Goal: Task Accomplishment & Management: Manage account settings

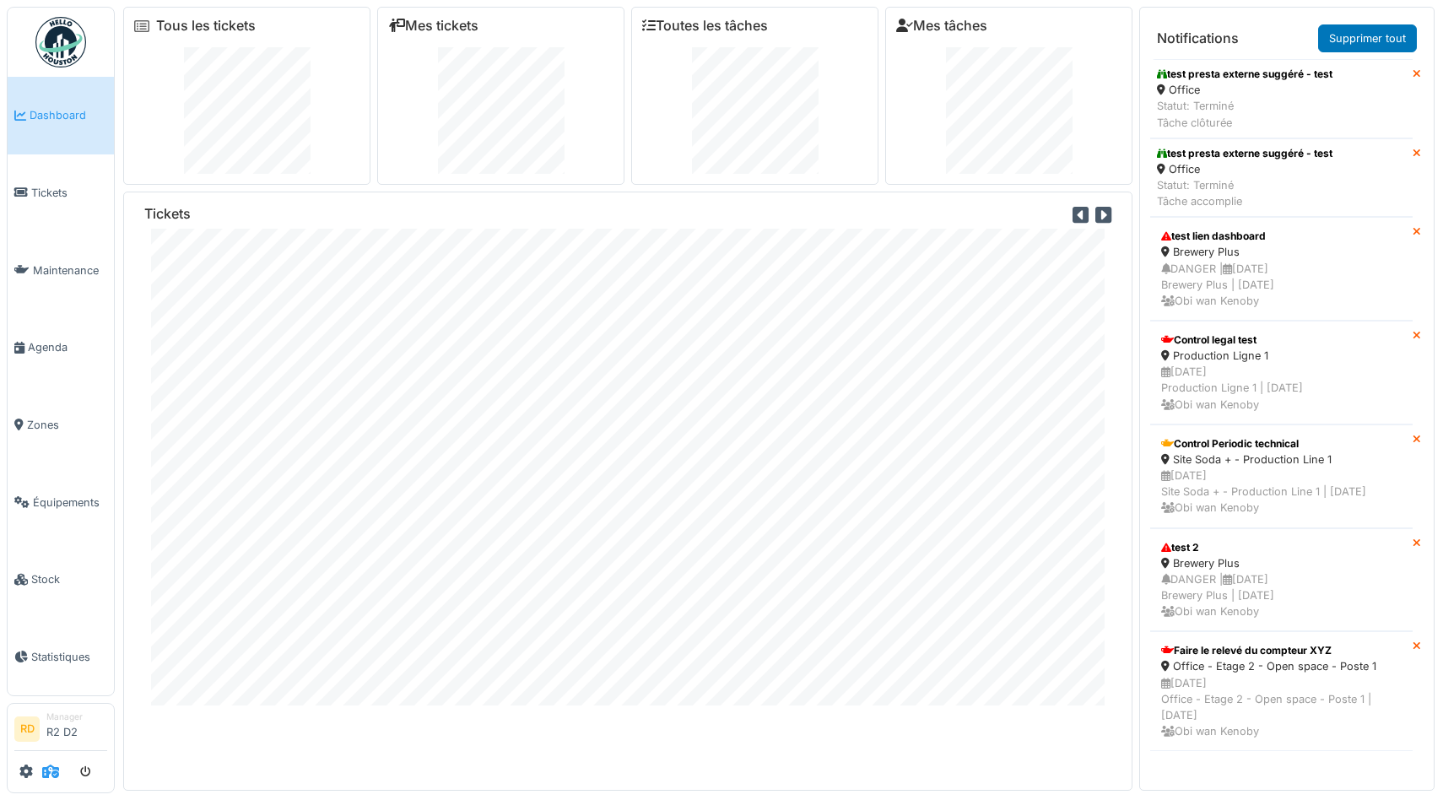
click at [56, 771] on icon at bounding box center [50, 772] width 17 height 14
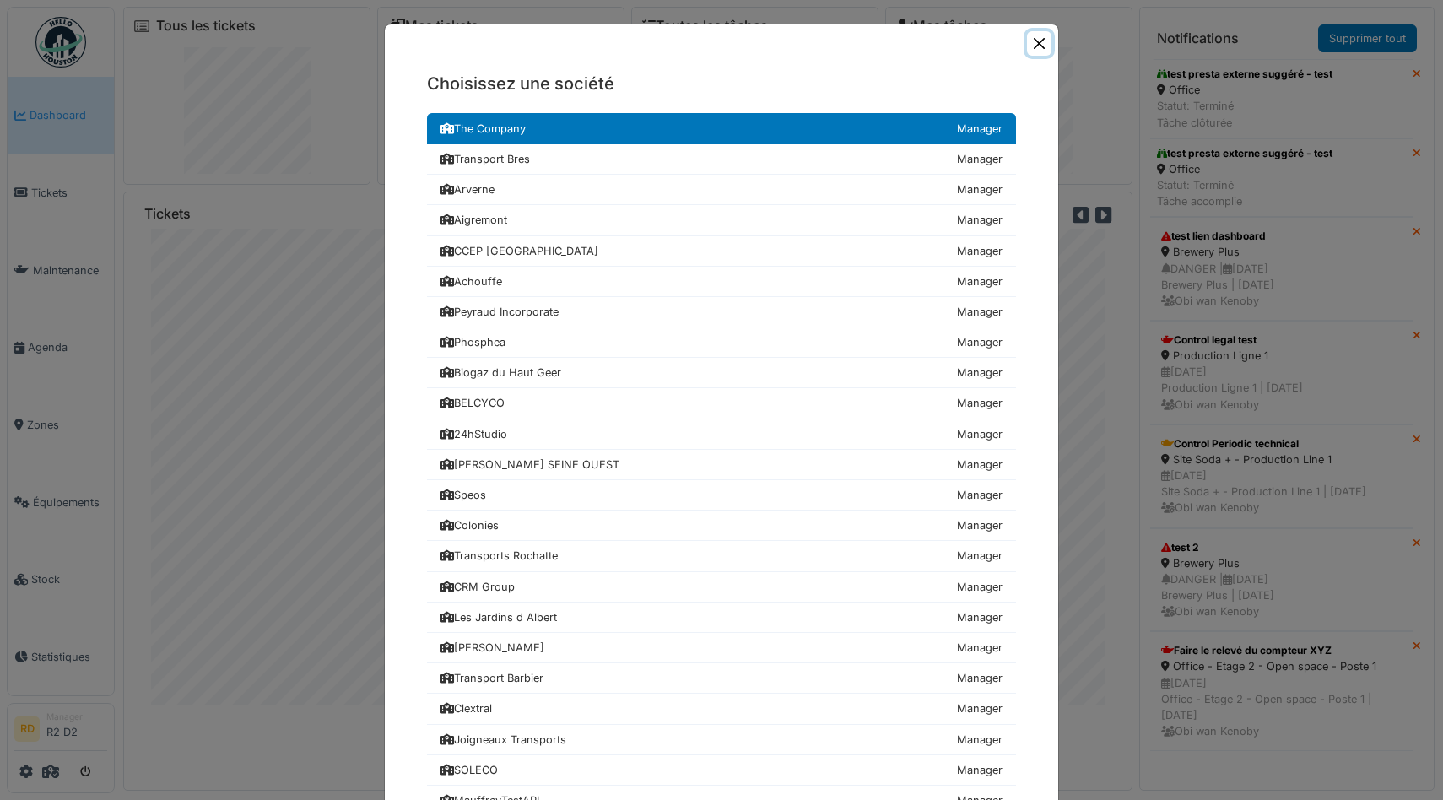
click at [1035, 48] on button "Close" at bounding box center [1039, 43] width 24 height 24
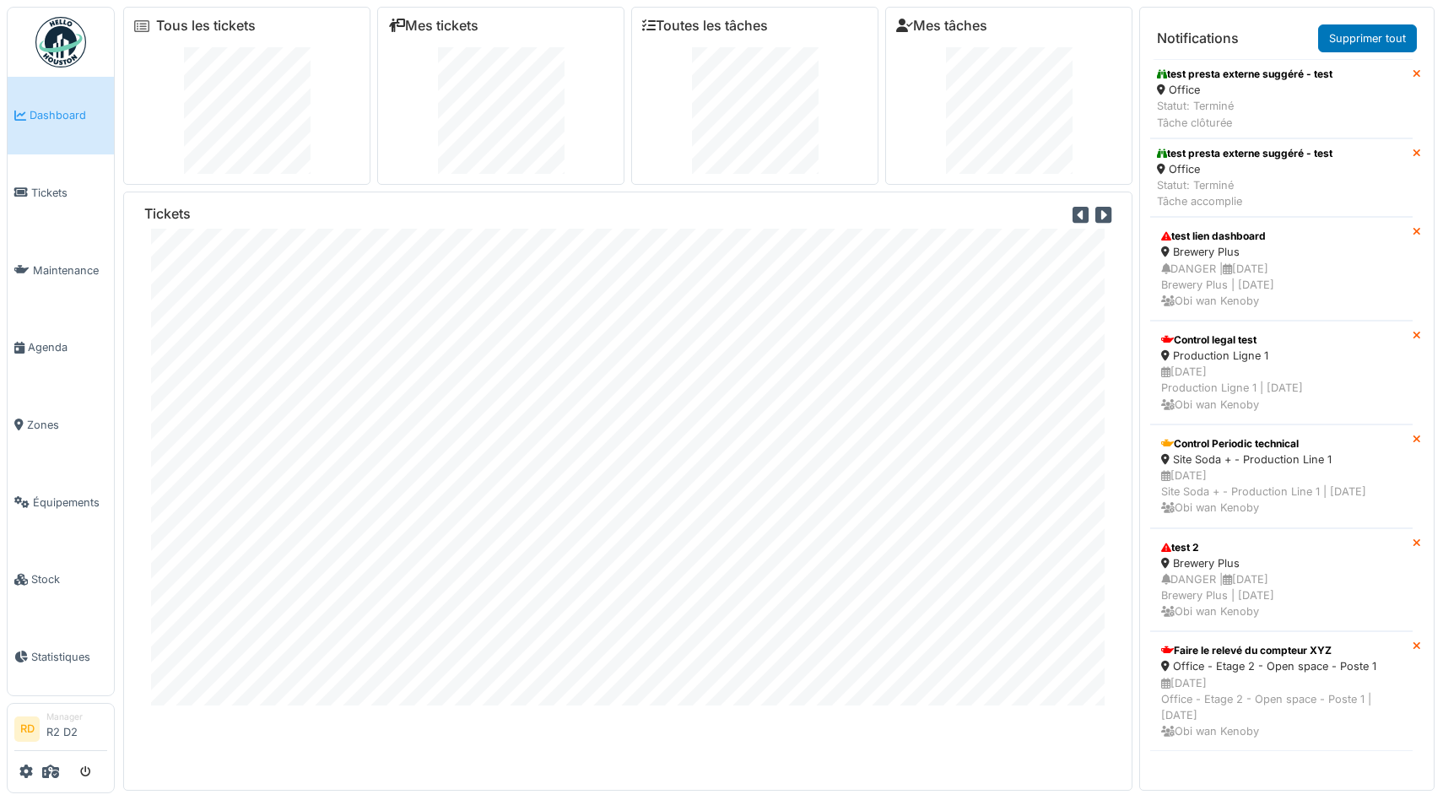
click at [16, 770] on div at bounding box center [60, 772] width 93 height 28
click at [24, 770] on icon at bounding box center [26, 772] width 14 height 14
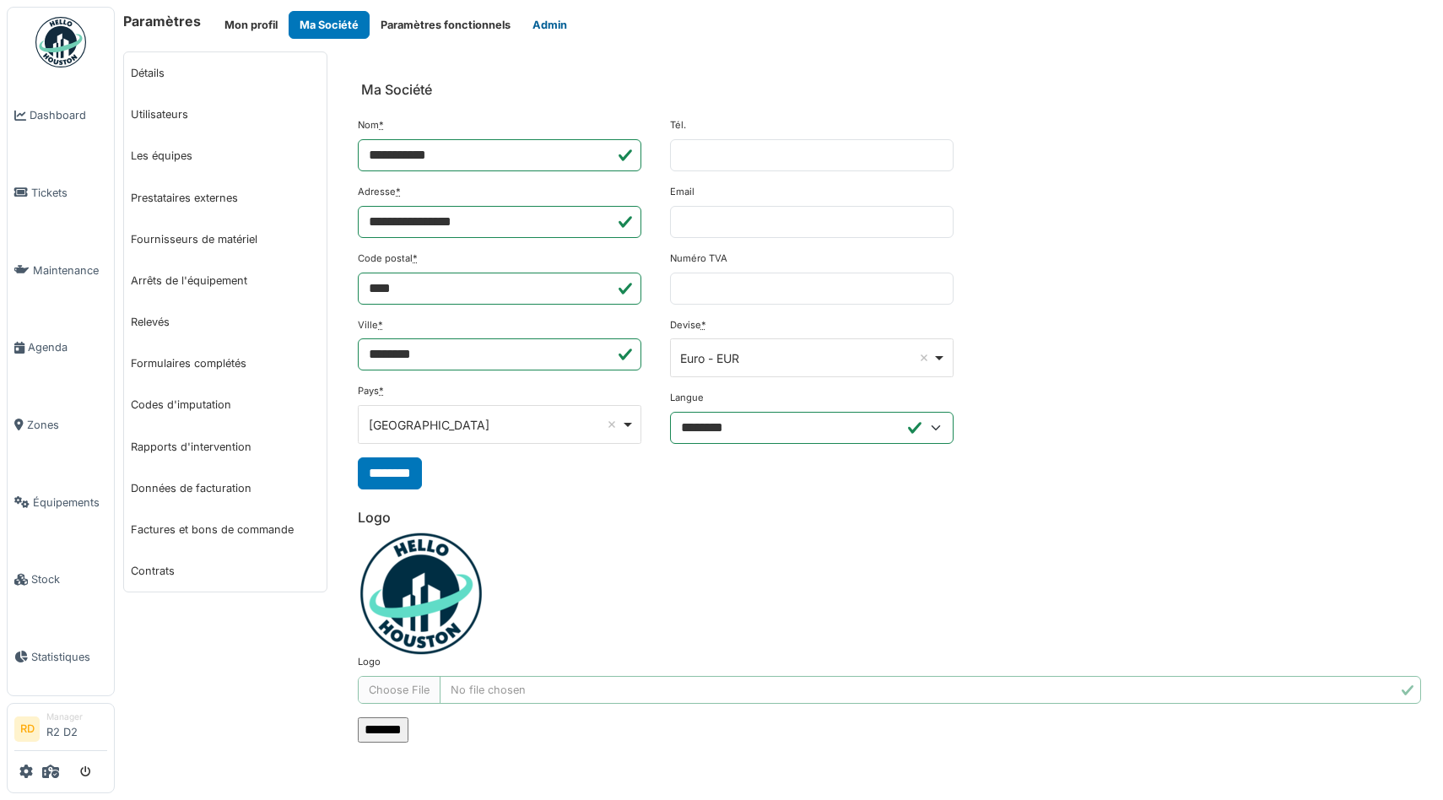
click at [549, 21] on button "Admin" at bounding box center [549, 25] width 57 height 28
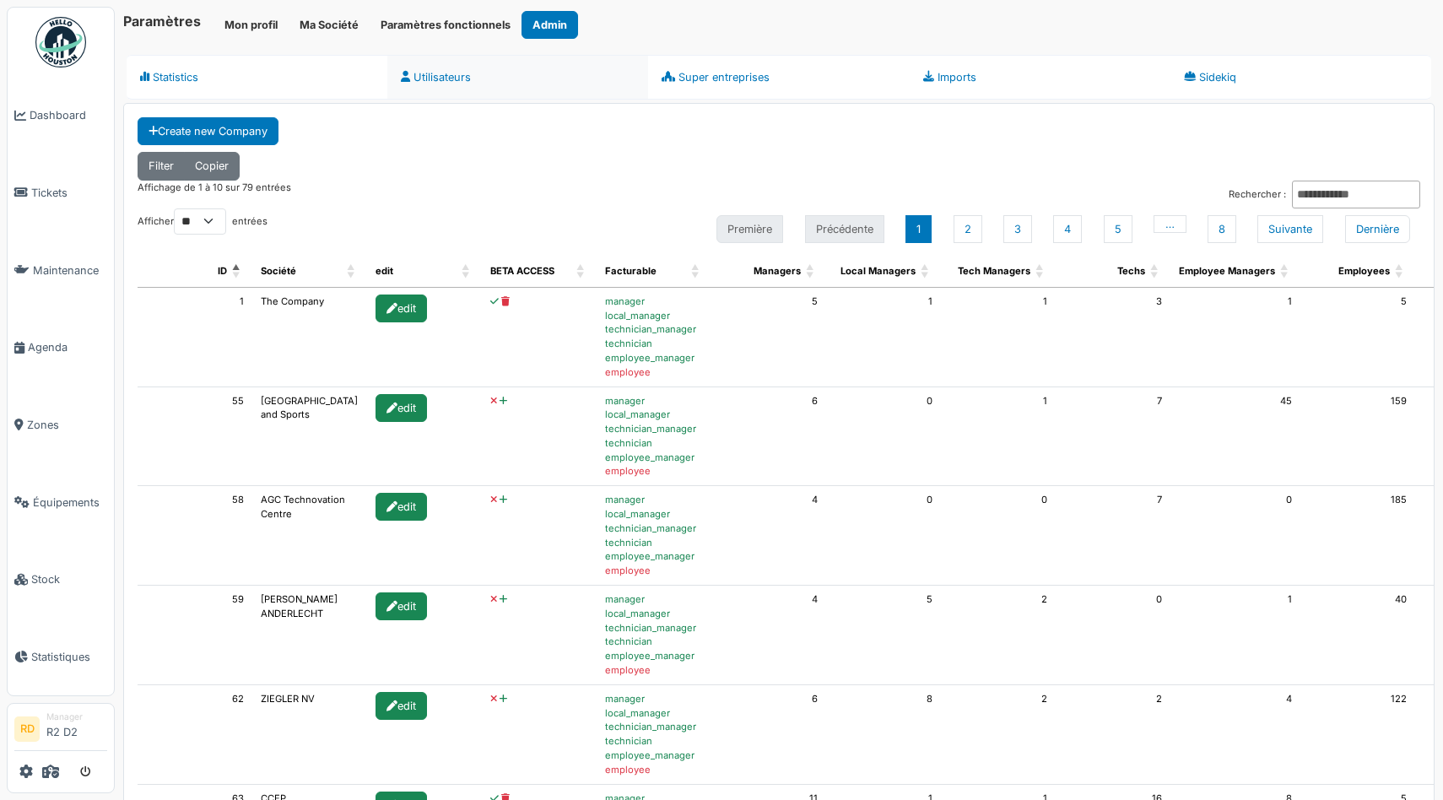
click at [441, 62] on link "Utilisateurs" at bounding box center [517, 77] width 261 height 45
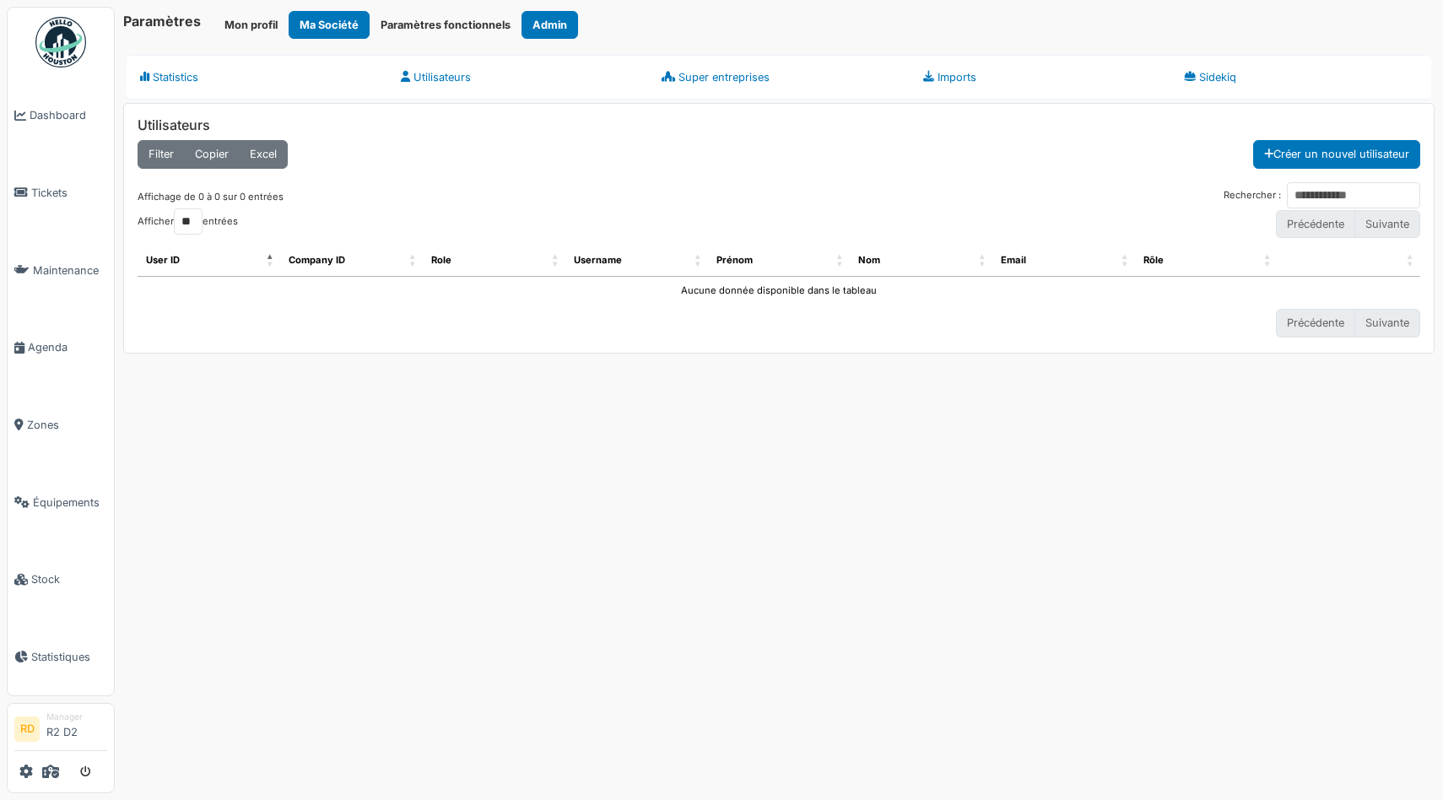
click at [1036, 180] on div "Filter Copier Excel Créer un nouvel utilisateur" at bounding box center [779, 160] width 1283 height 41
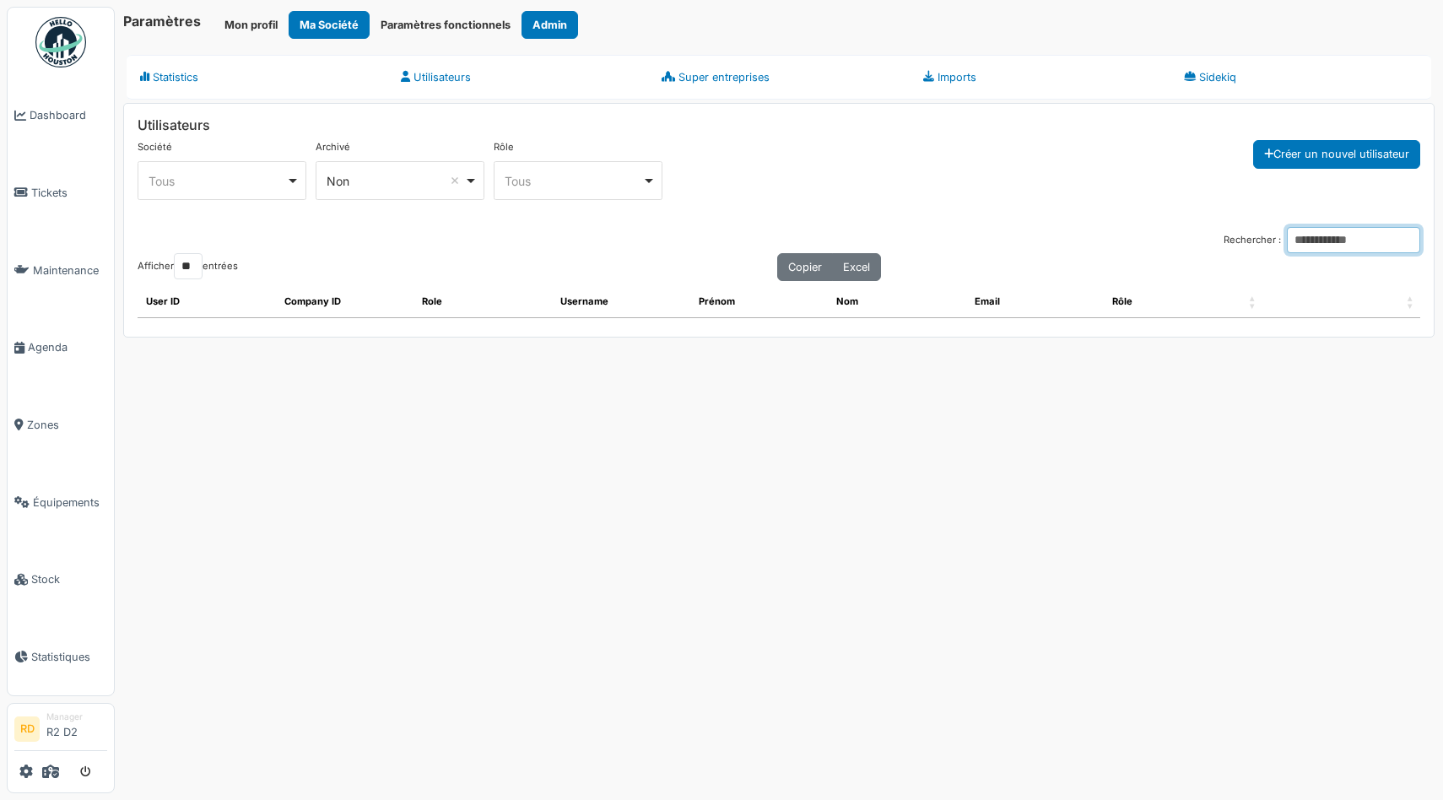
click at [1316, 247] on input "Rechercher :" at bounding box center [1353, 240] width 133 height 26
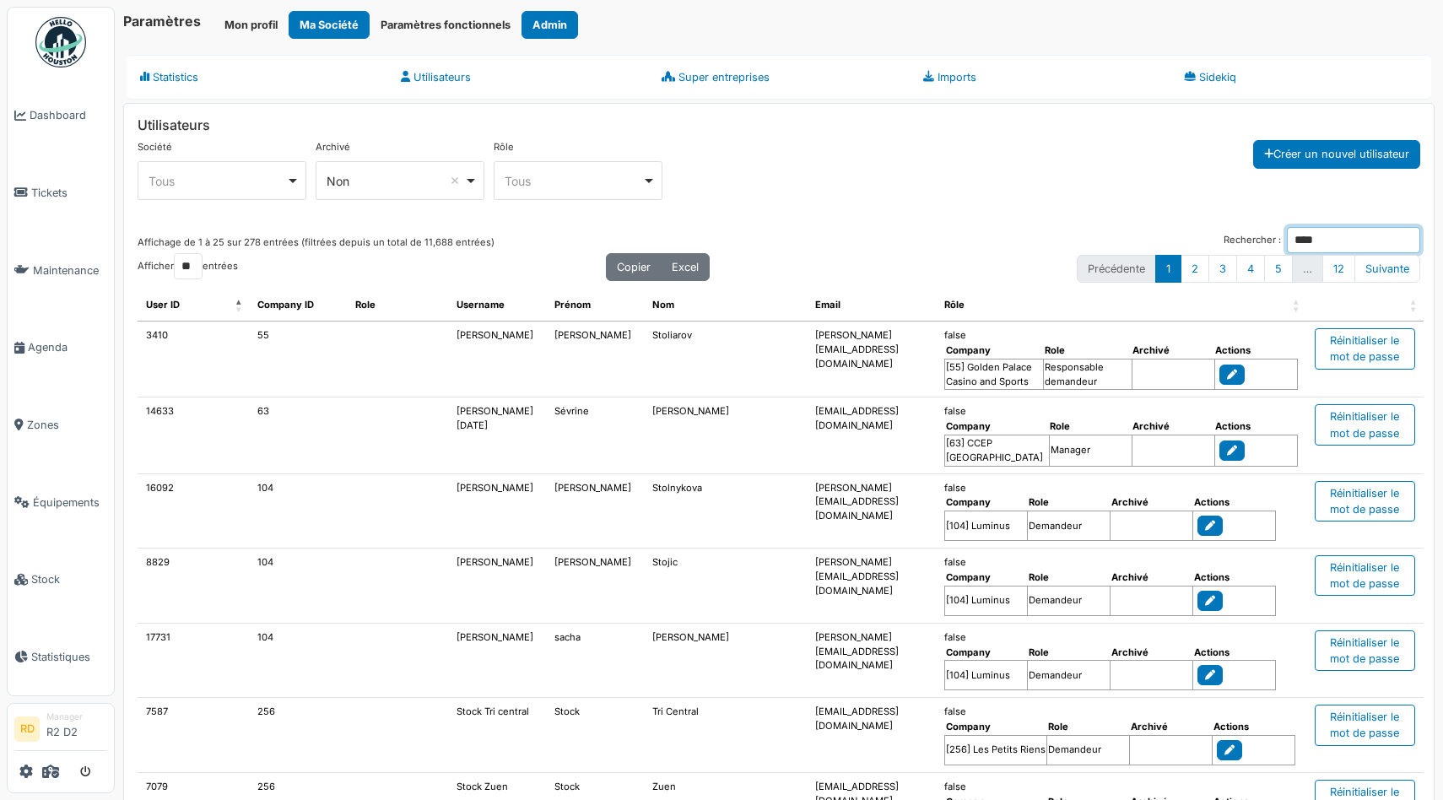
click at [168, 176] on div "Tous Remove item" at bounding box center [218, 181] width 138 height 18
type input "****"
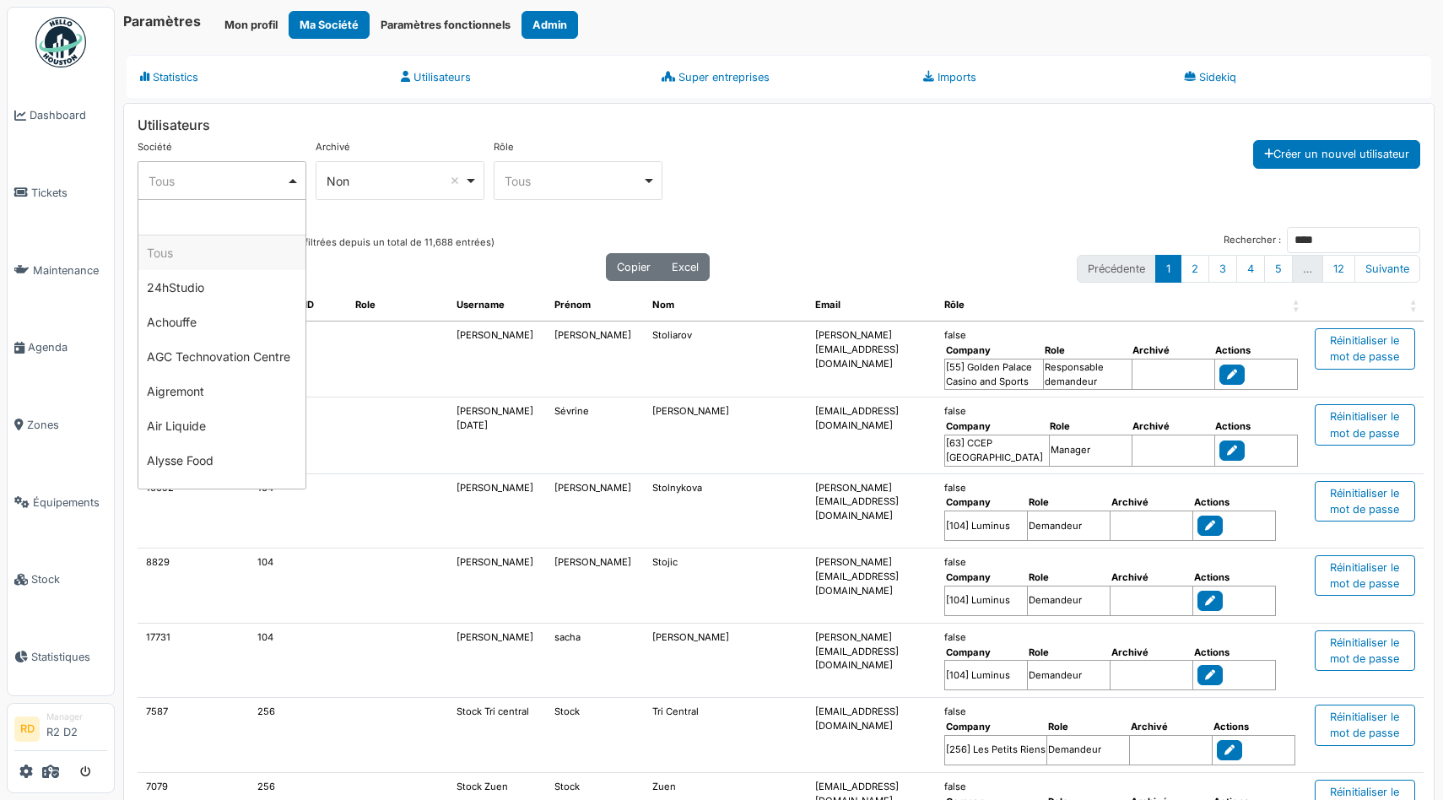
click at [576, 185] on div "Tous Remove item" at bounding box center [574, 181] width 138 height 18
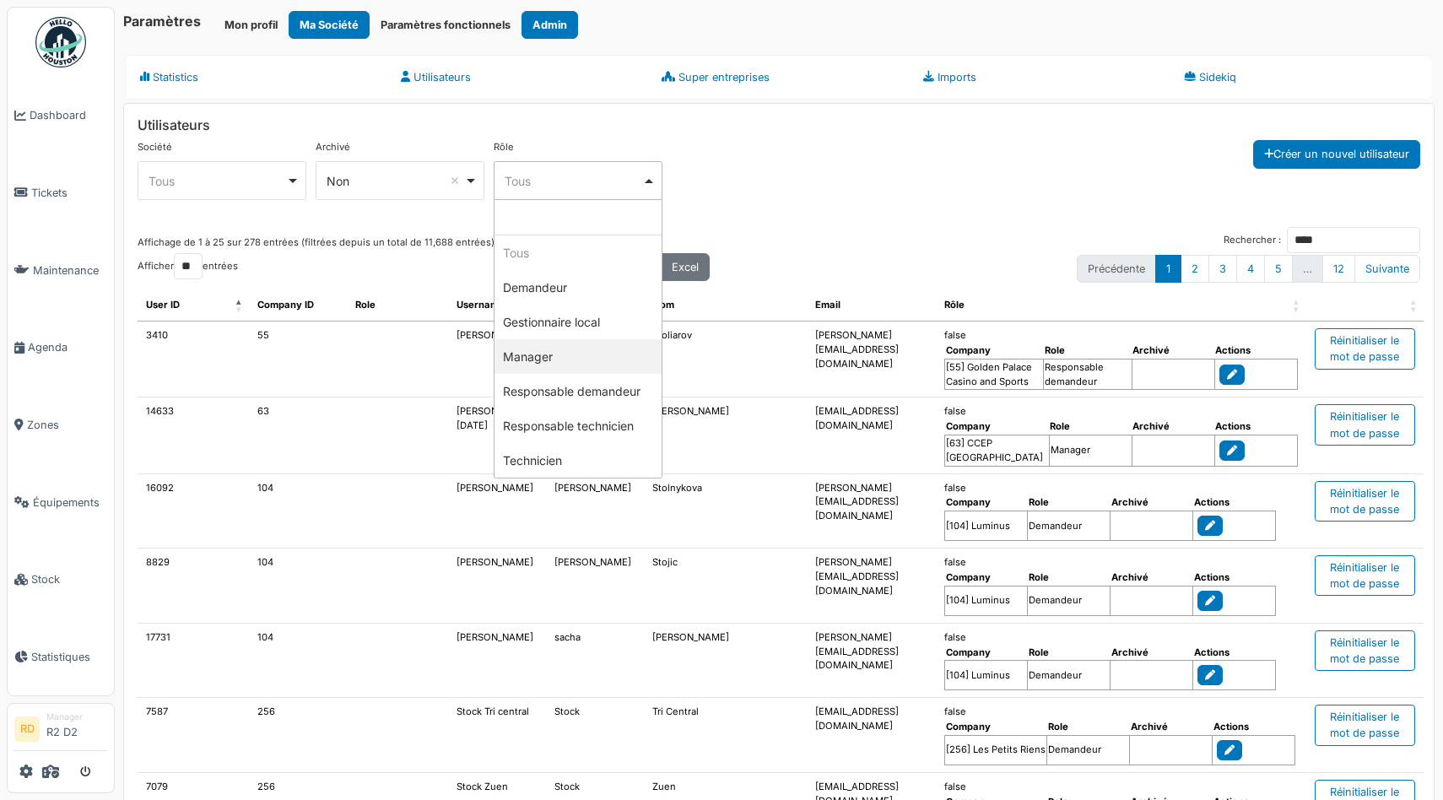
select select "*******"
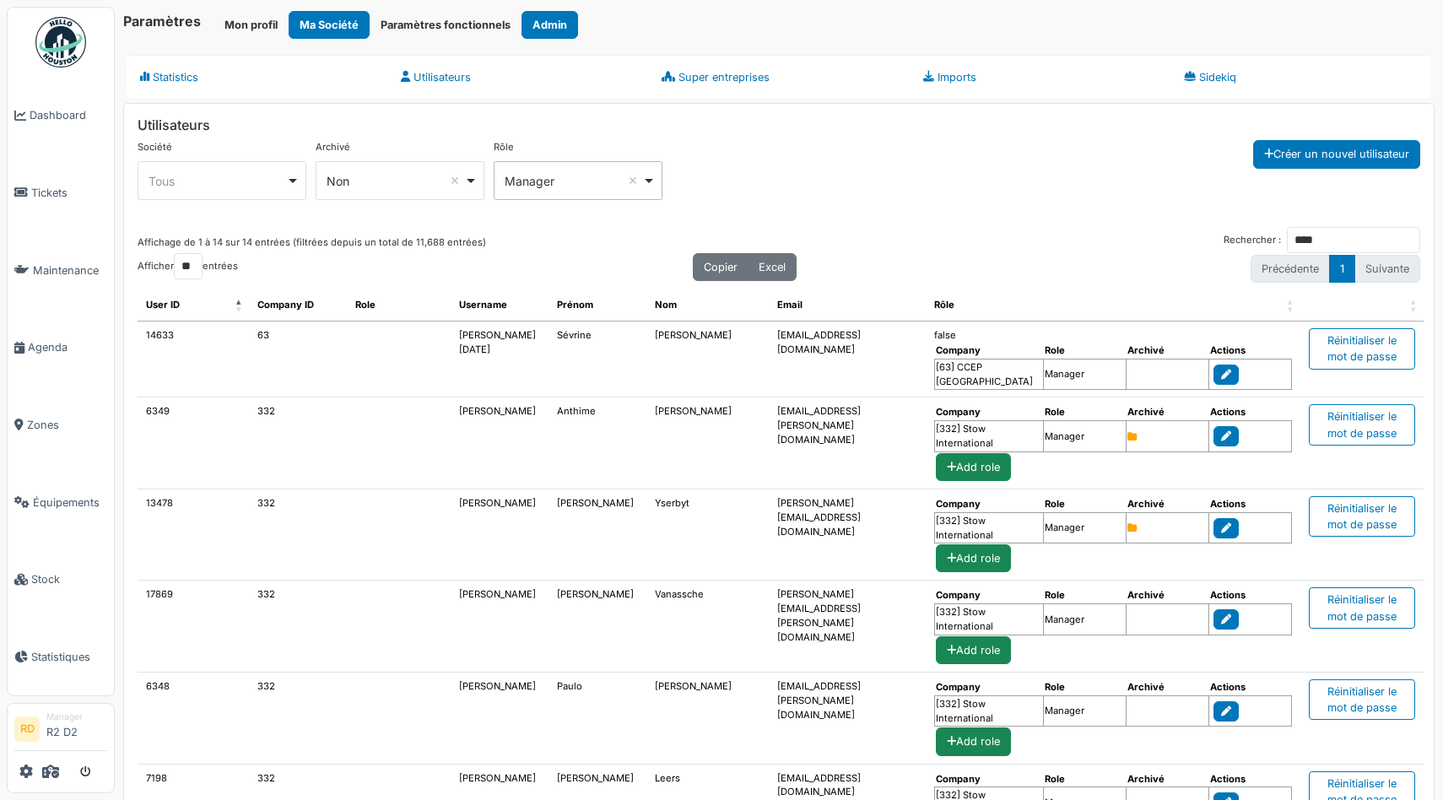
click at [244, 191] on div "Tous Remove item" at bounding box center [222, 181] width 154 height 24
type input "***"
select select "***"
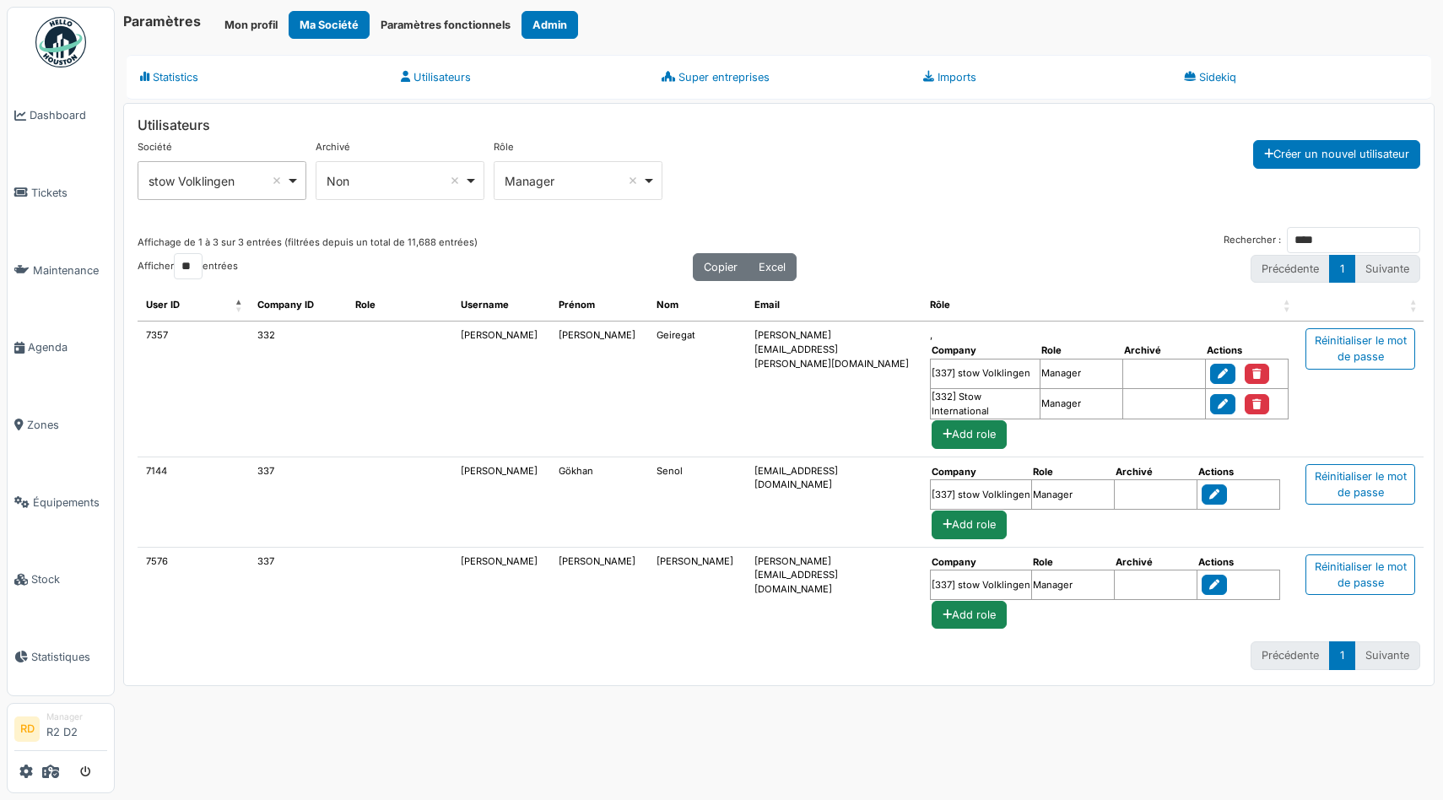
click at [991, 203] on div "**********" at bounding box center [779, 183] width 1283 height 87
click at [1315, 243] on input "****" at bounding box center [1353, 240] width 133 height 26
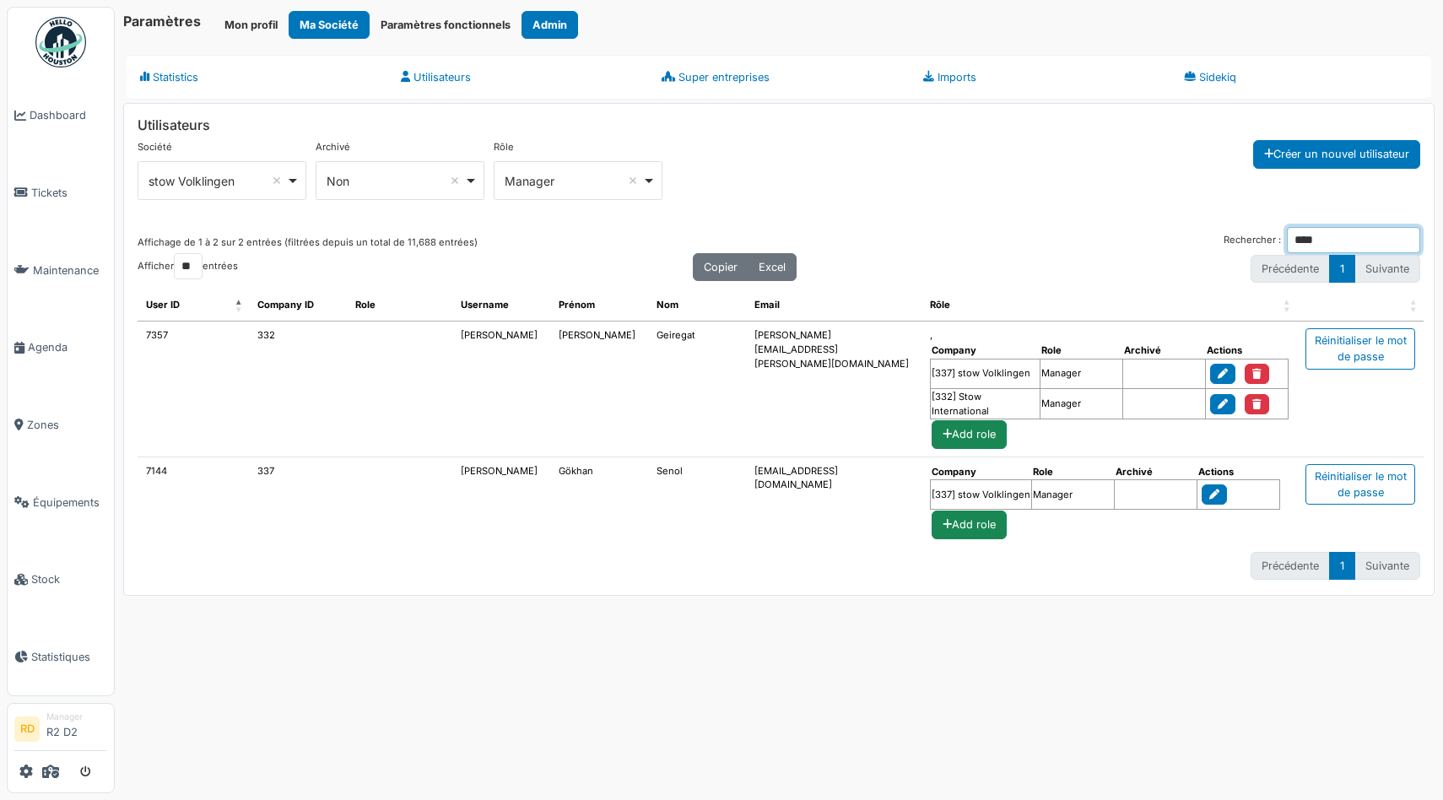
type input "*****"
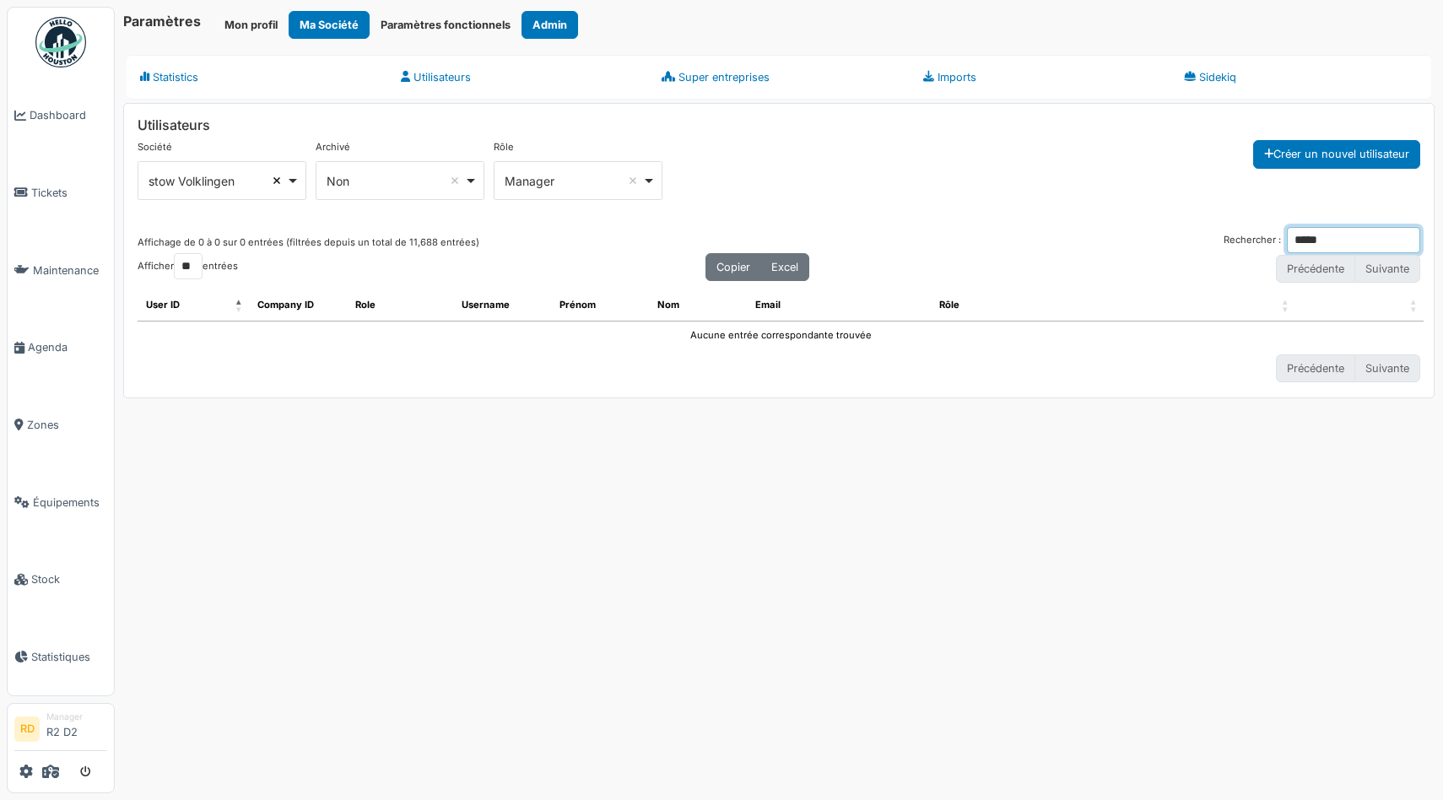
select select
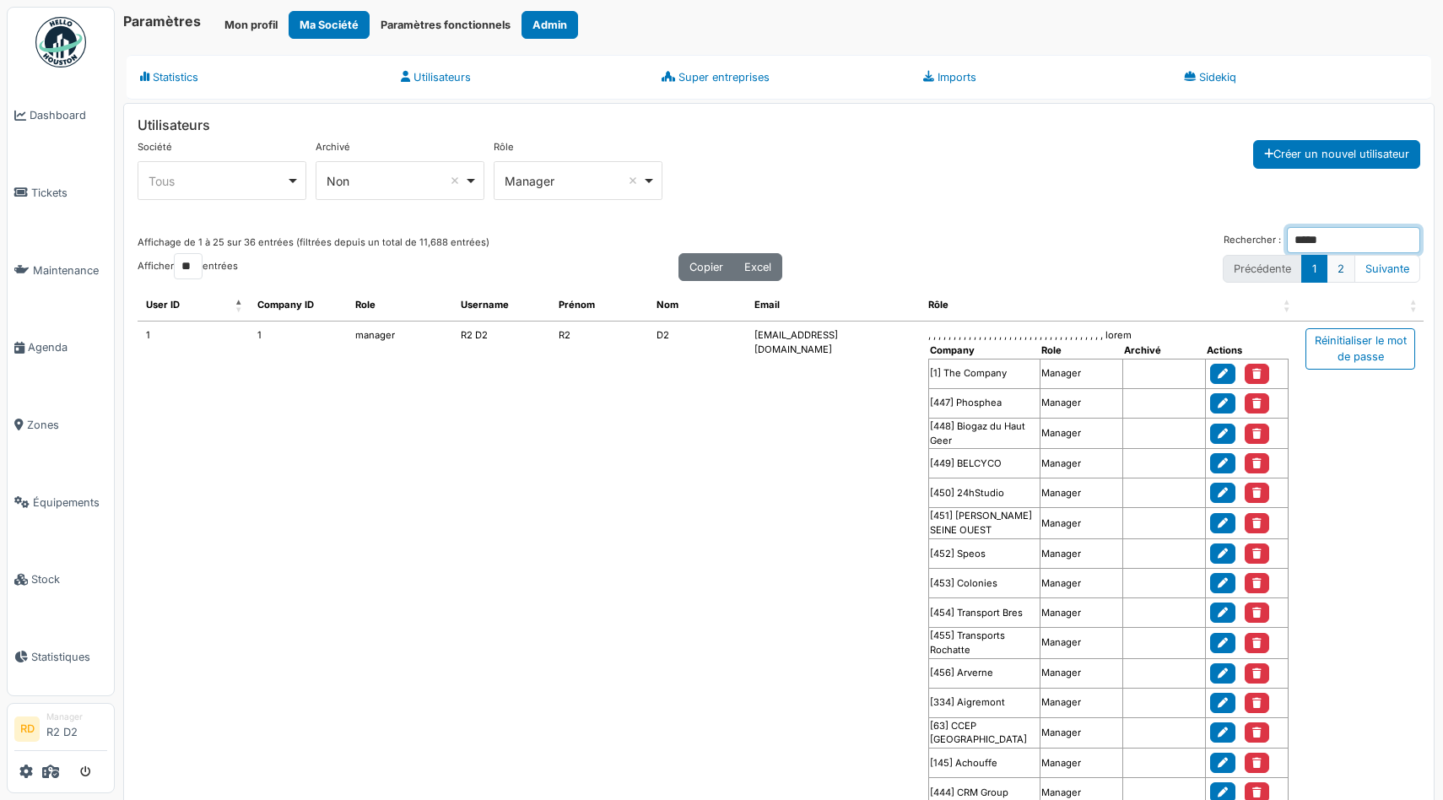
type input "*****"
click at [1337, 267] on link "2" at bounding box center [1340, 269] width 29 height 28
click at [867, 197] on div "Société **** Tous Remove item Tous 24hStudio Achouffe AGC Technovation Centre A…" at bounding box center [779, 183] width 1283 height 87
click at [217, 198] on div "**** Tous Remove item" at bounding box center [222, 180] width 169 height 39
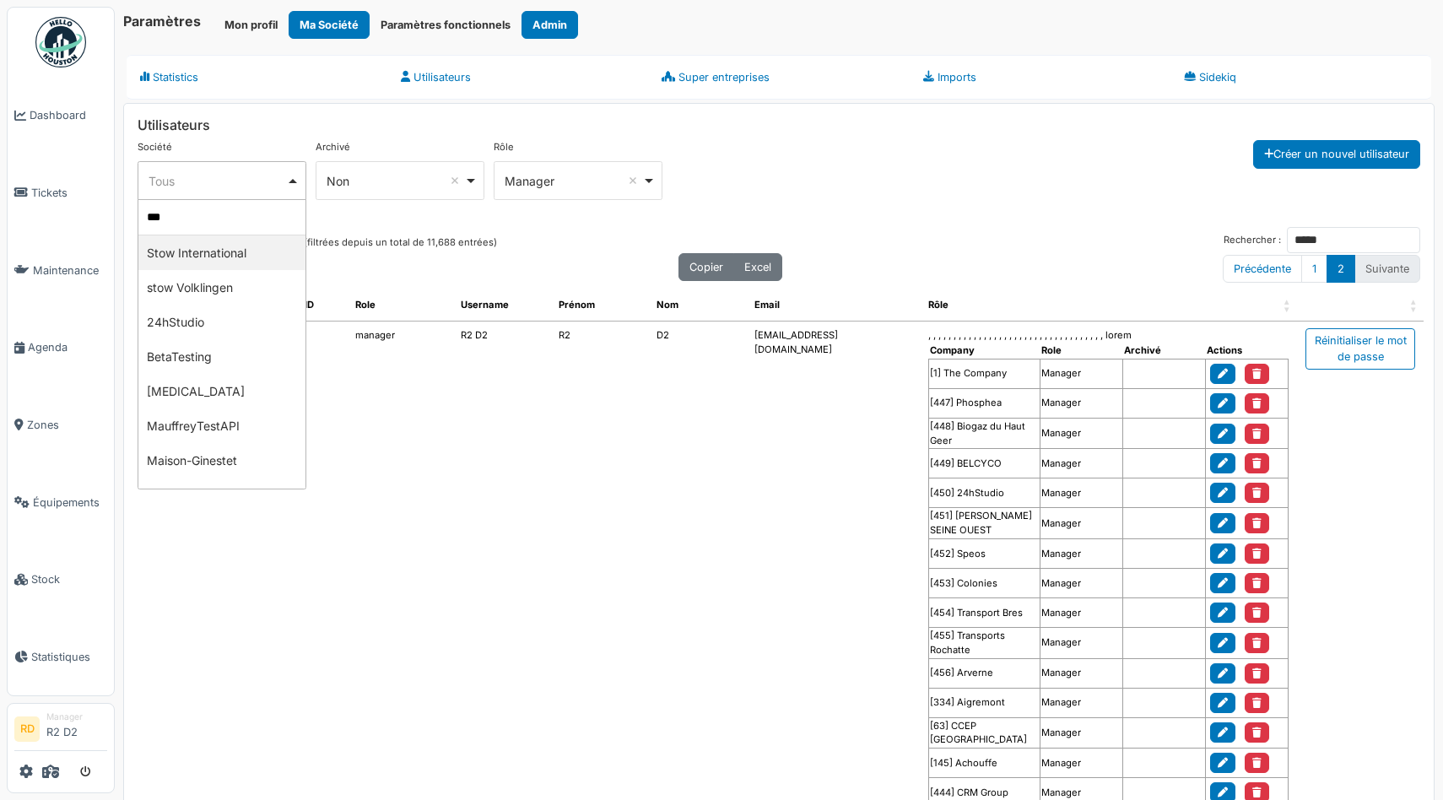
type input "****"
select select "***"
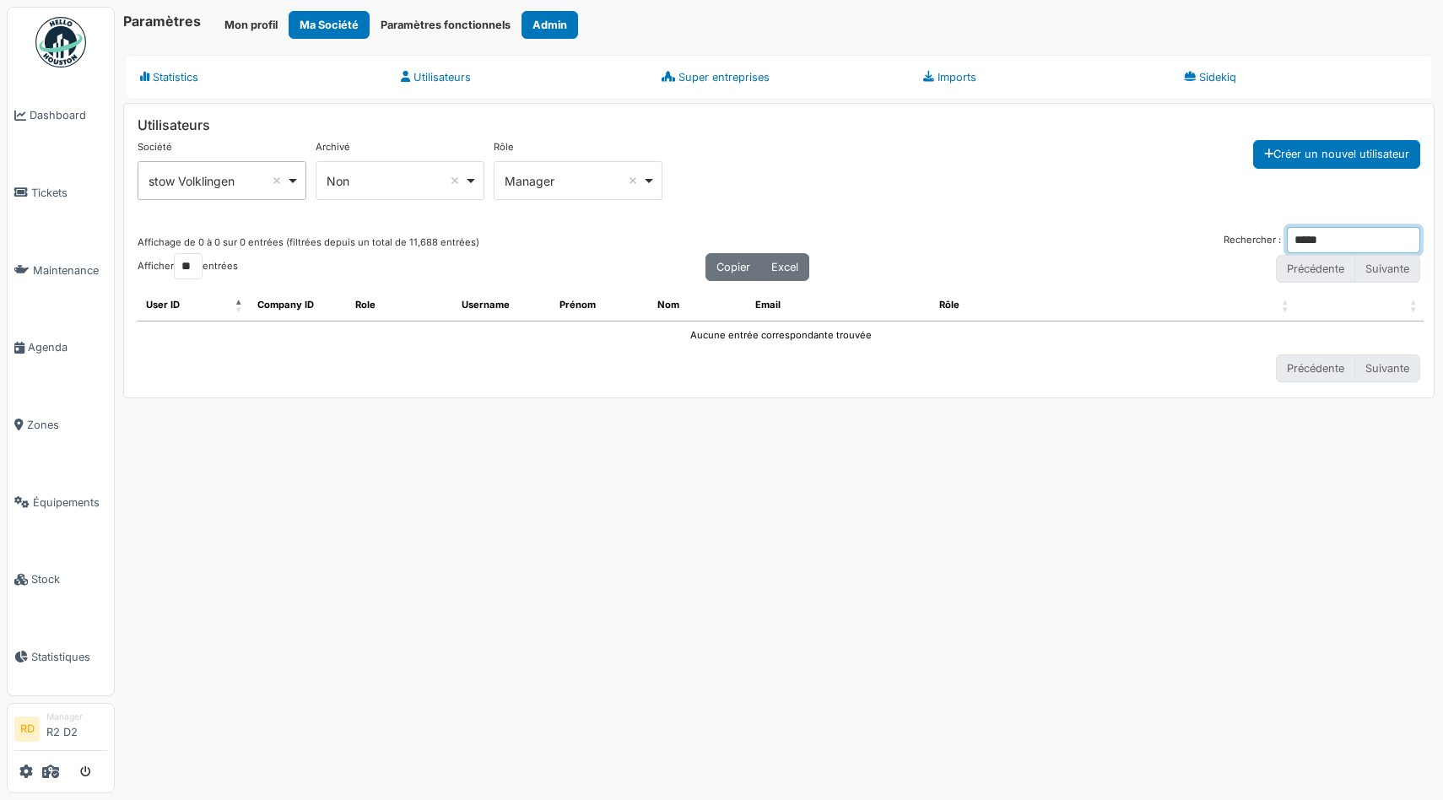
click at [1368, 234] on input "*****" at bounding box center [1353, 240] width 133 height 26
click at [1406, 242] on input "*****" at bounding box center [1353, 240] width 133 height 26
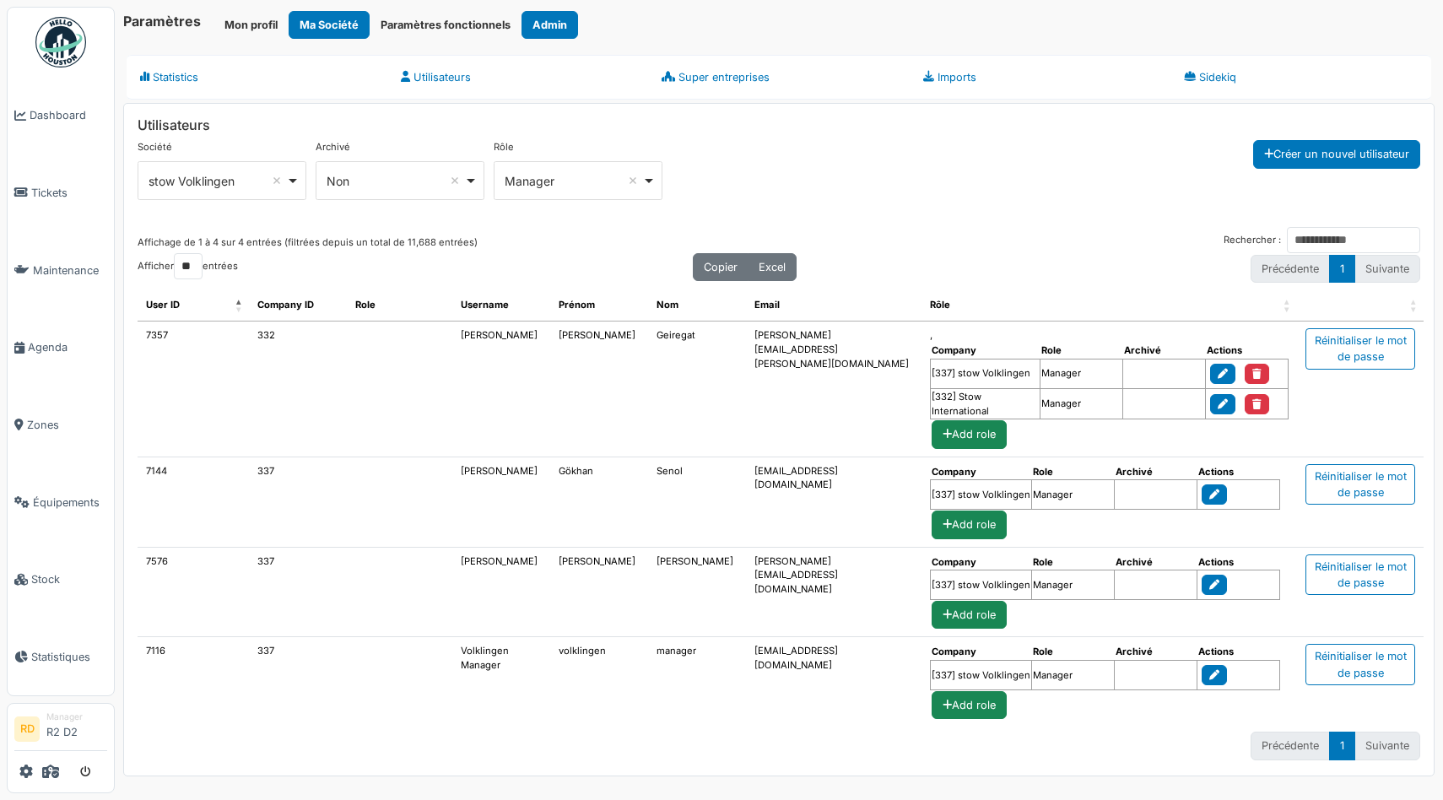
click at [262, 471] on td "337" at bounding box center [298, 502] width 98 height 90
copy td "337"
click at [47, 774] on icon at bounding box center [50, 772] width 17 height 14
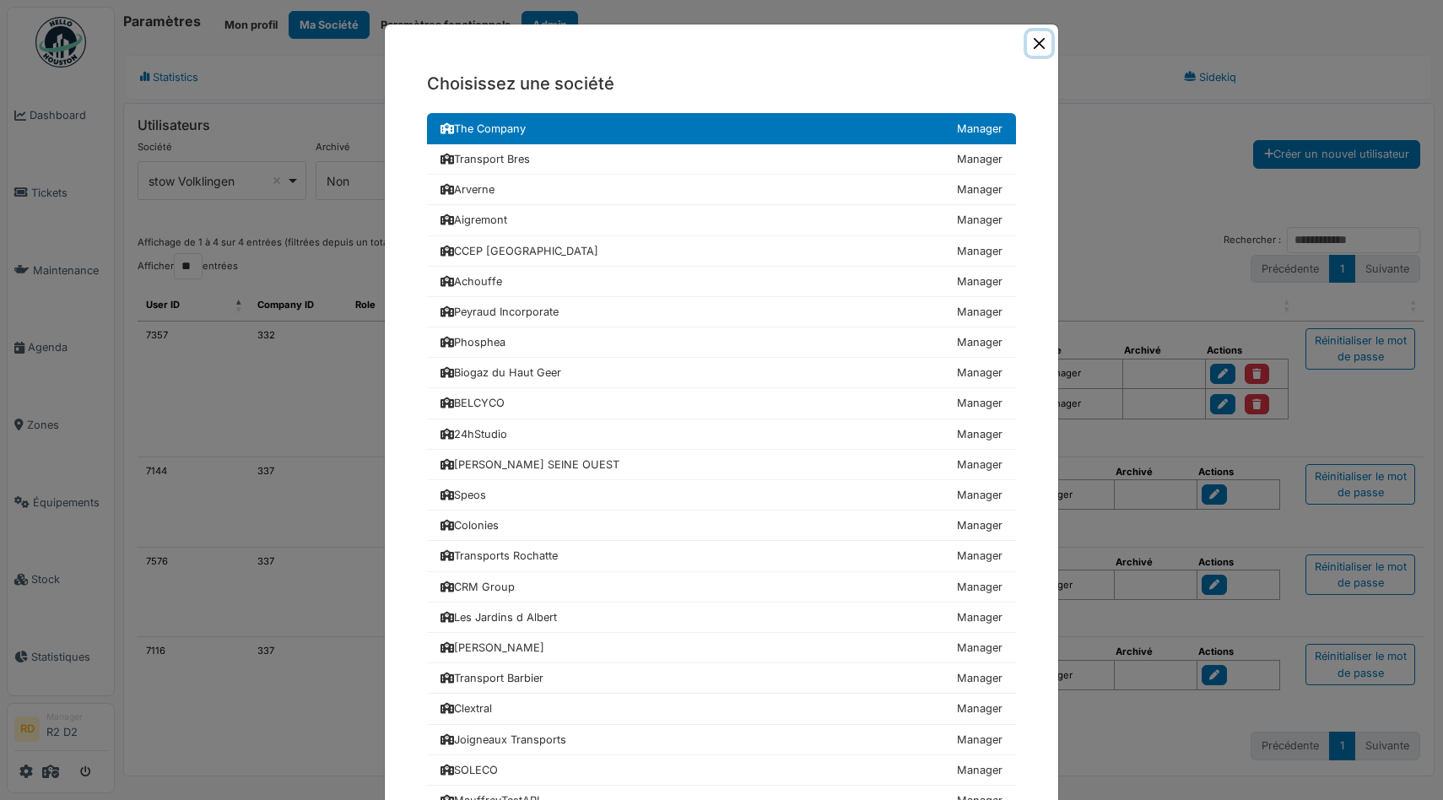
click at [1040, 43] on button "Close" at bounding box center [1039, 43] width 24 height 24
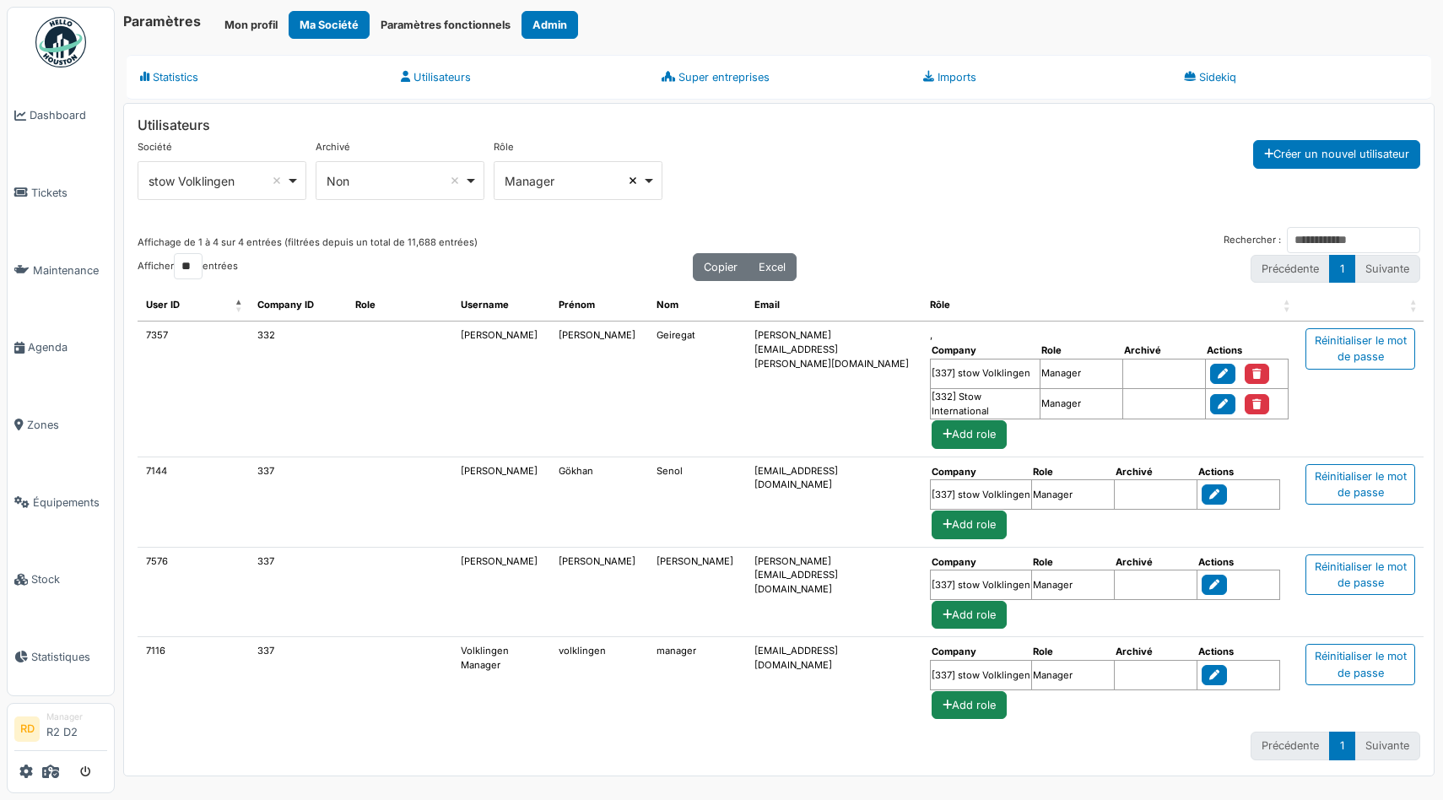
select select
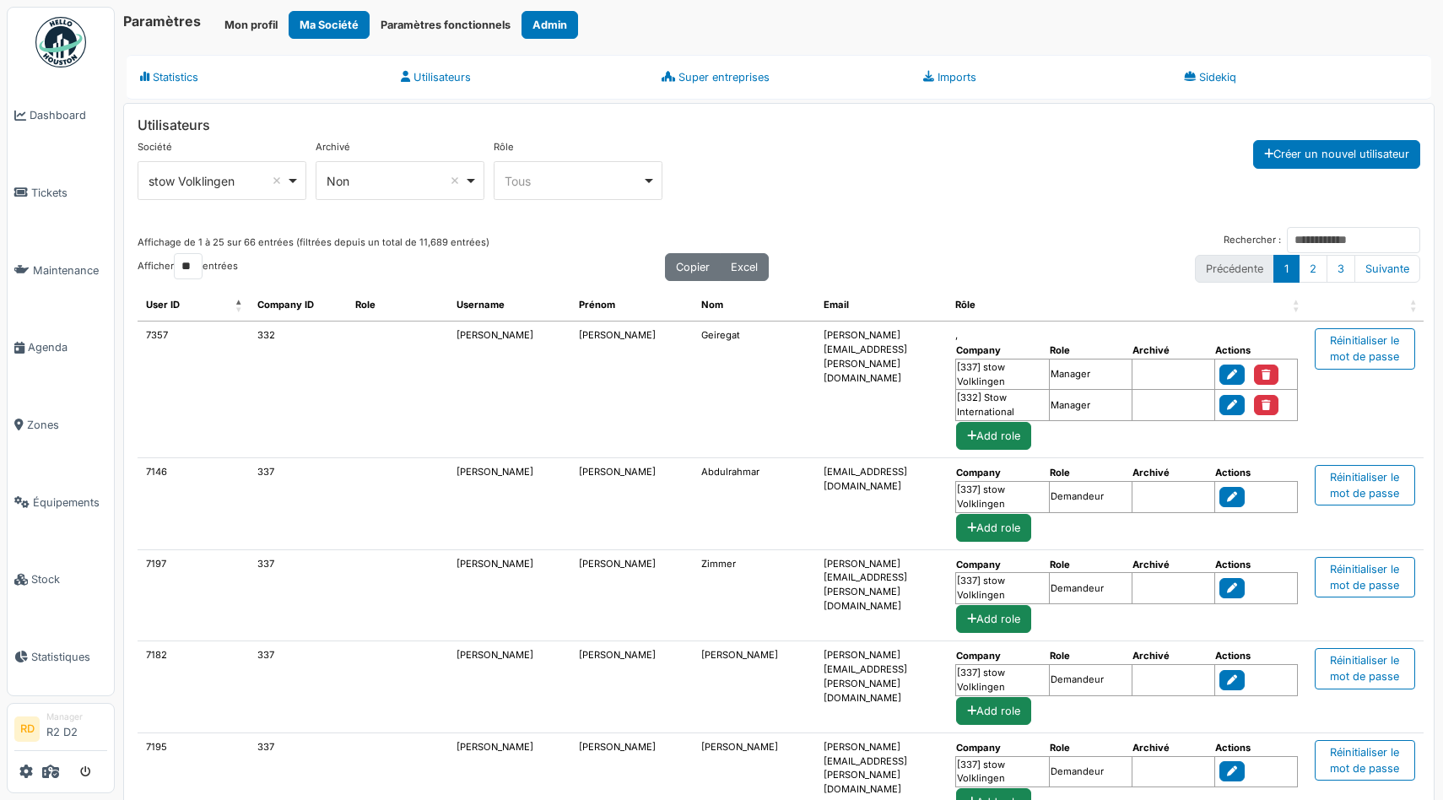
click at [262, 467] on td "337" at bounding box center [298, 504] width 98 height 92
copy td "337"
click at [51, 773] on icon at bounding box center [50, 772] width 17 height 14
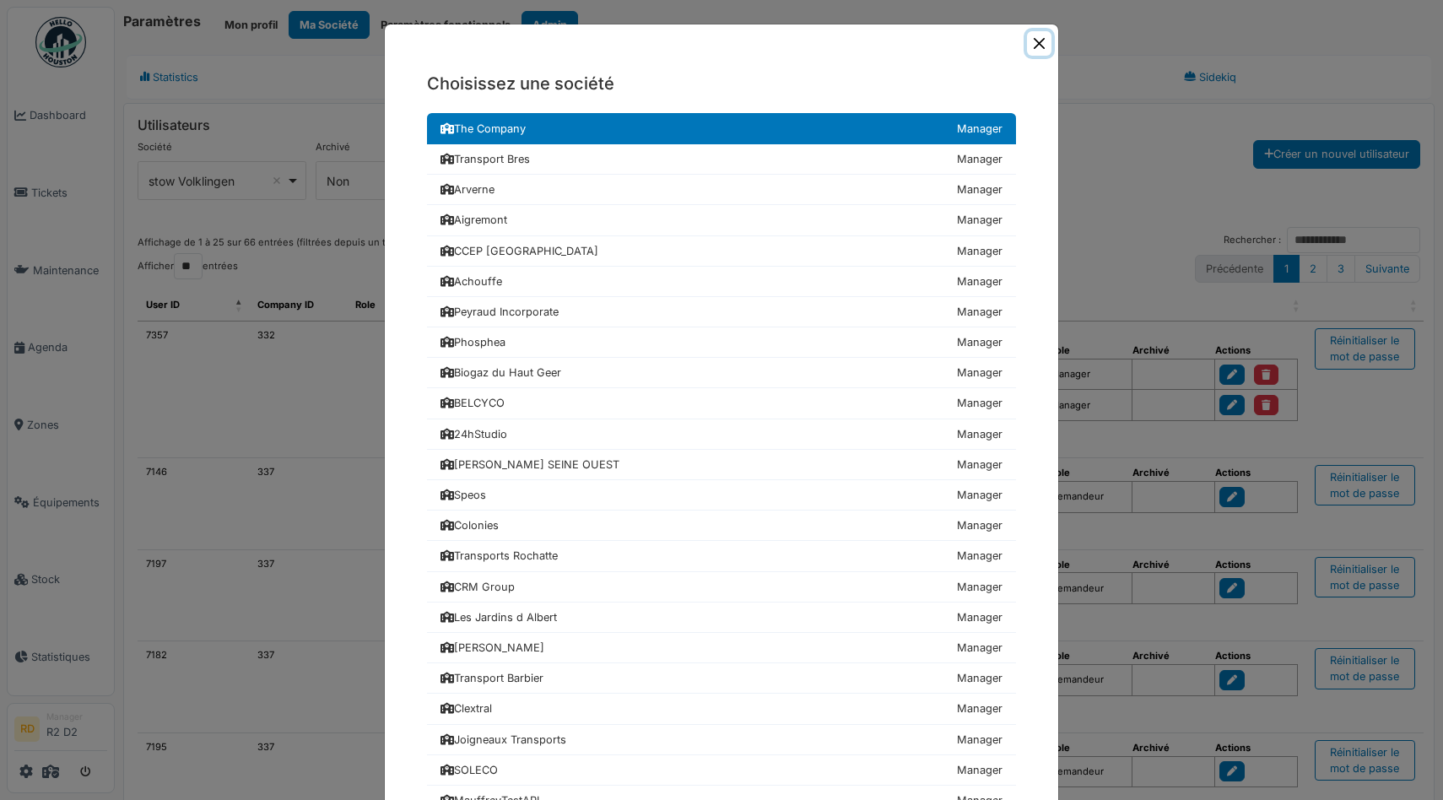
click at [1040, 41] on button "Close" at bounding box center [1039, 43] width 24 height 24
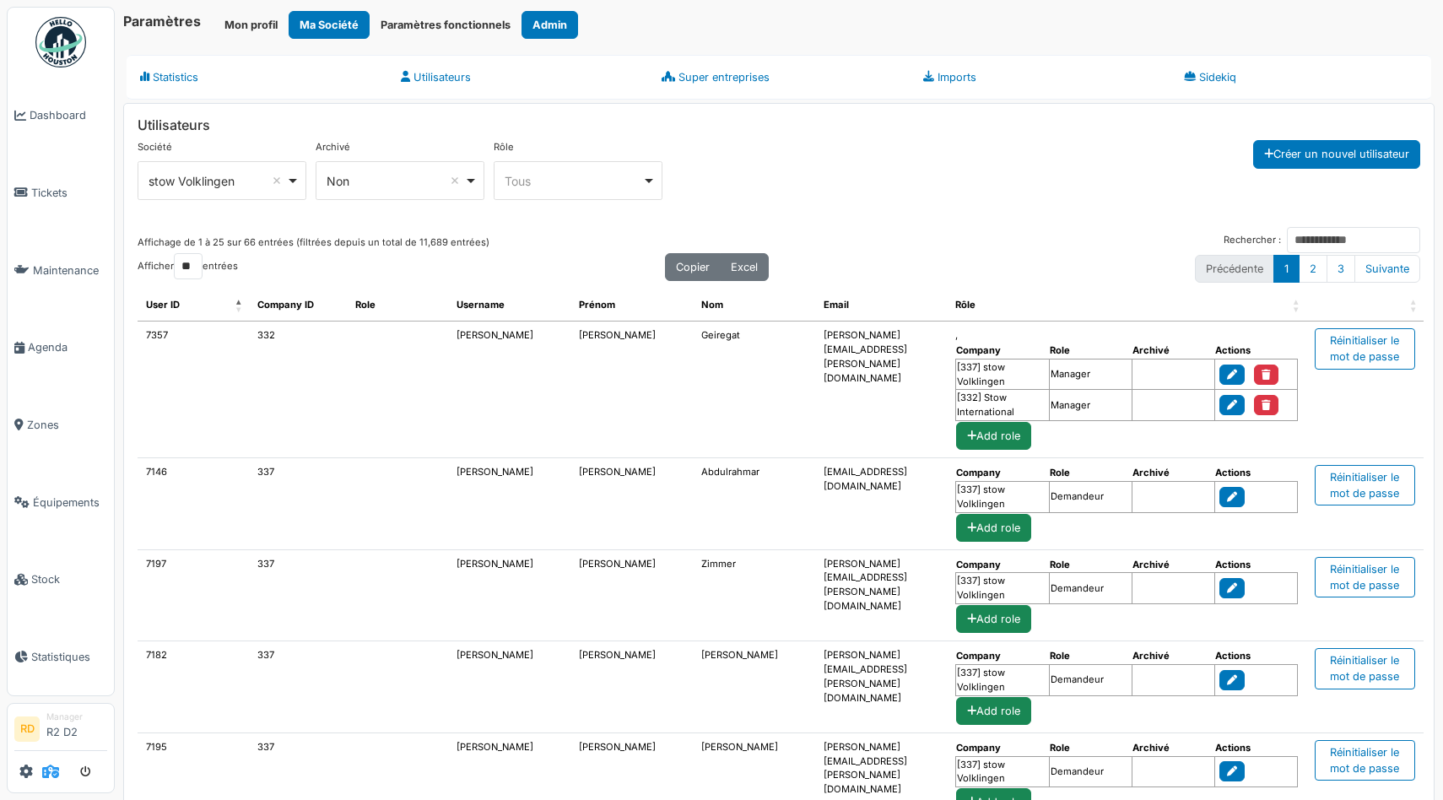
click at [48, 773] on icon at bounding box center [50, 772] width 17 height 14
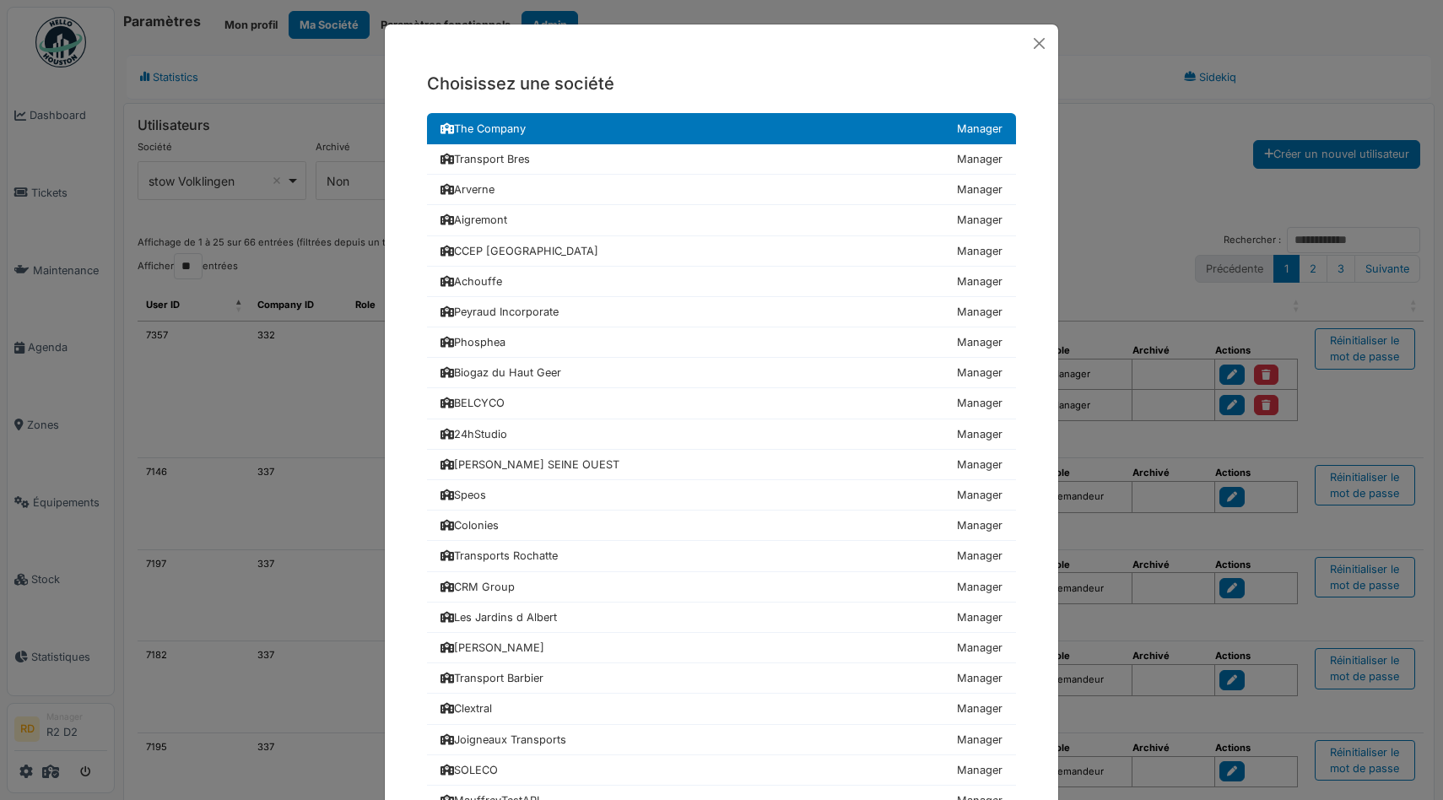
click at [316, 82] on div "Choisissez une société The Company Manager Transport Bres Manager Arverne Manag…" at bounding box center [721, 400] width 1443 height 800
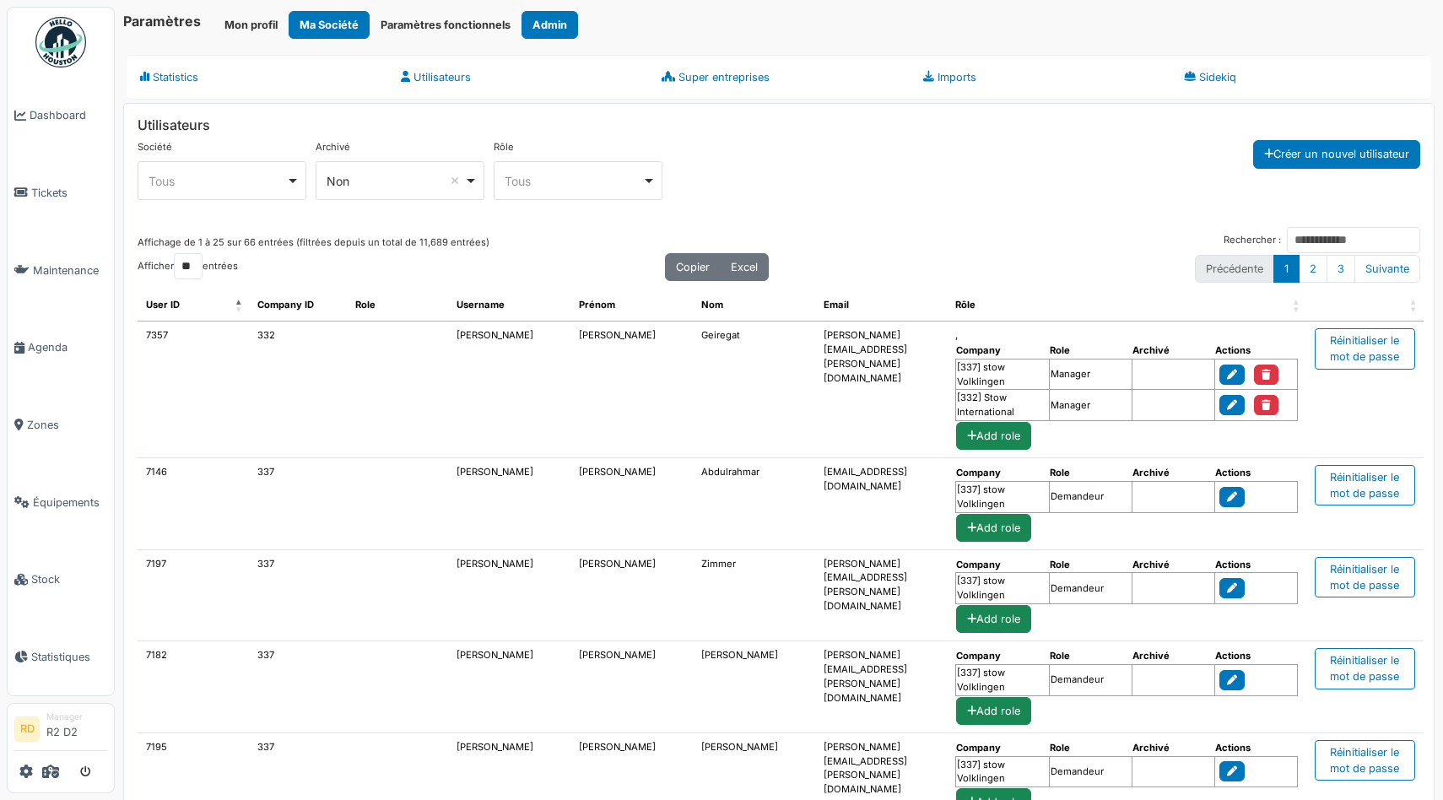
click at [208, 189] on div "Tous Remove item" at bounding box center [222, 181] width 154 height 24
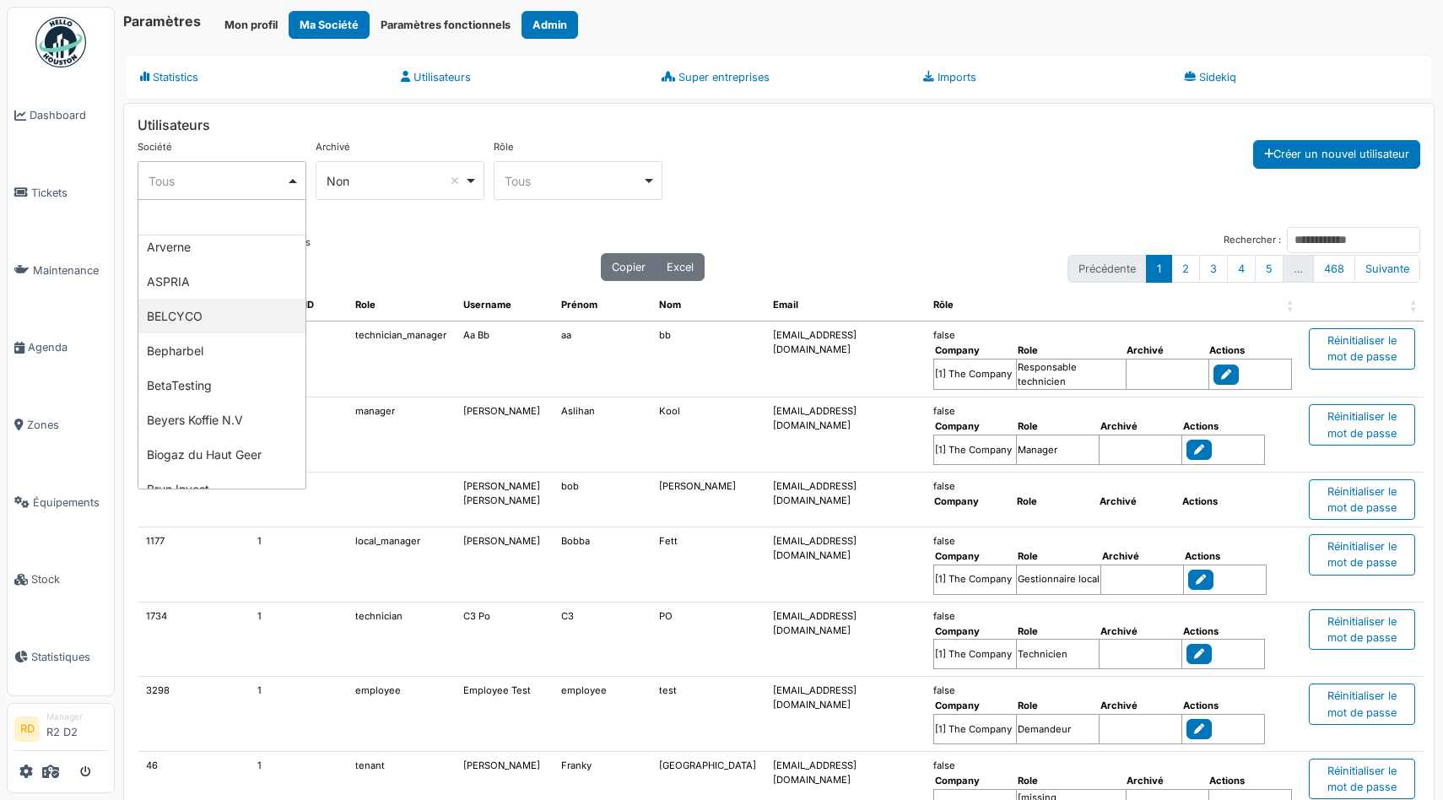
scroll to position [251, 0]
select select "***"
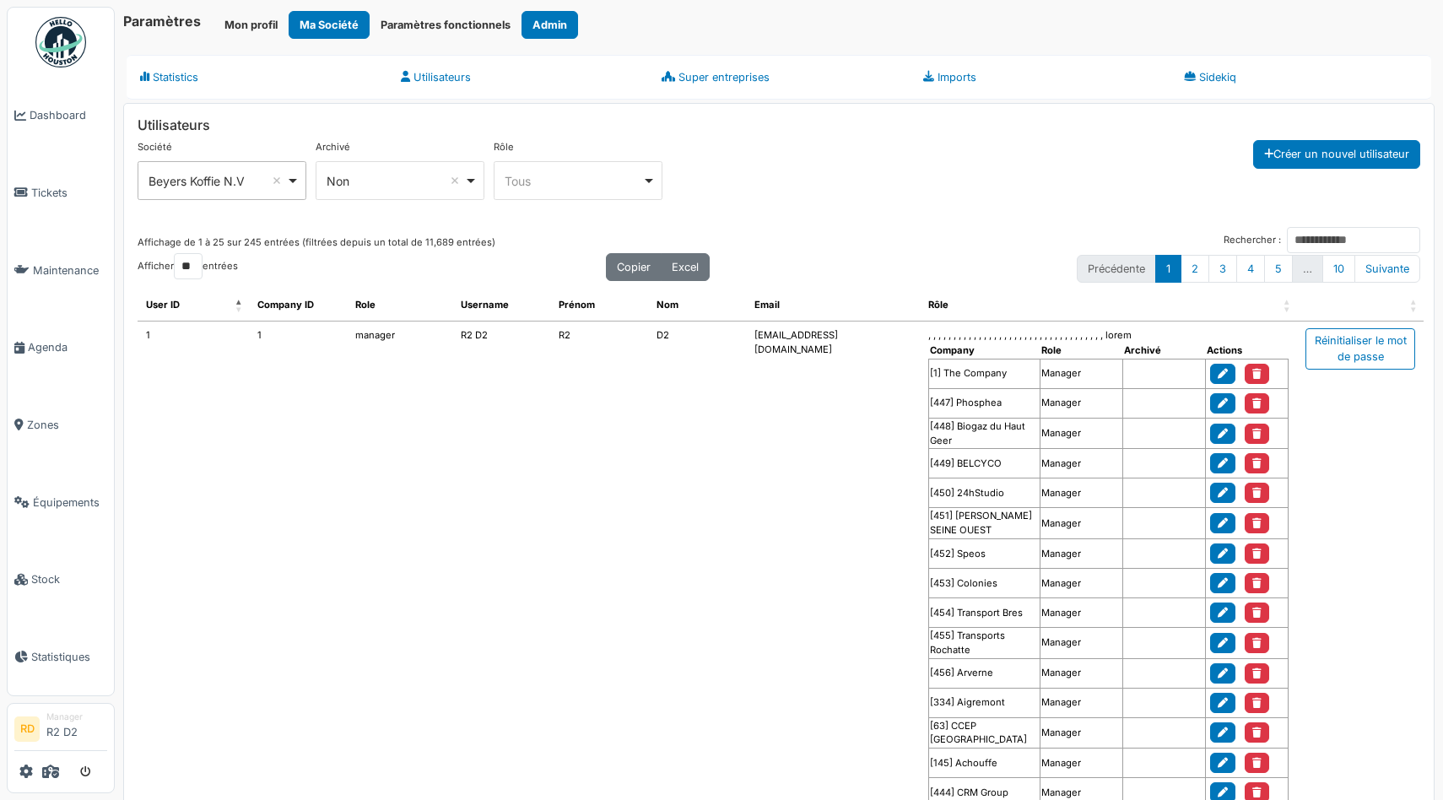
click at [541, 181] on div "Tous Remove item" at bounding box center [574, 181] width 138 height 18
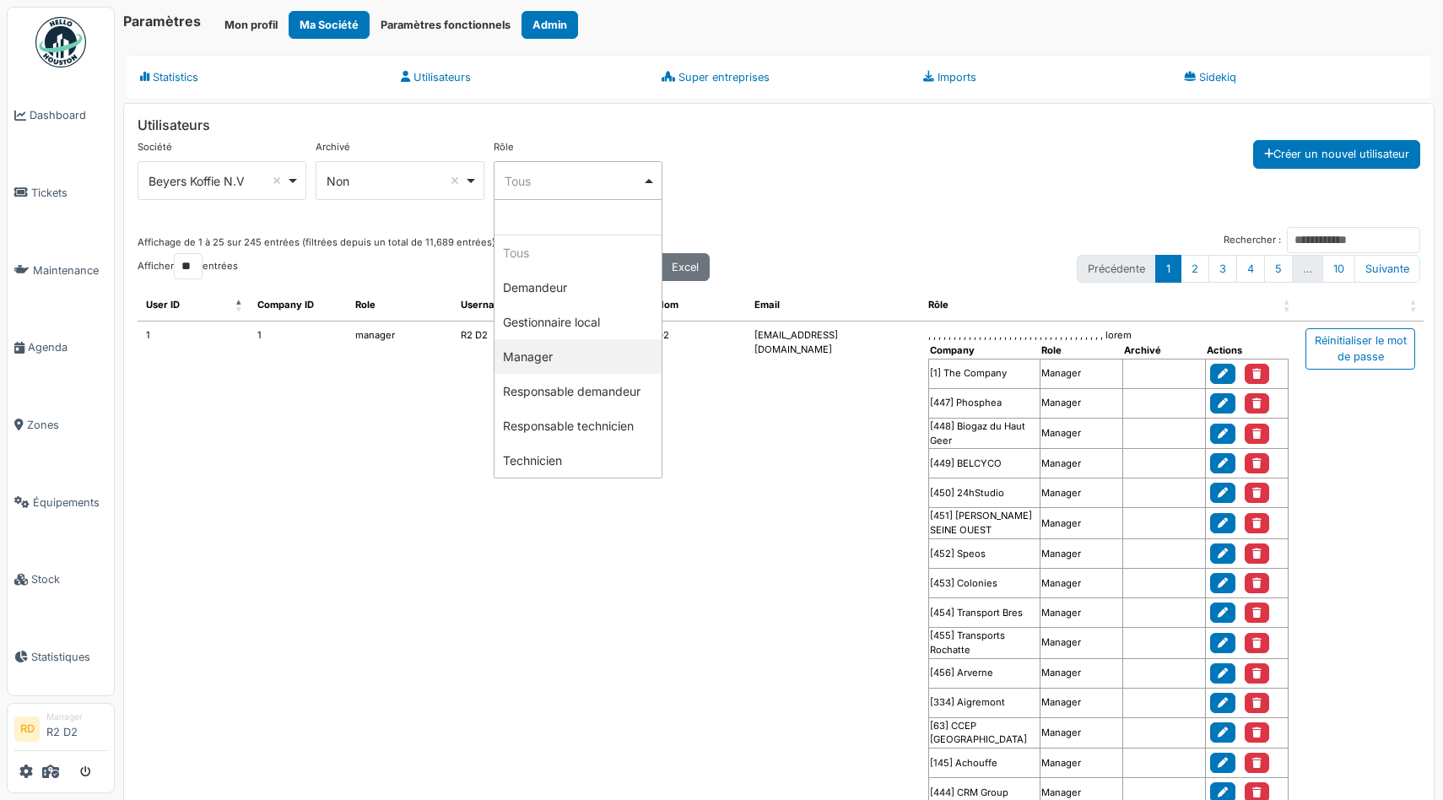
select select "*******"
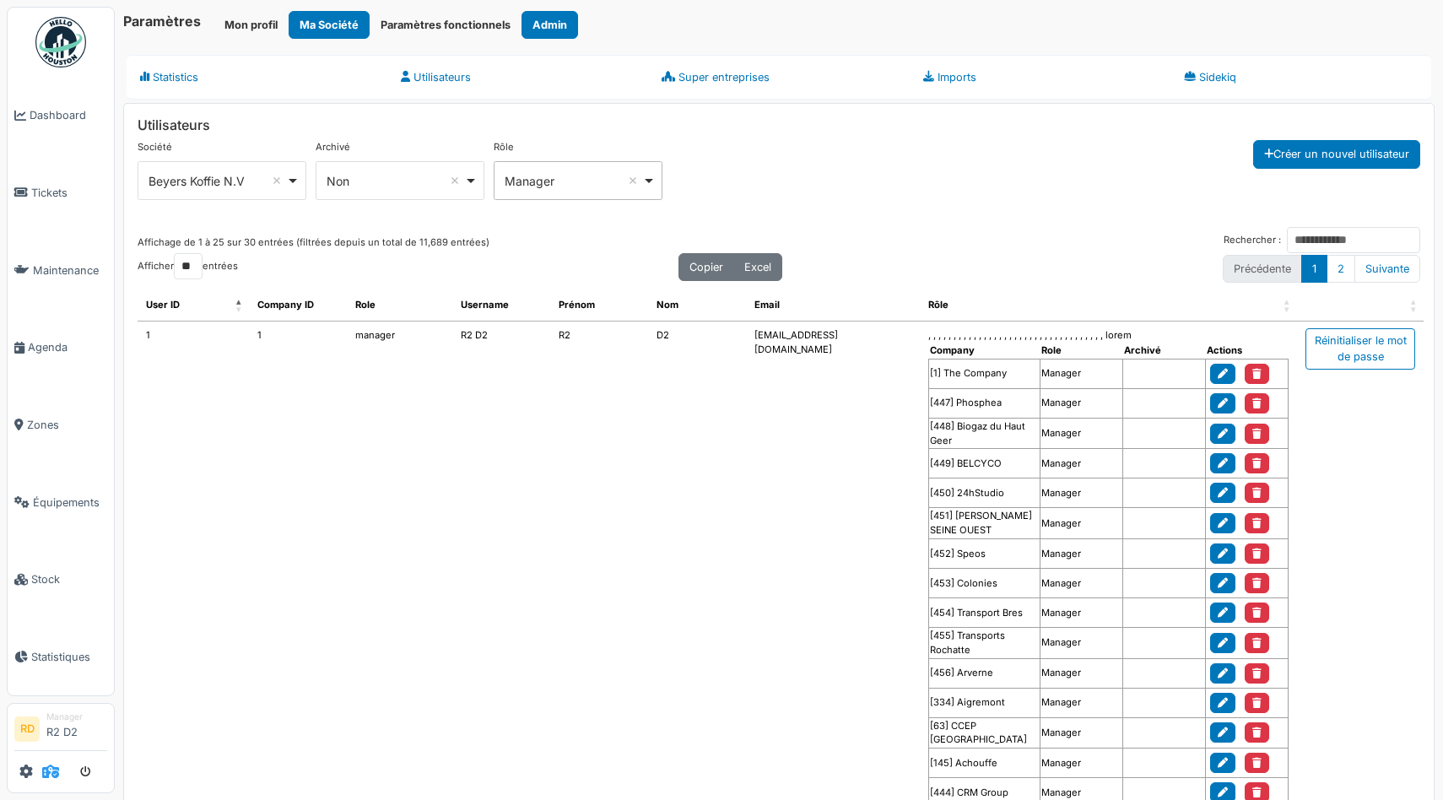
click at [46, 778] on icon at bounding box center [50, 772] width 17 height 14
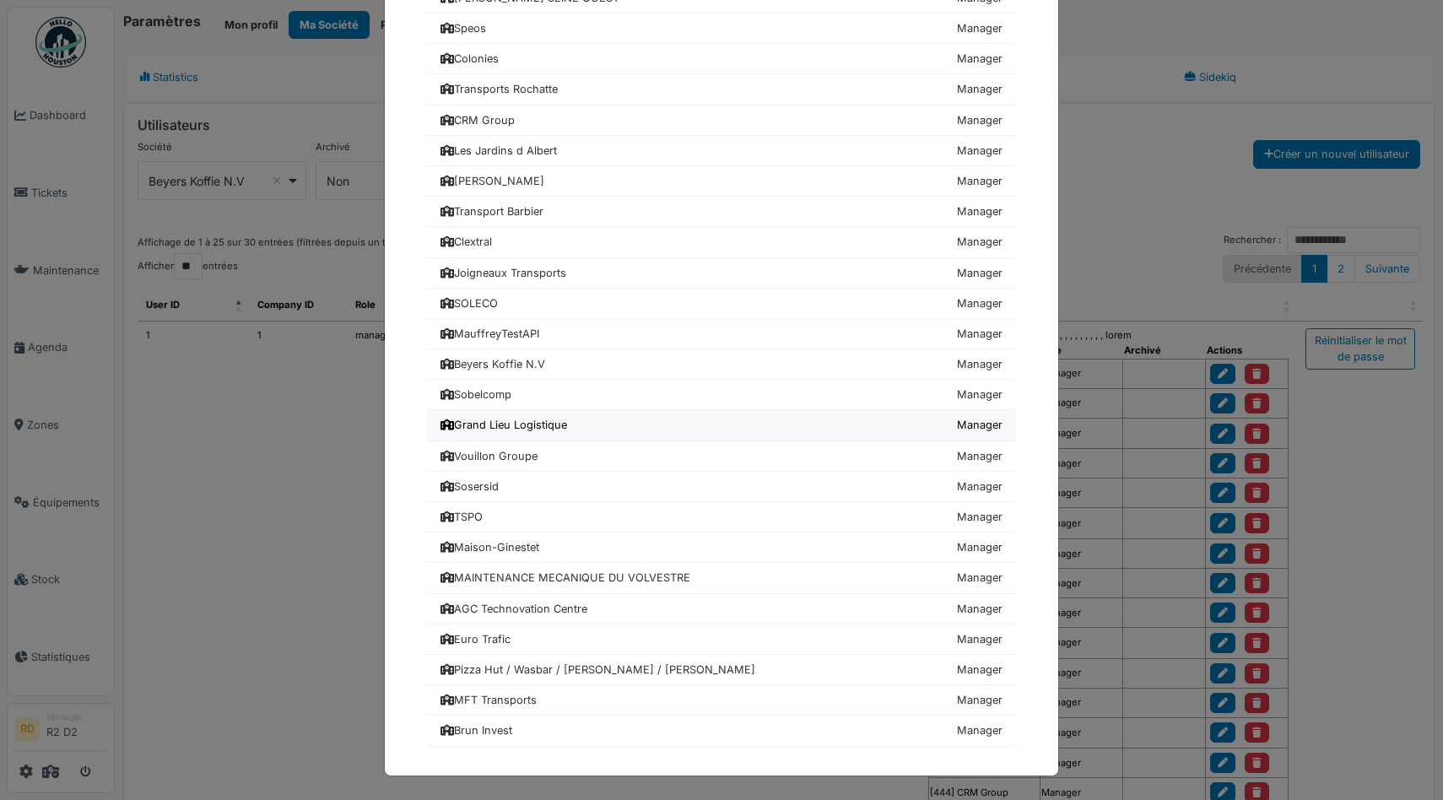
scroll to position [435, 0]
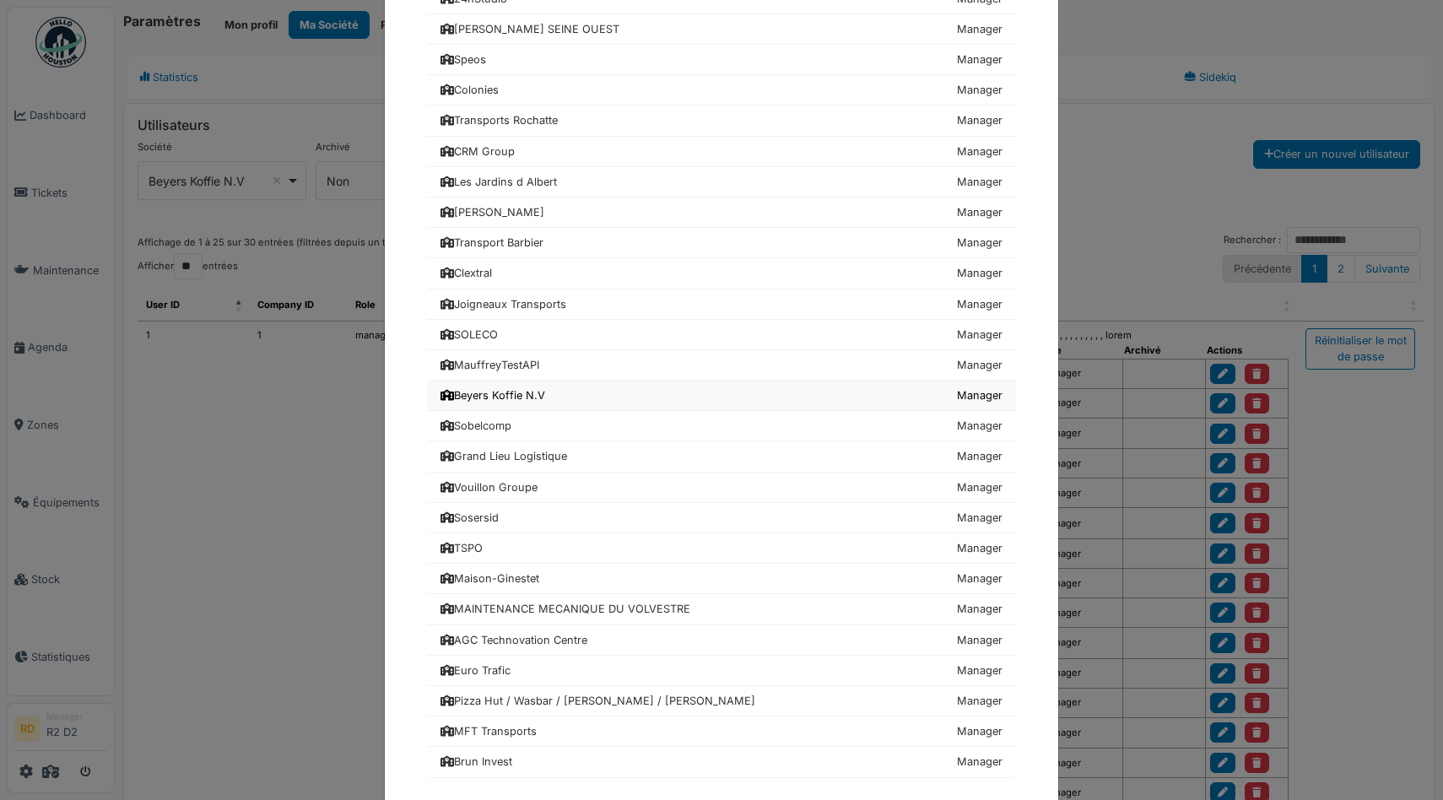
click at [480, 403] on link "Beyers Koffie N.V Manager" at bounding box center [721, 396] width 589 height 30
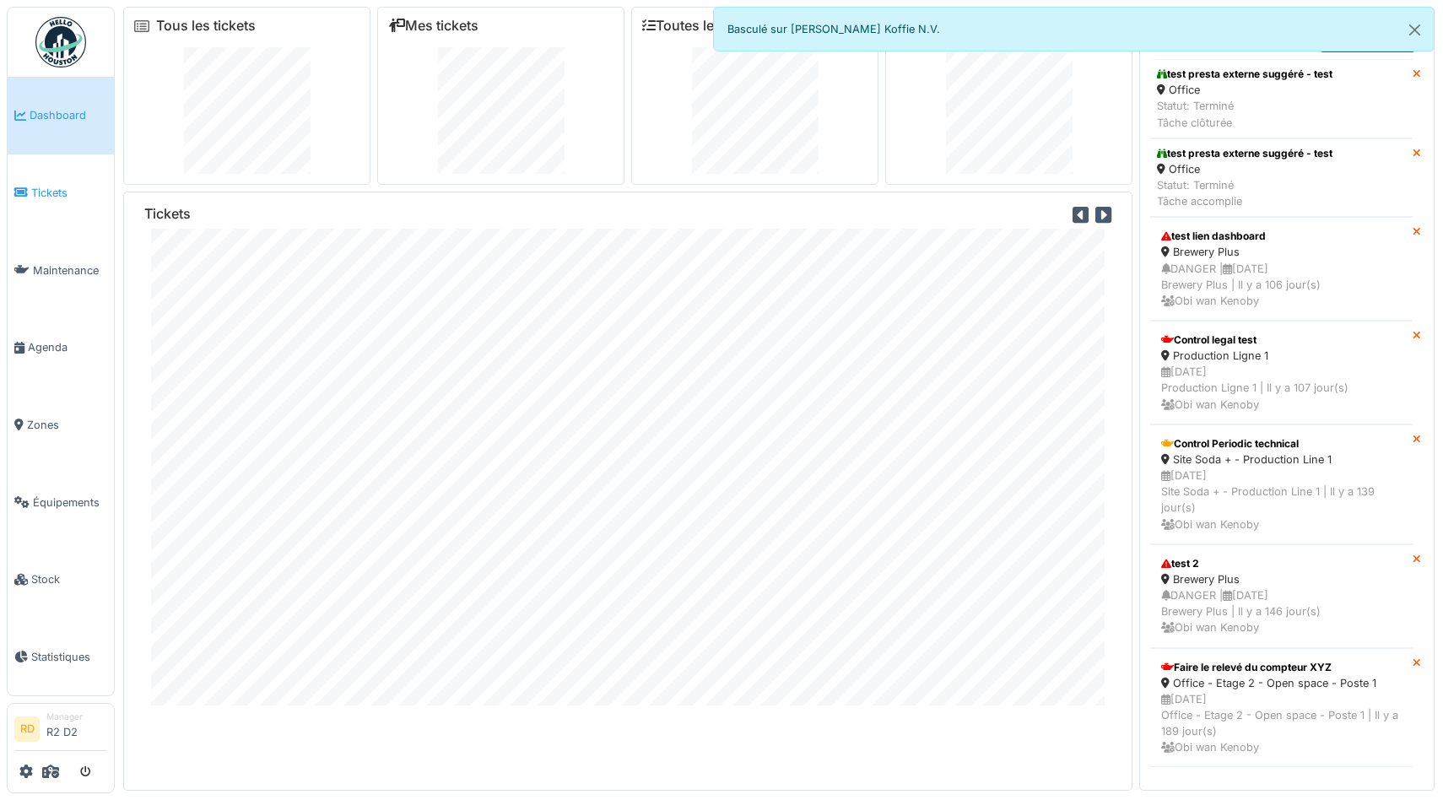
click at [39, 187] on span "Tickets" at bounding box center [69, 193] width 76 height 16
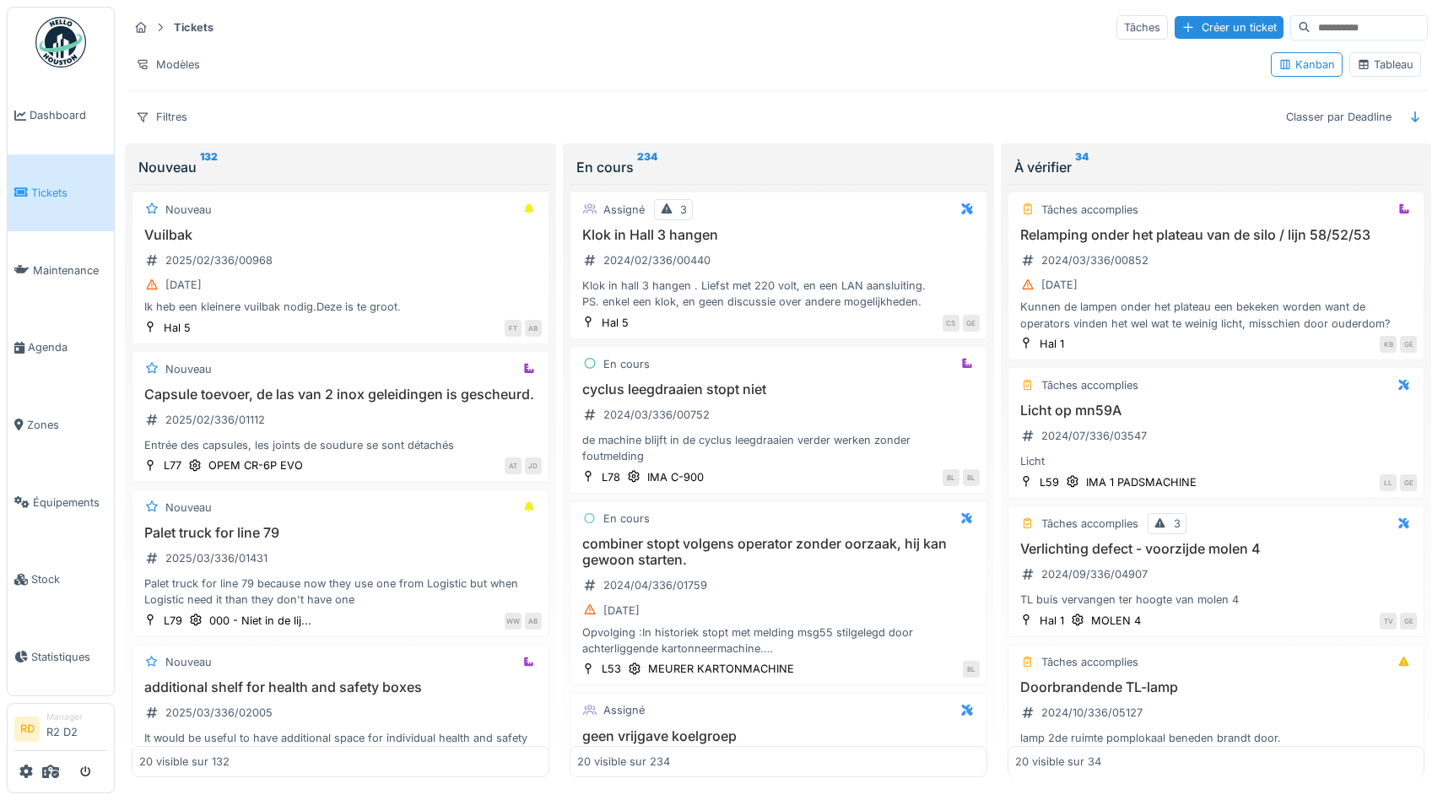
click at [1370, 67] on div "Tableau" at bounding box center [1385, 65] width 57 height 16
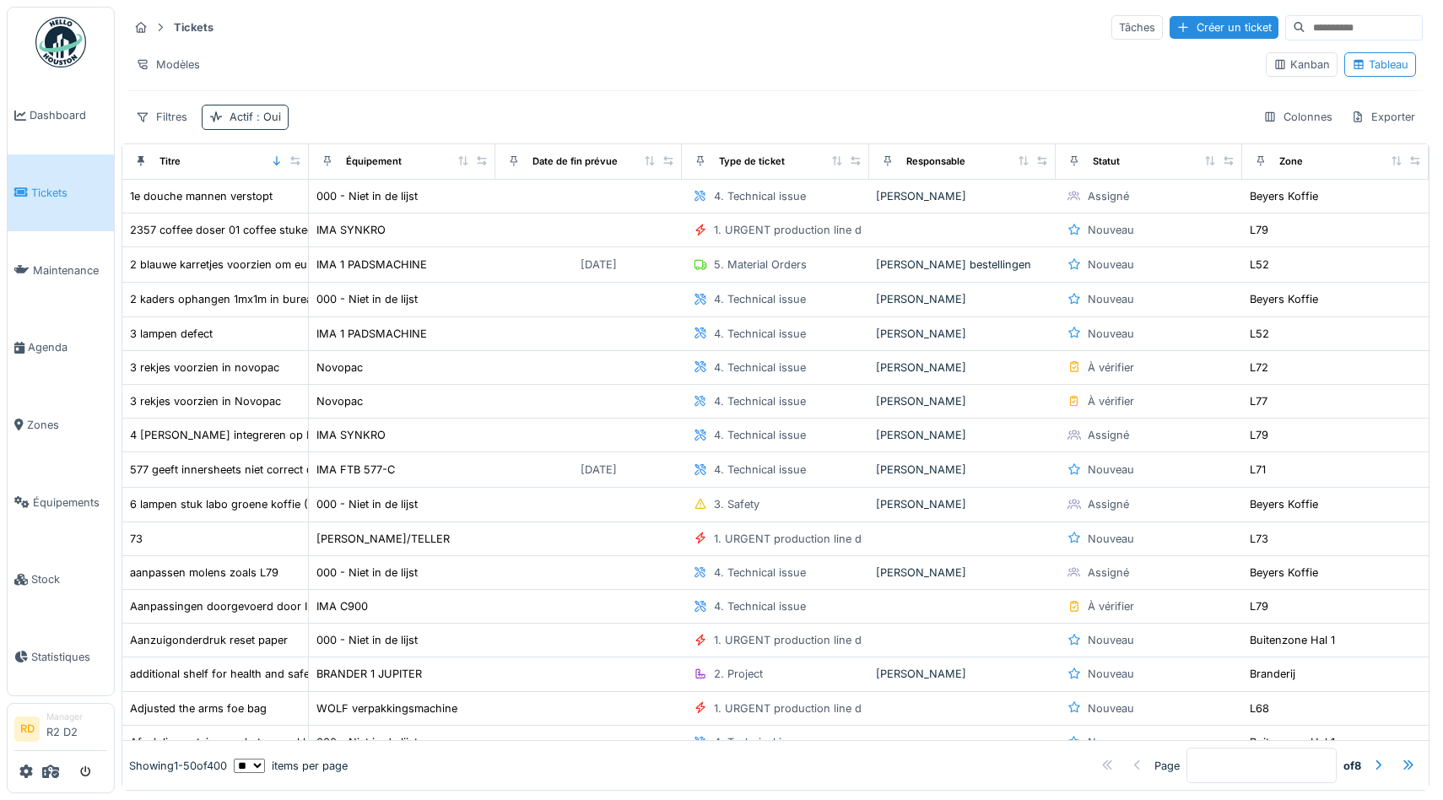
click at [254, 118] on span ": Oui" at bounding box center [267, 117] width 28 height 13
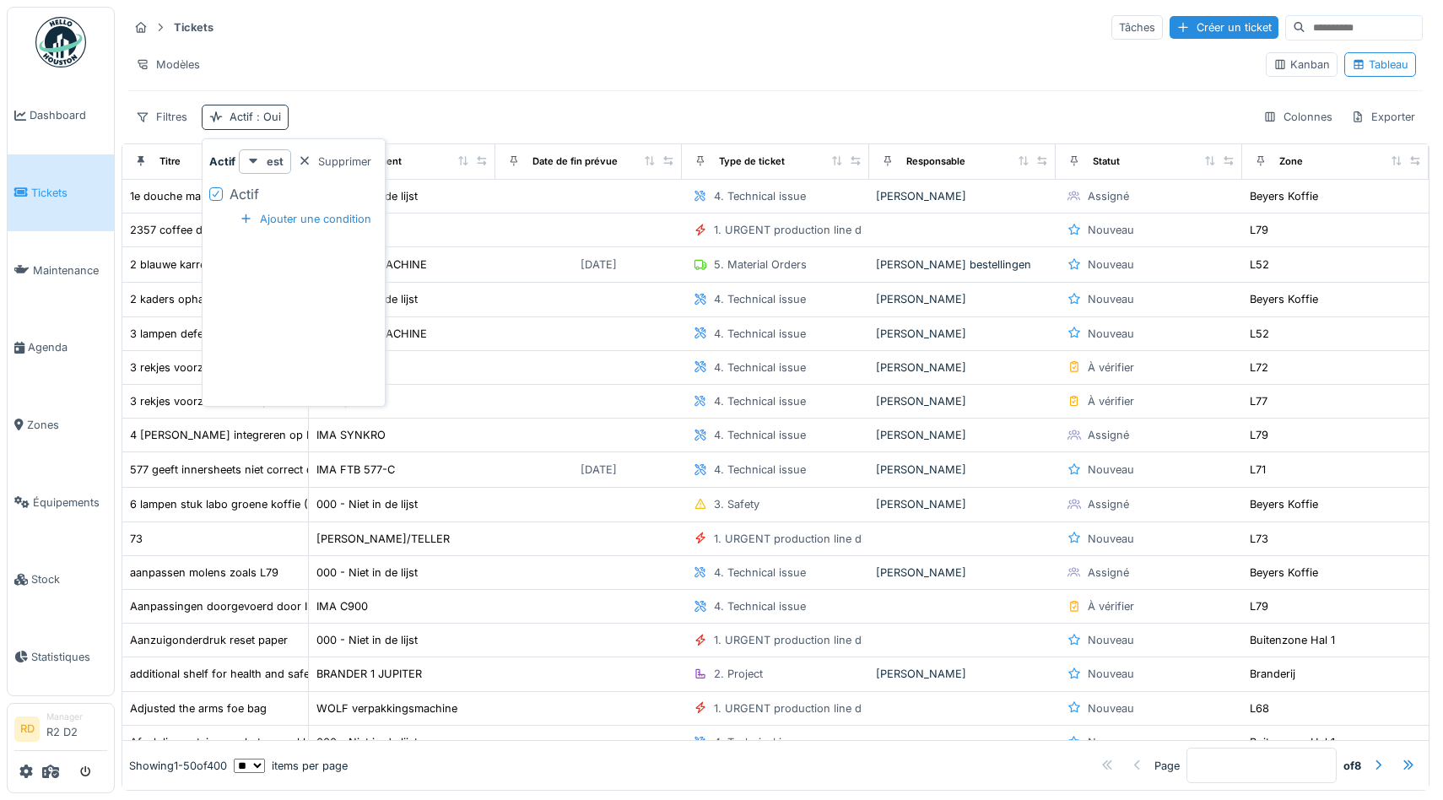
click at [254, 118] on span ": Oui" at bounding box center [267, 117] width 28 height 13
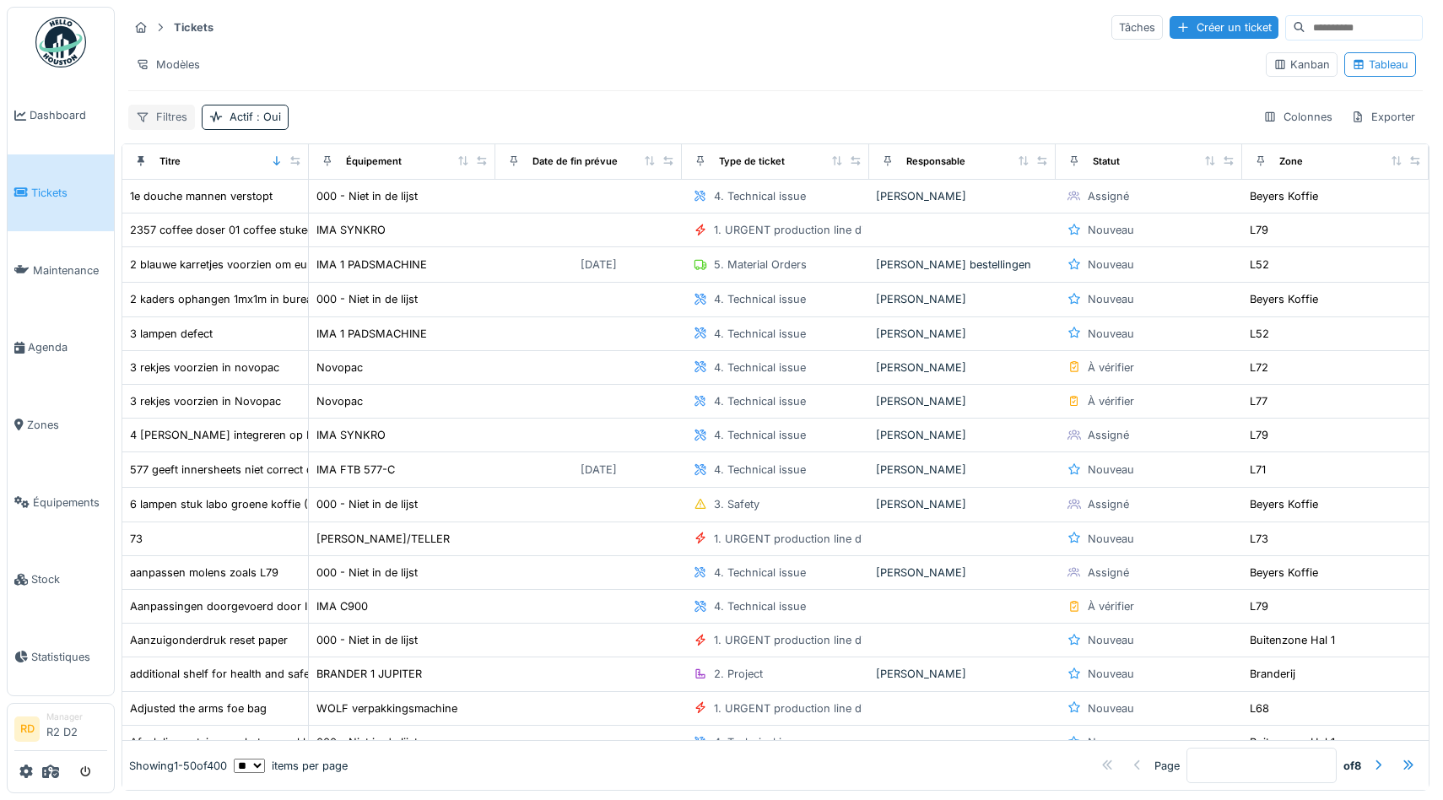
click at [154, 111] on div "Filtres" at bounding box center [161, 117] width 67 height 24
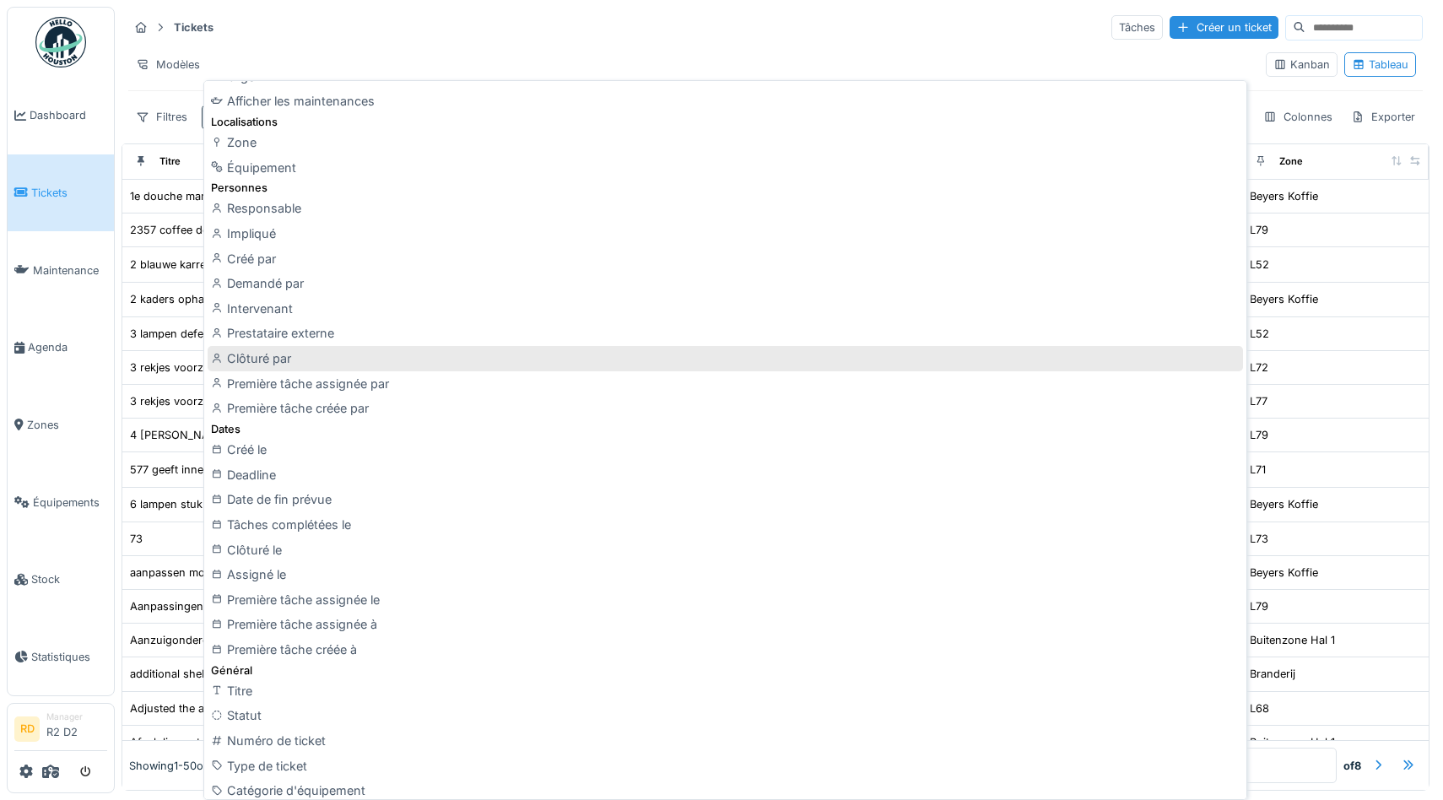
scroll to position [105, 0]
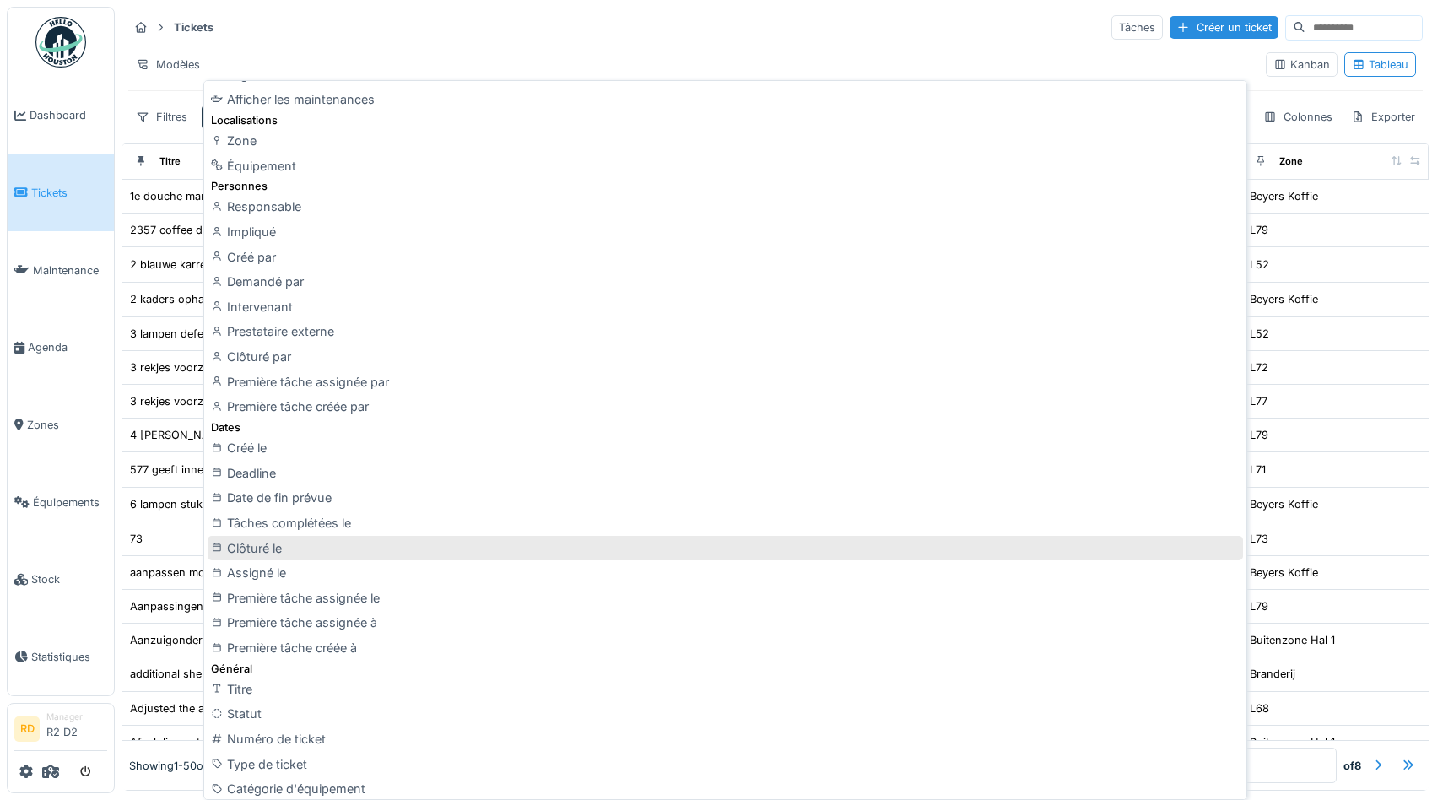
click at [294, 553] on div "Clôturé le" at bounding box center [725, 548] width 1035 height 25
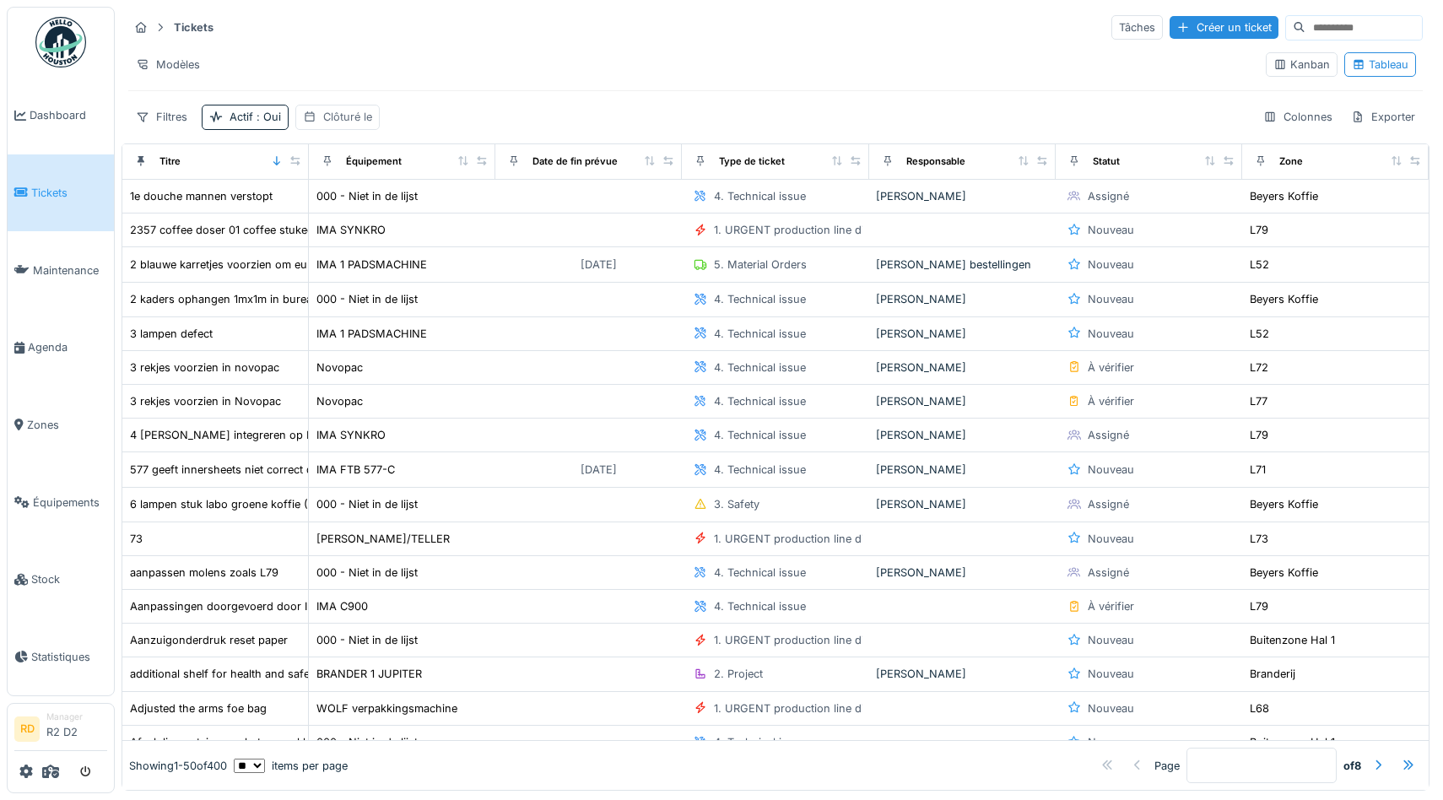
click at [337, 112] on div "Clôturé le" at bounding box center [347, 117] width 49 height 16
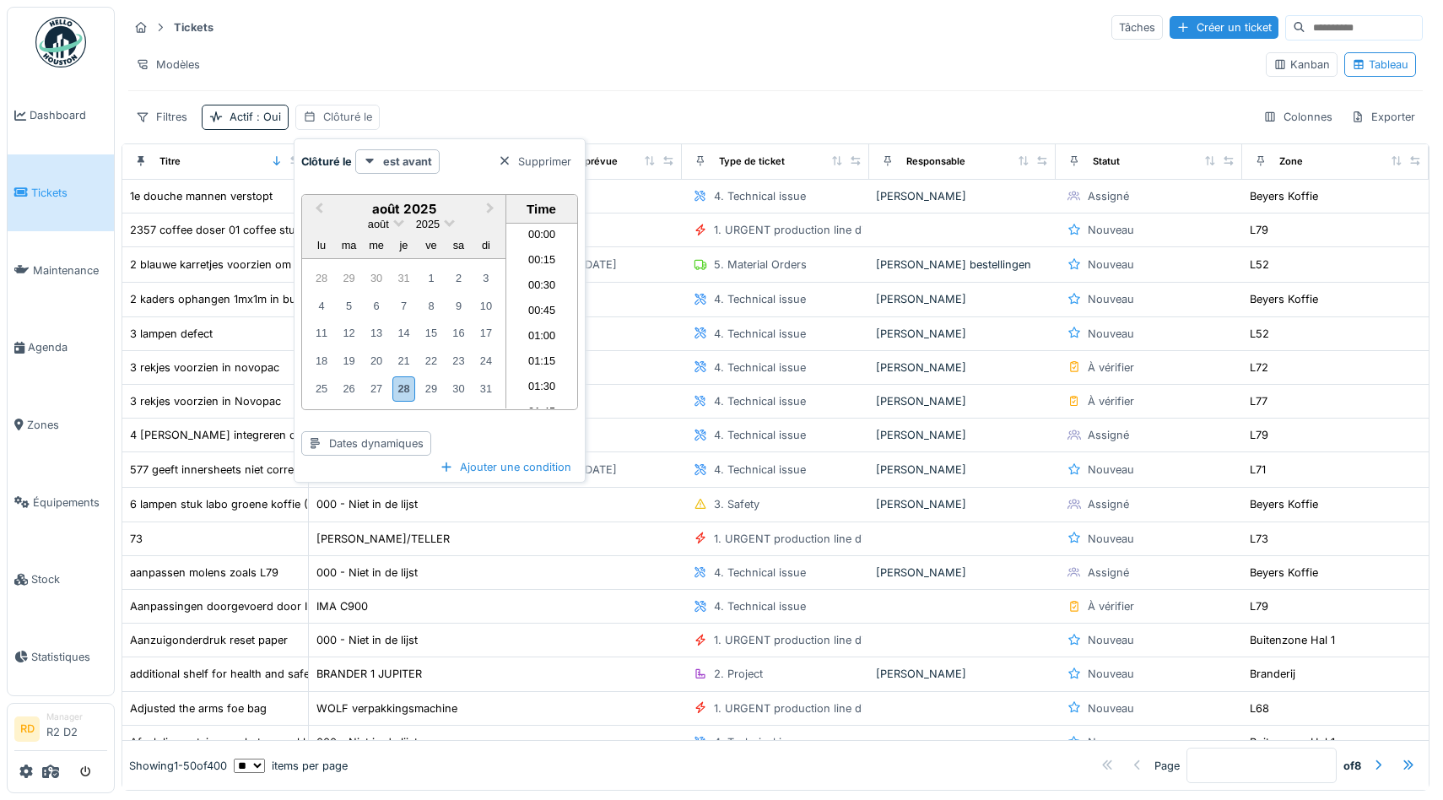
scroll to position [1515, 0]
click at [387, 451] on div "Dates dynamiques" at bounding box center [366, 443] width 130 height 24
click at [355, 558] on div "Aujourd'hui" at bounding box center [366, 556] width 122 height 25
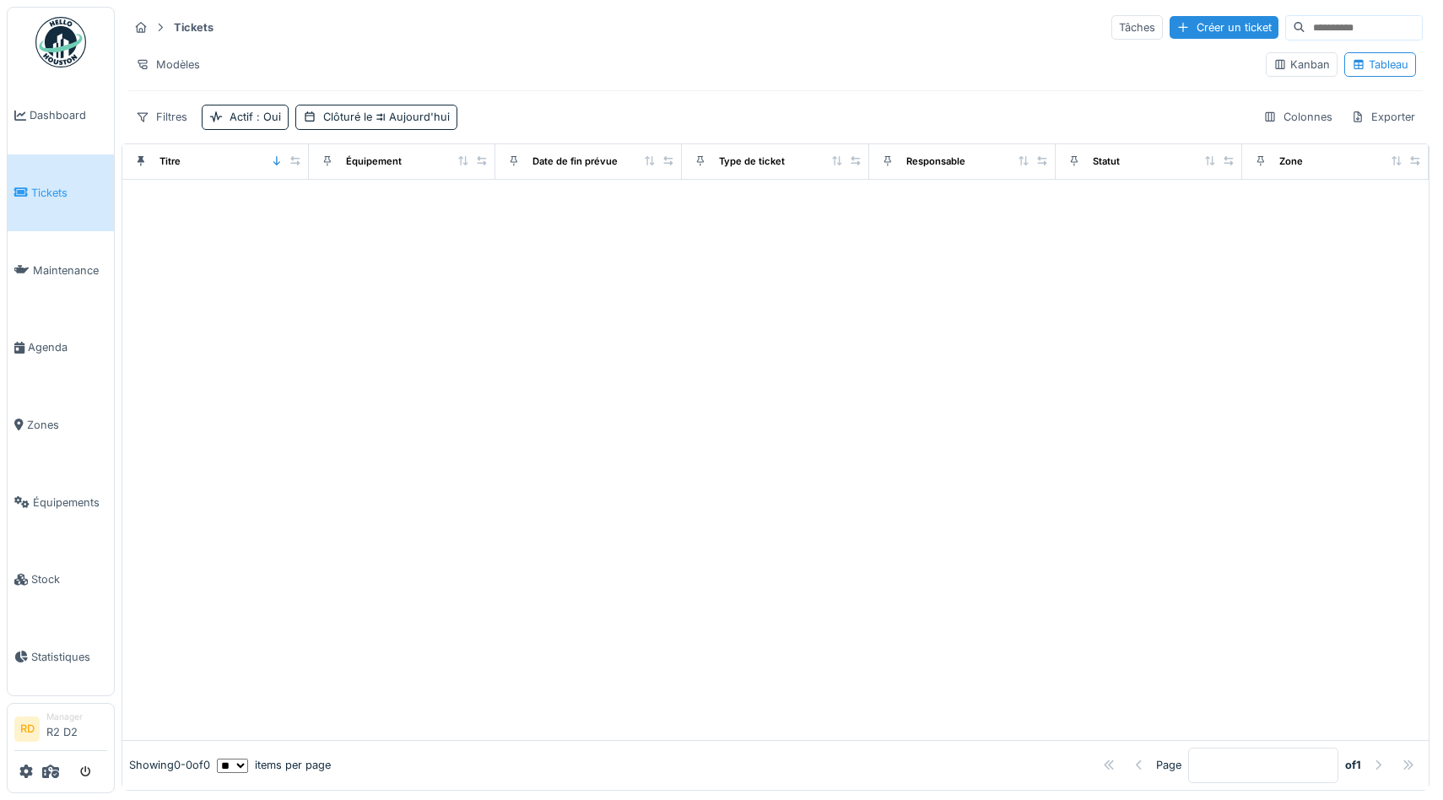
click at [682, 67] on div "Modèles" at bounding box center [690, 64] width 1124 height 24
click at [275, 116] on span ": Oui" at bounding box center [267, 117] width 28 height 13
click at [342, 164] on div "Supprimer" at bounding box center [334, 161] width 87 height 23
click at [537, 60] on div "Modèles" at bounding box center [690, 64] width 1124 height 24
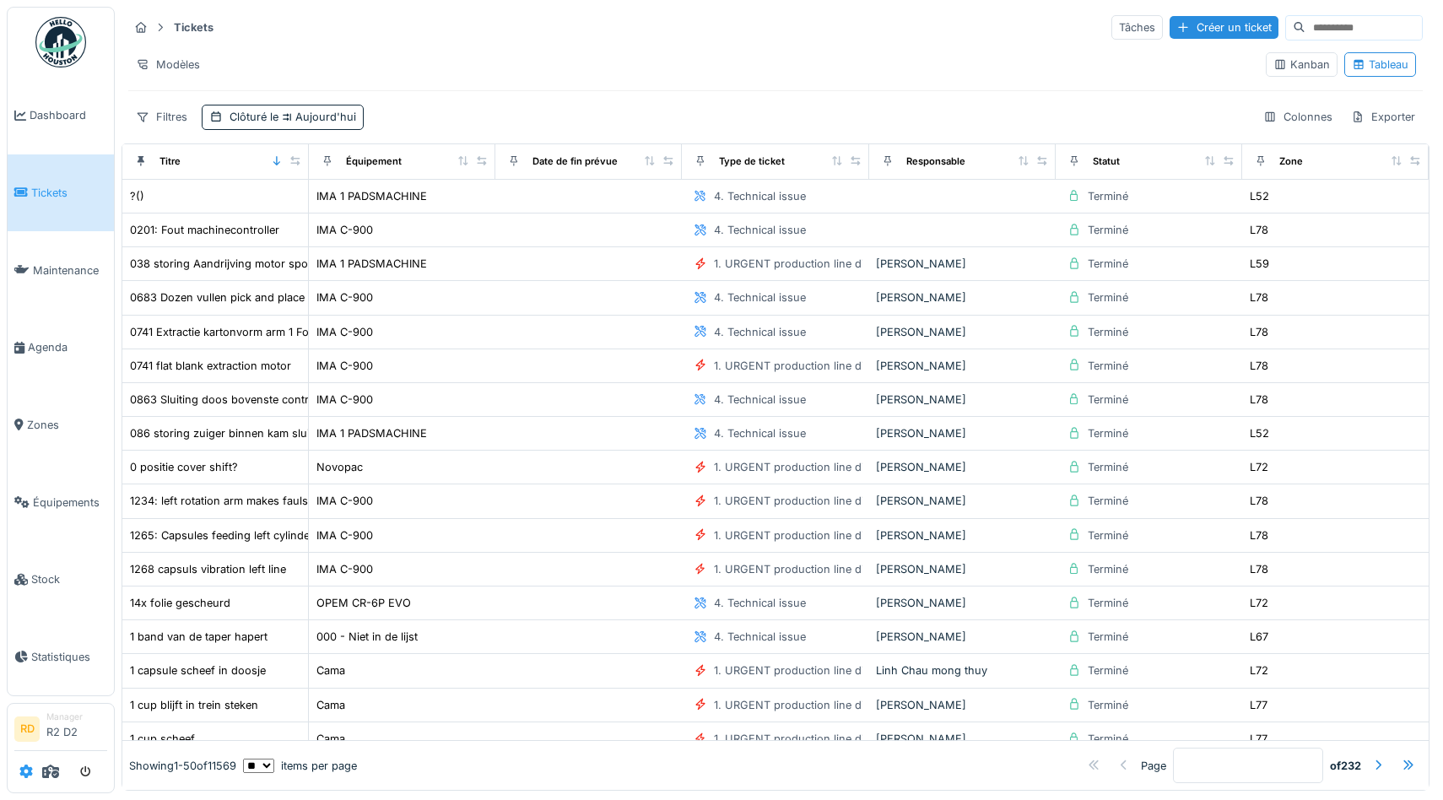
click at [24, 773] on icon at bounding box center [26, 772] width 14 height 14
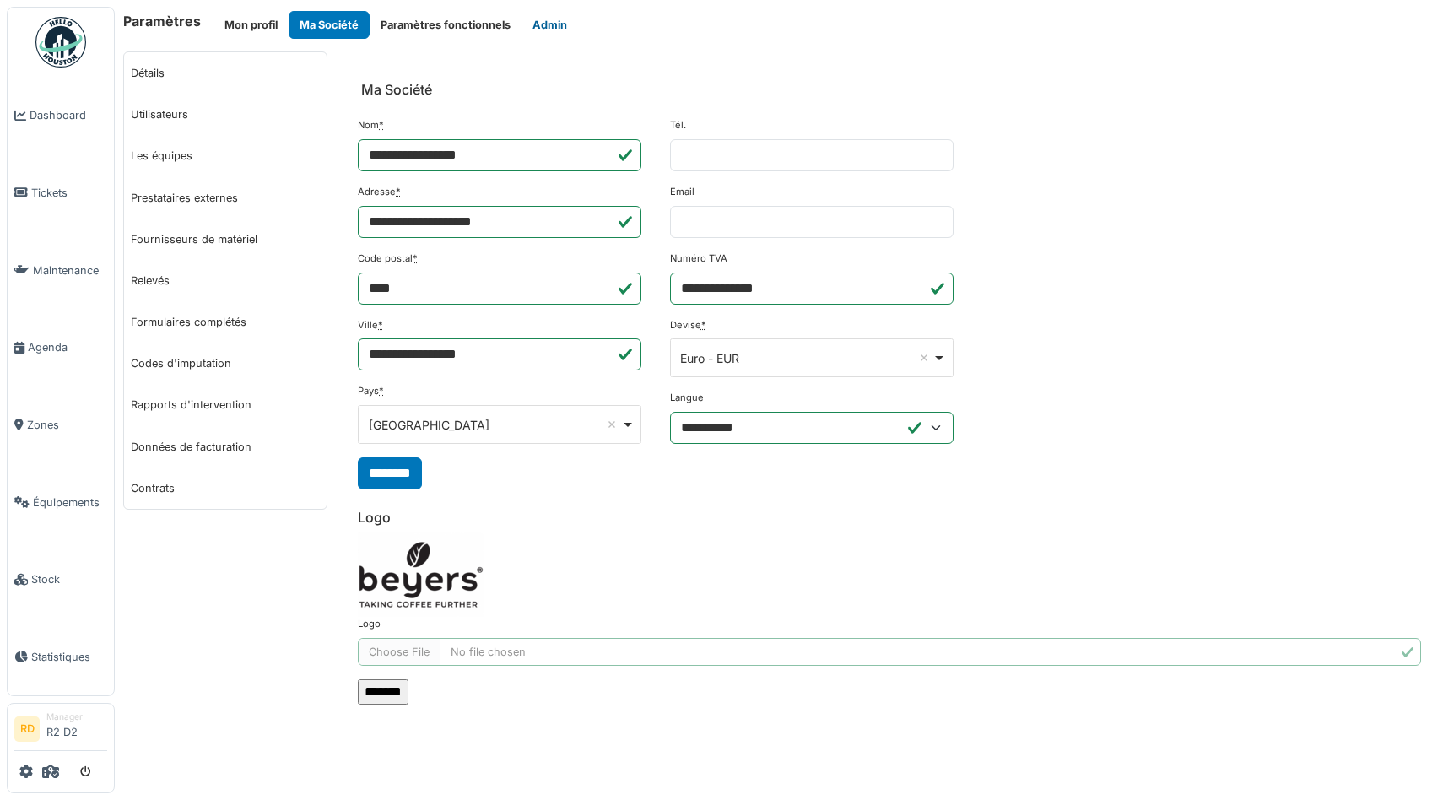
click at [544, 27] on button "Admin" at bounding box center [549, 25] width 57 height 28
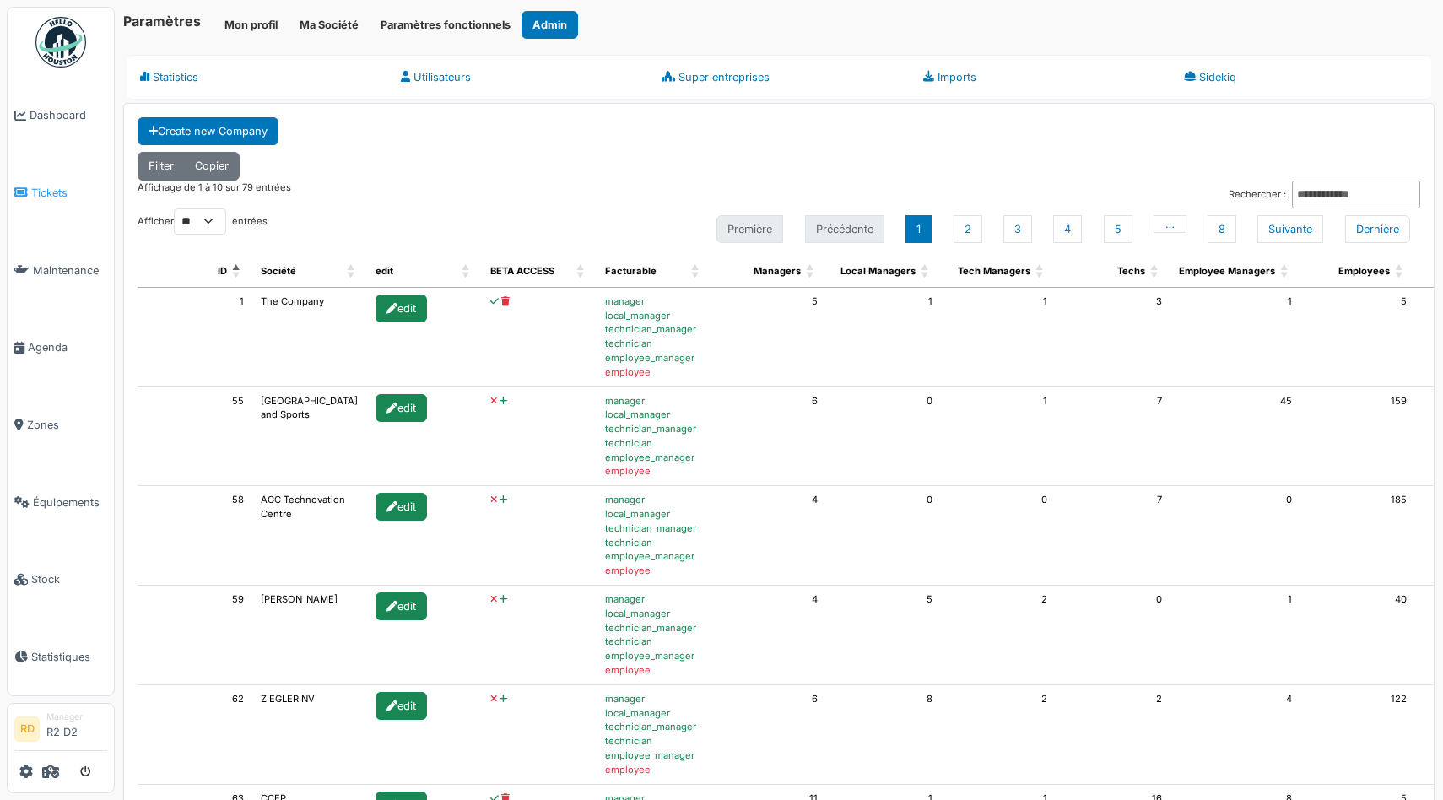
click at [49, 197] on span "Tickets" at bounding box center [69, 193] width 76 height 16
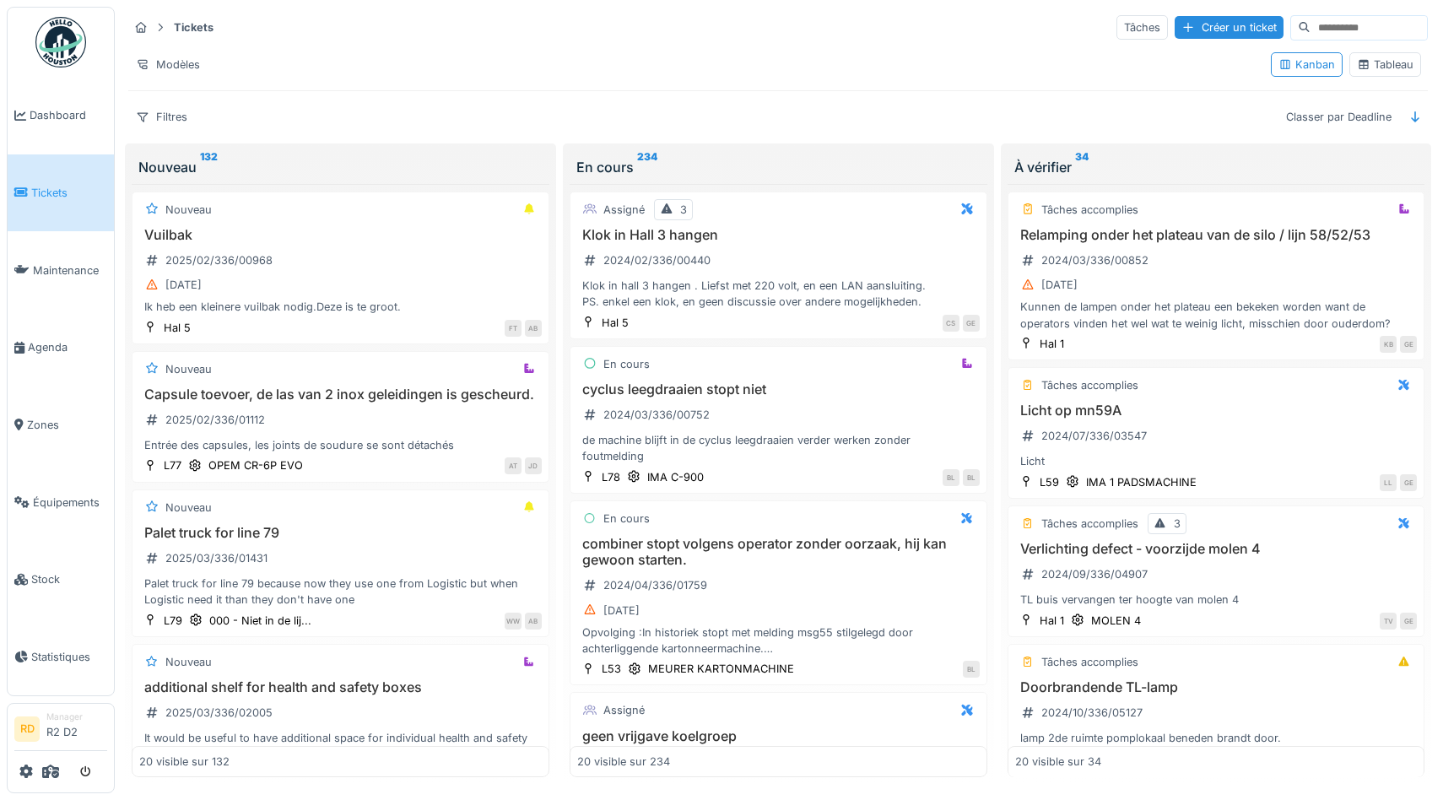
click at [1391, 76] on div "Tableau" at bounding box center [1385, 64] width 72 height 24
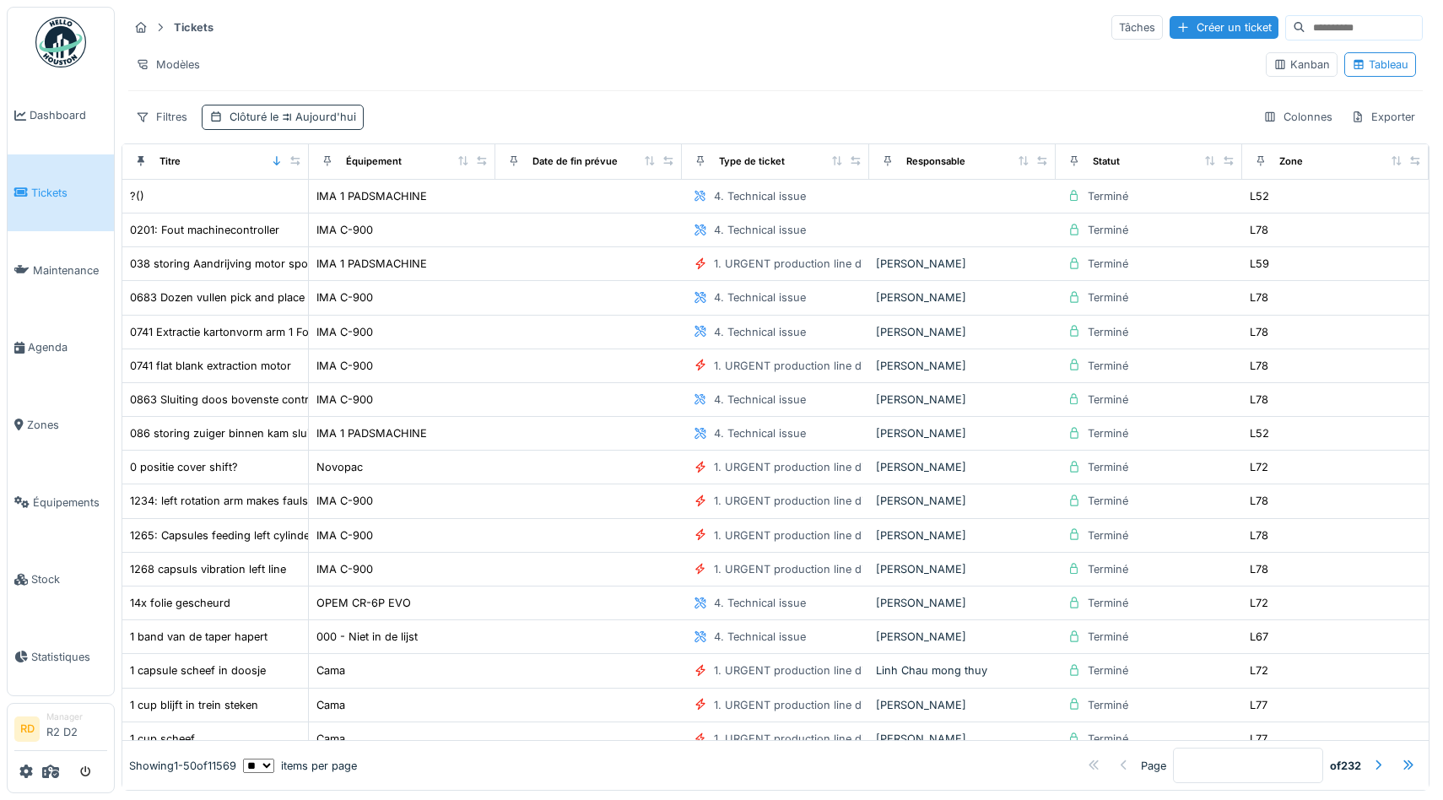
click at [246, 114] on div "Clôturé le Aujourd'hui" at bounding box center [293, 117] width 127 height 16
click at [532, 90] on hr at bounding box center [775, 90] width 1294 height 1
click at [592, 126] on div "Filtres Clôturé le Aujourd'hui Colonnes Exporter" at bounding box center [775, 117] width 1294 height 24
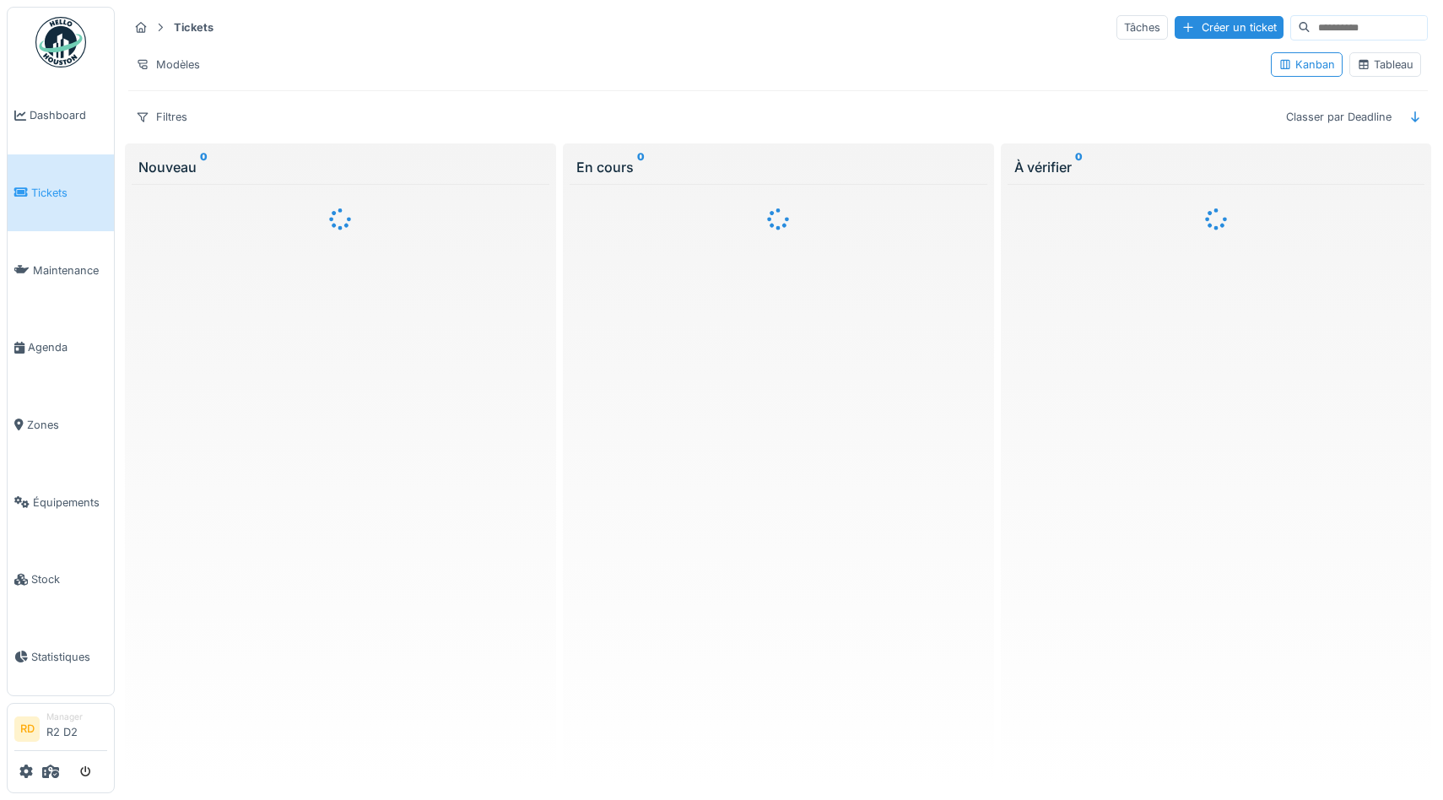
click at [1382, 73] on div "Tableau" at bounding box center [1385, 64] width 72 height 24
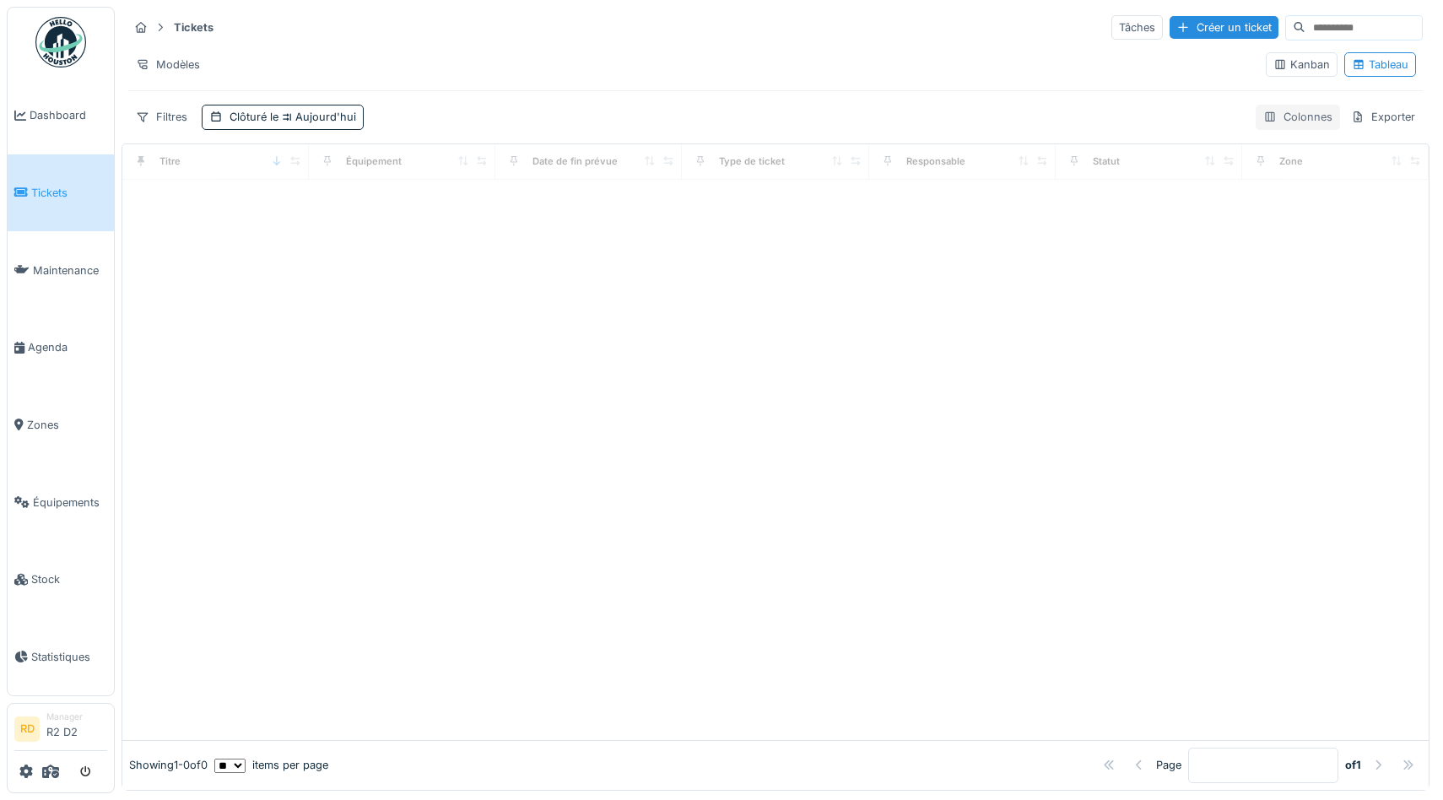
click at [1292, 122] on div "Colonnes" at bounding box center [1298, 117] width 84 height 24
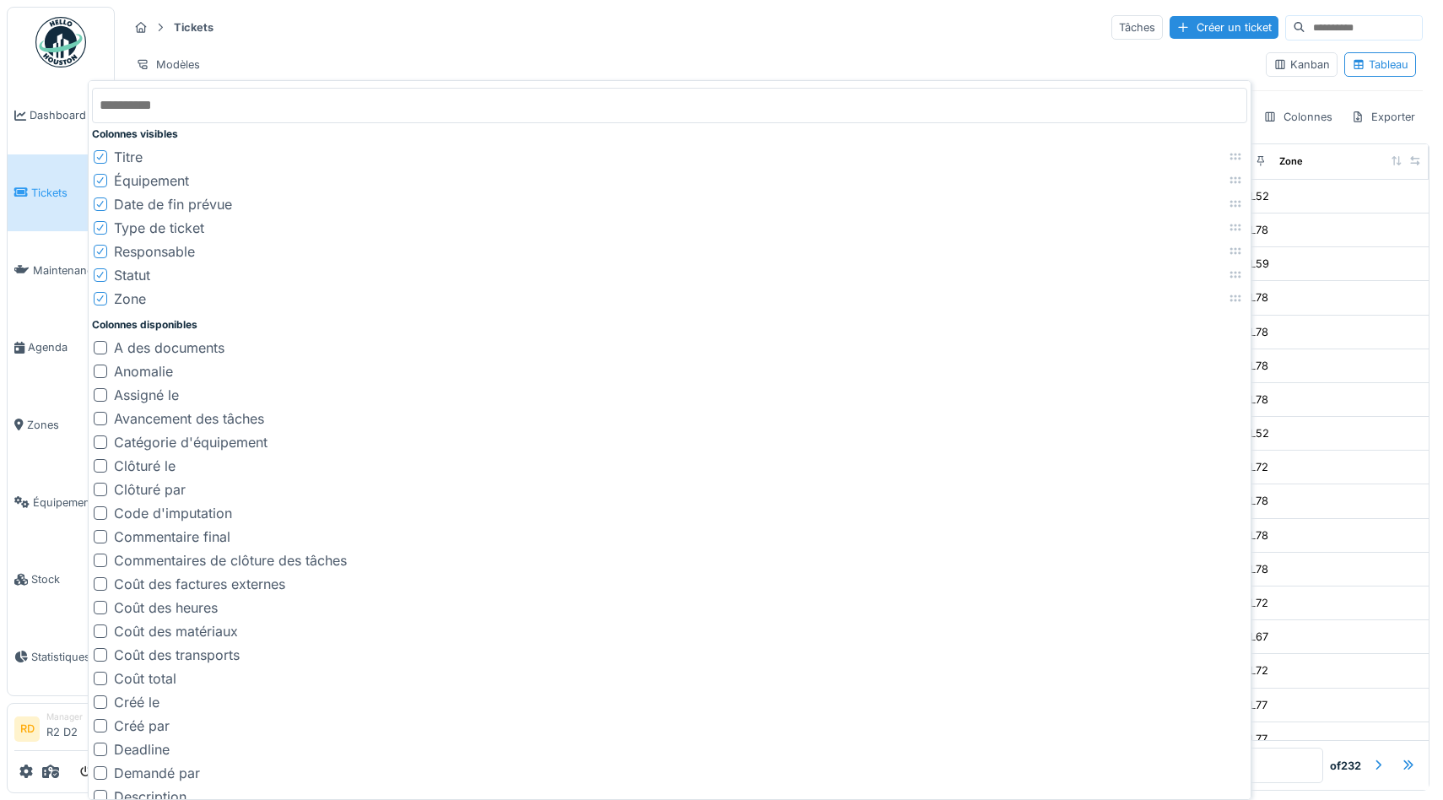
click at [141, 468] on div "Clôturé le" at bounding box center [145, 466] width 62 height 20
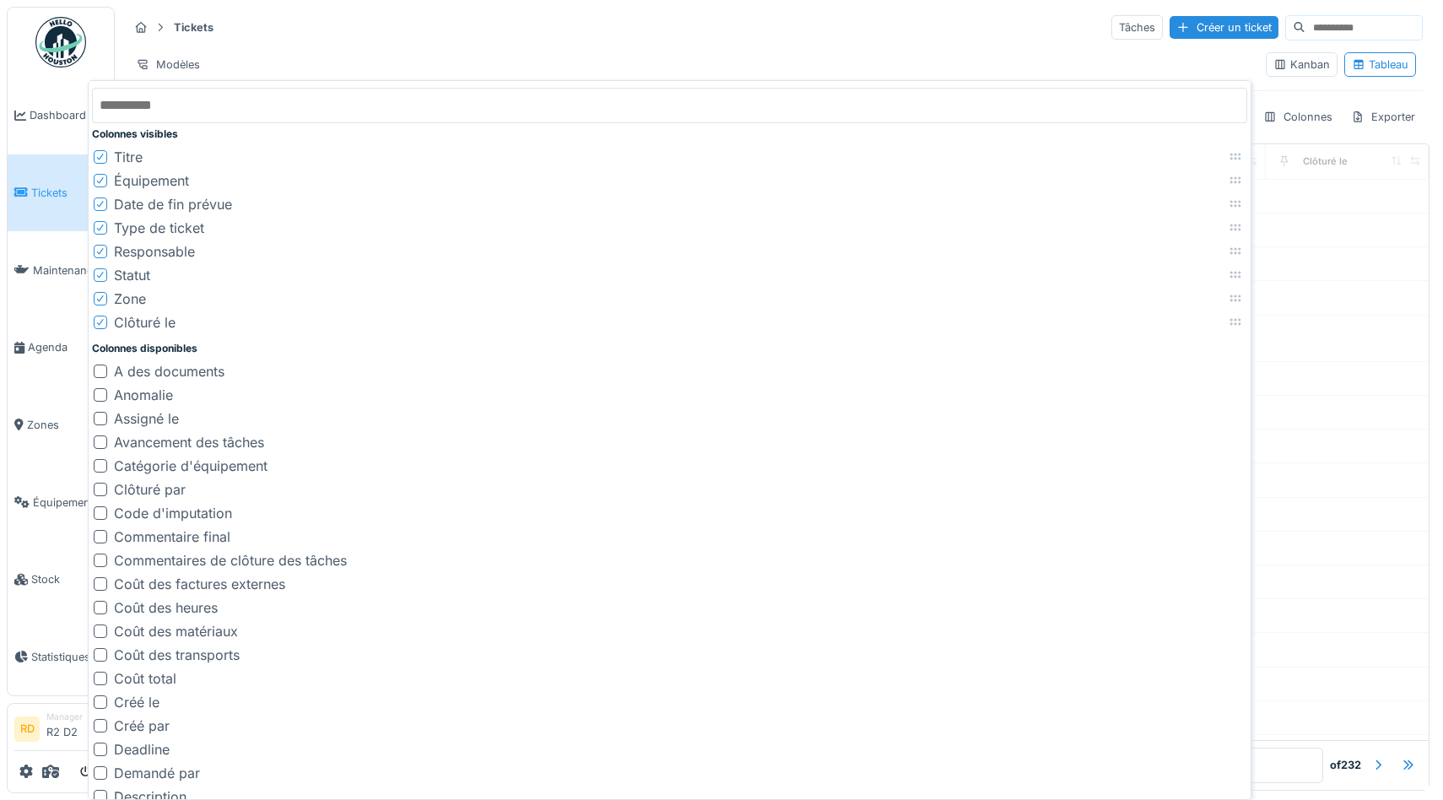
click at [480, 54] on div "Modèles" at bounding box center [690, 64] width 1124 height 24
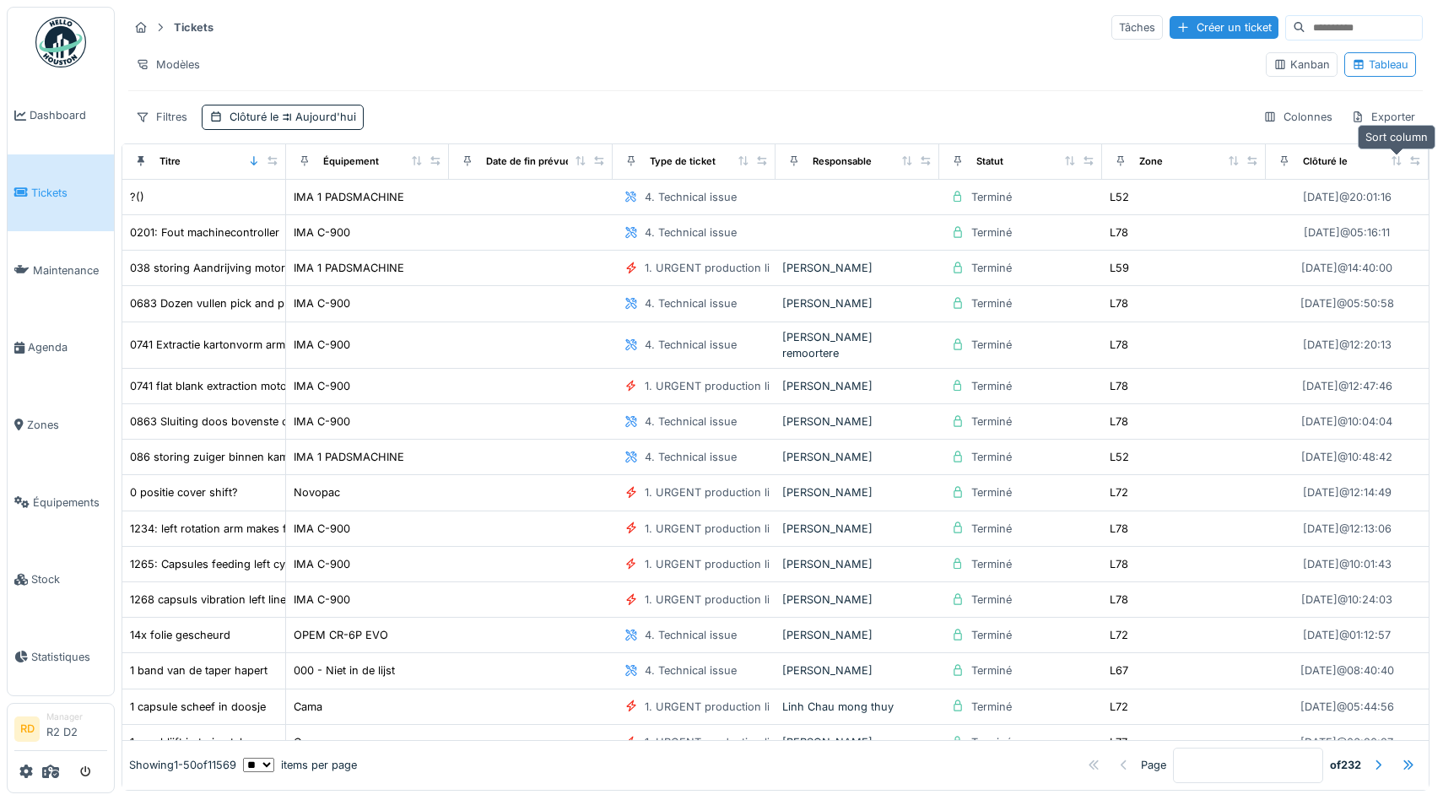
click at [1396, 159] on icon at bounding box center [1395, 160] width 9 height 9
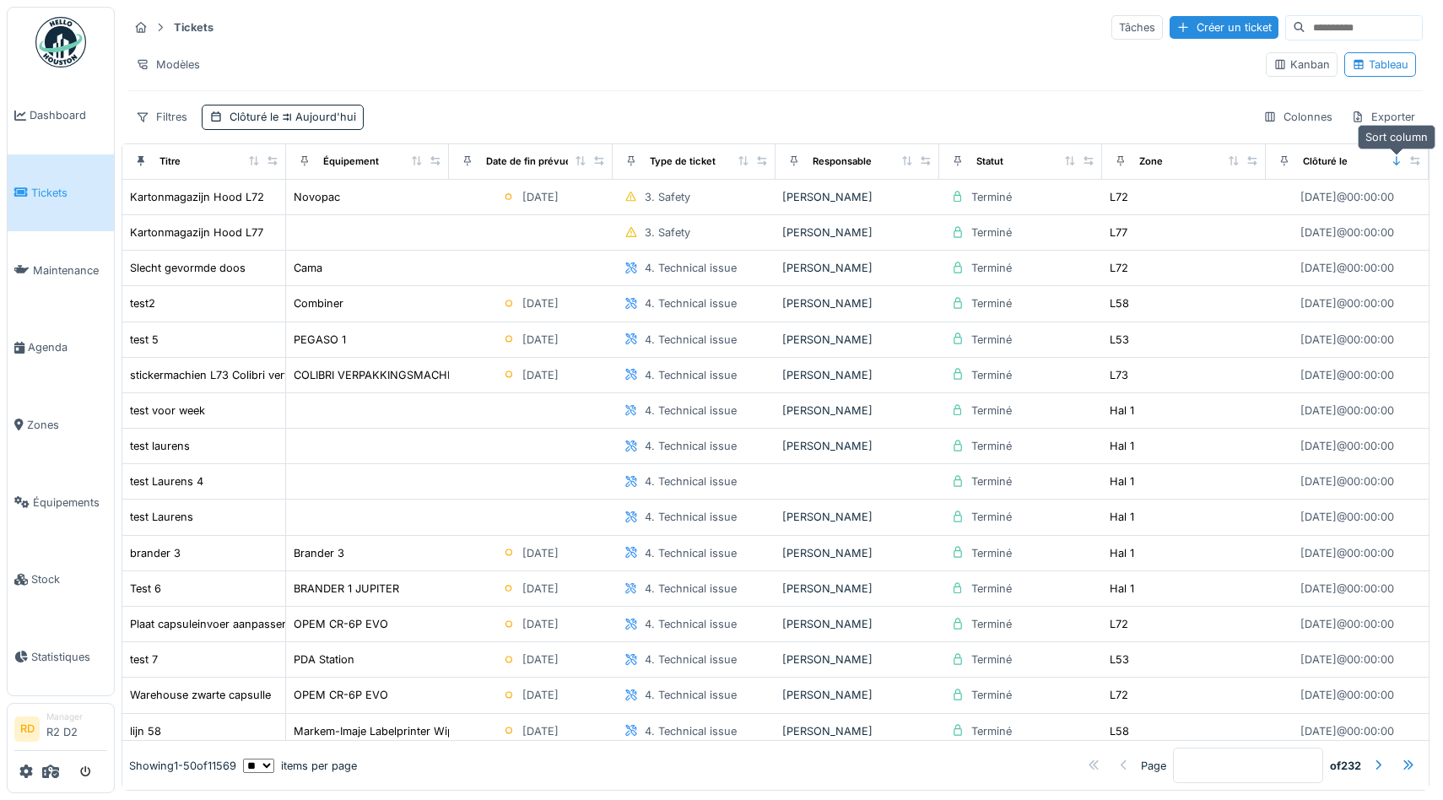
click at [1396, 160] on icon at bounding box center [1396, 160] width 7 height 9
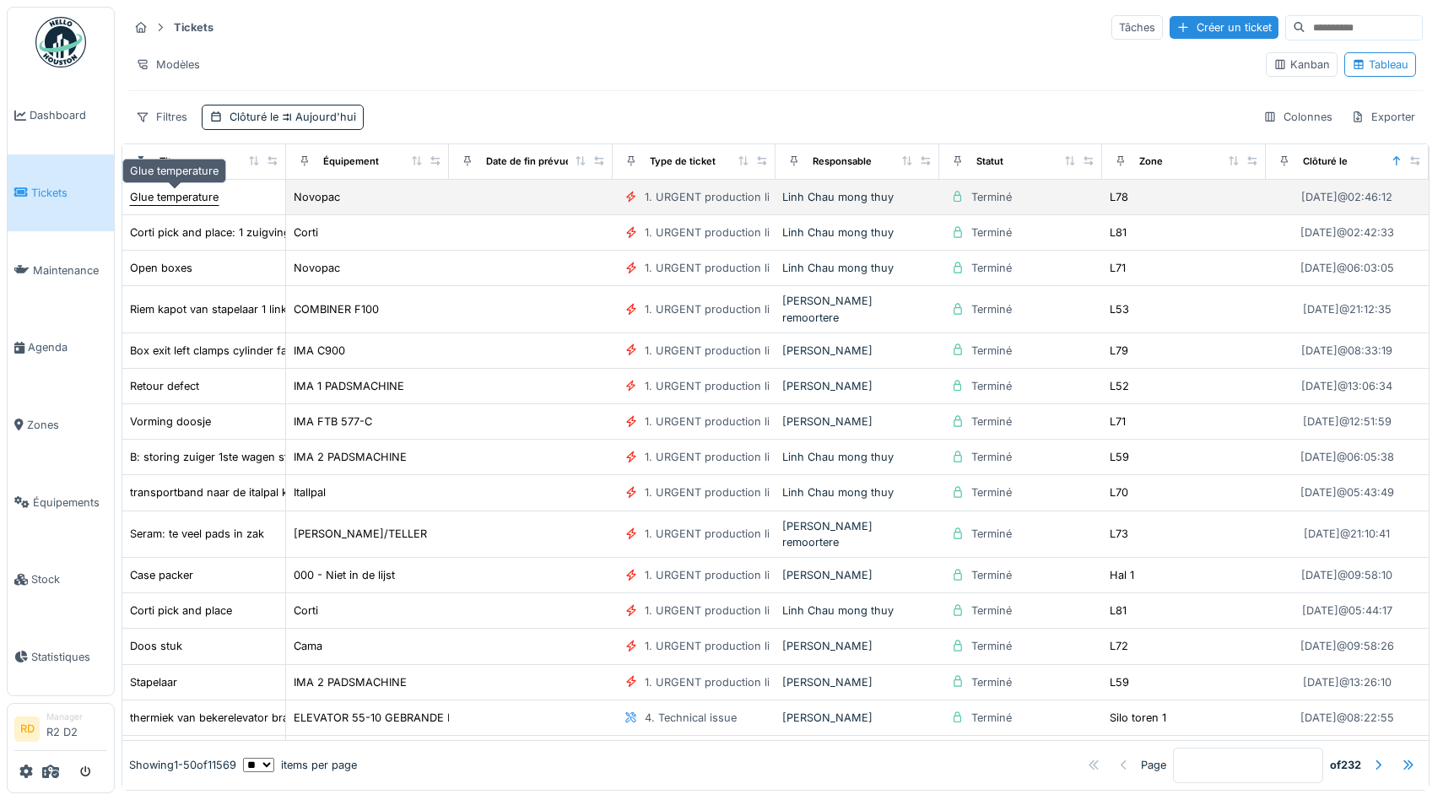
click at [207, 198] on div "Glue temperature" at bounding box center [174, 197] width 89 height 16
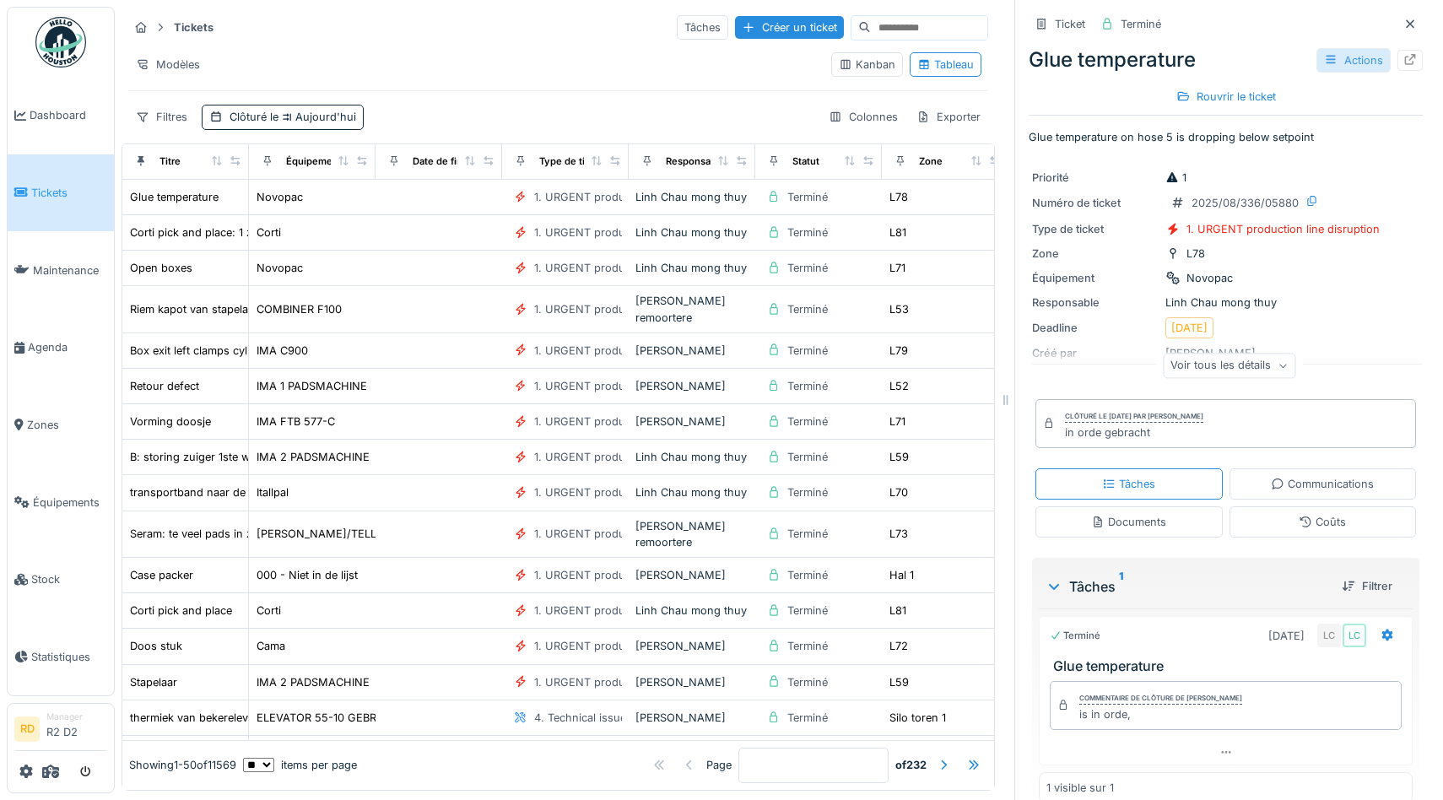
click at [1359, 60] on div "Actions" at bounding box center [1353, 60] width 74 height 24
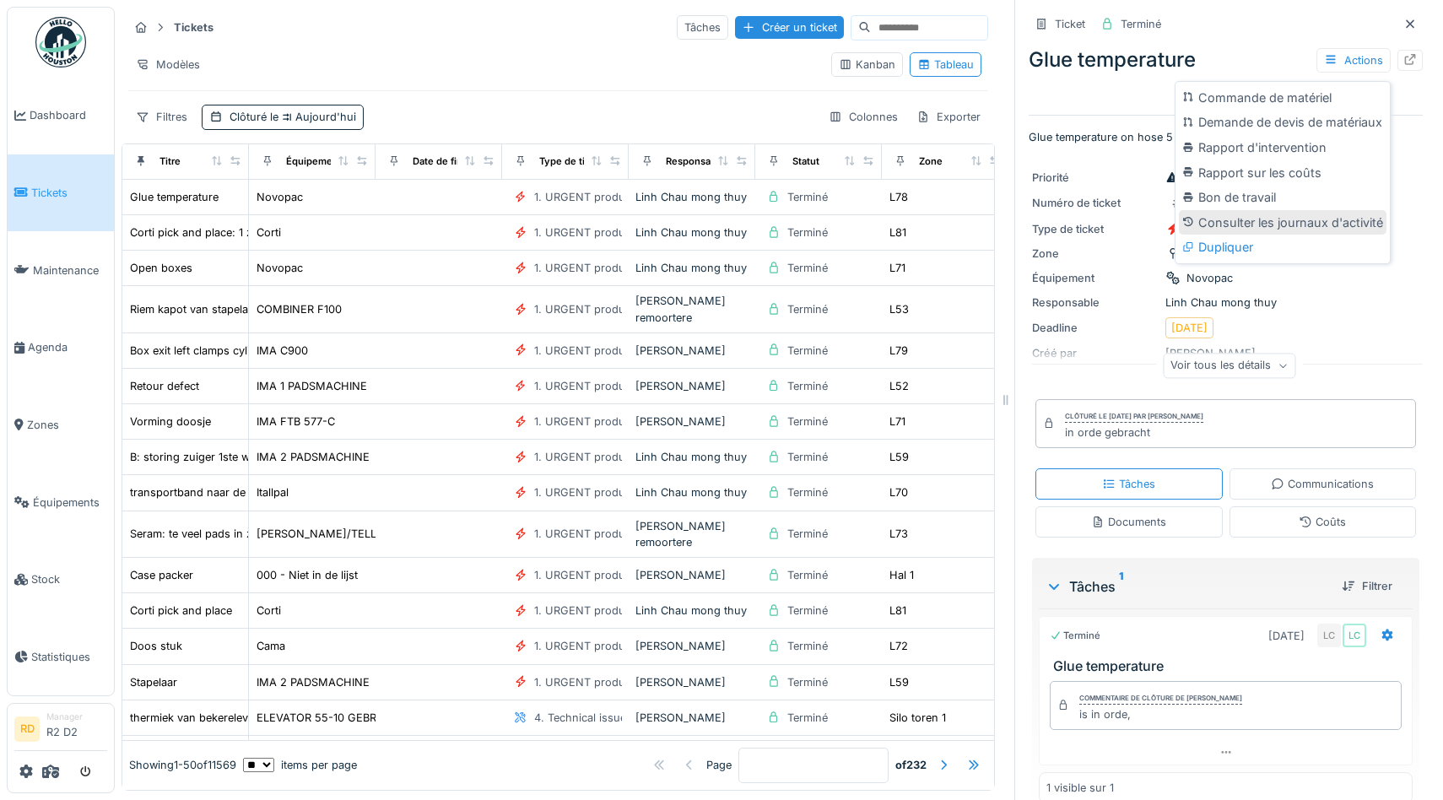
click at [1245, 220] on div "Consulter les journaux d'activité" at bounding box center [1283, 222] width 208 height 25
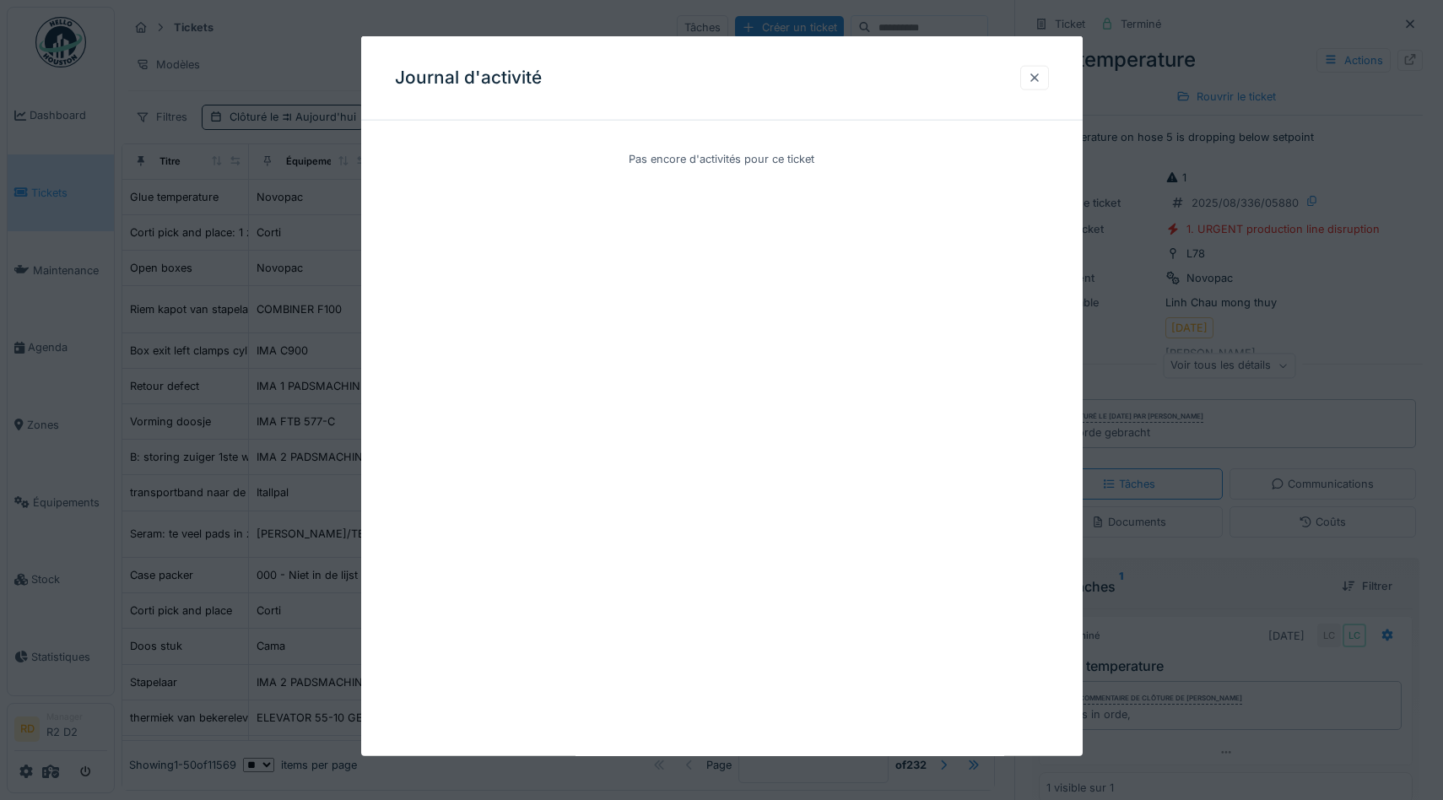
click at [1034, 77] on div at bounding box center [1035, 78] width 14 height 16
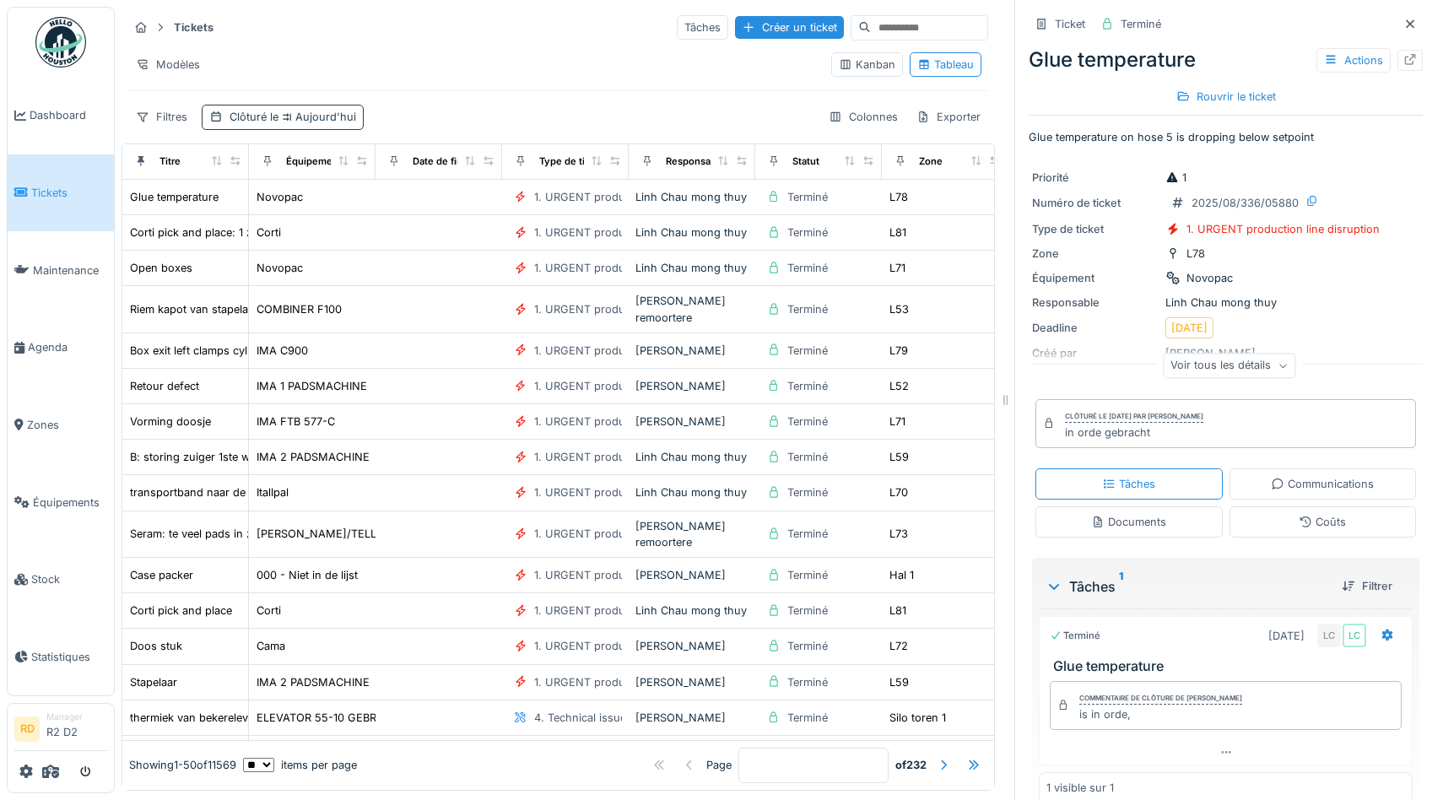
click at [235, 114] on div "Clôturé le Aujourd'hui" at bounding box center [293, 117] width 127 height 16
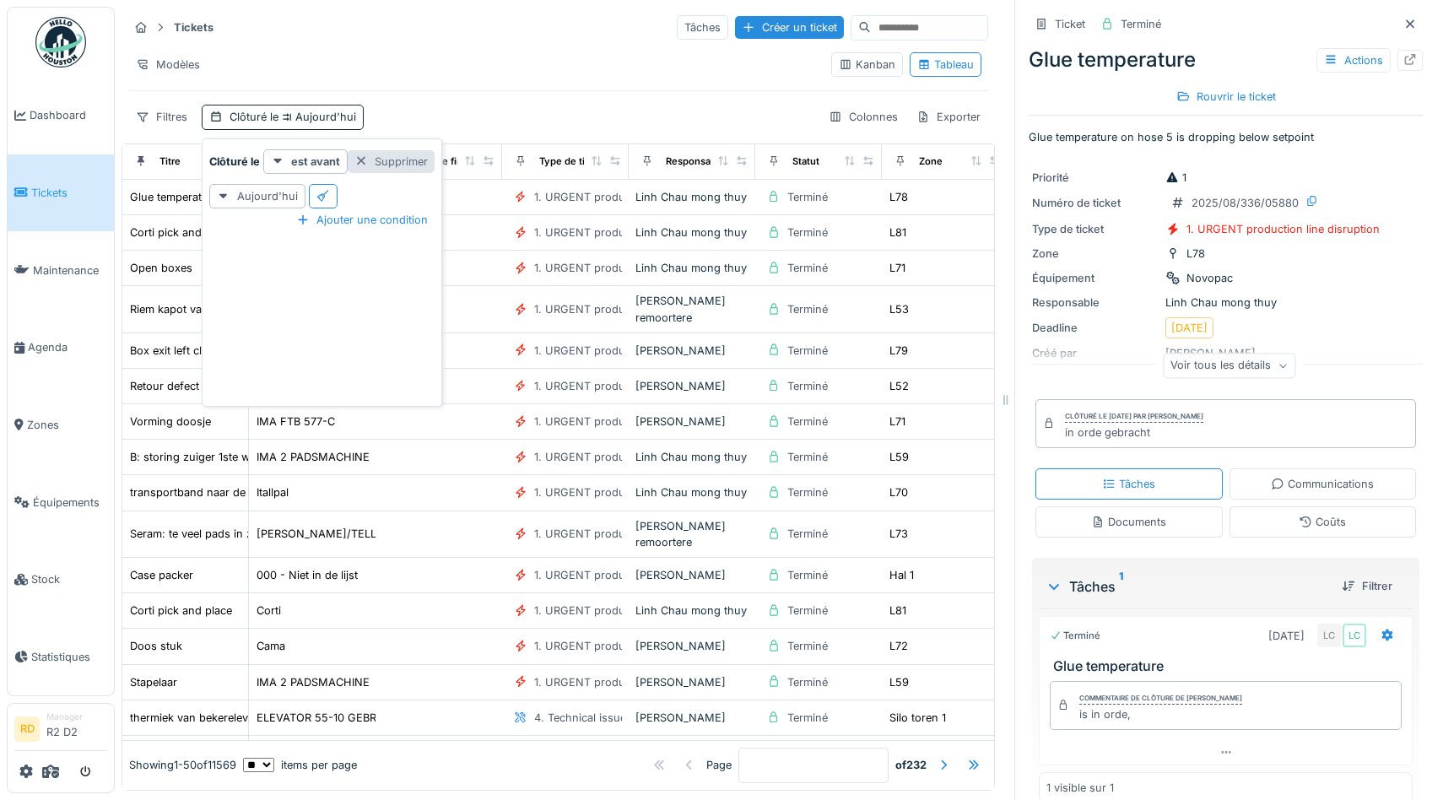
click at [387, 159] on div "Supprimer" at bounding box center [391, 161] width 87 height 23
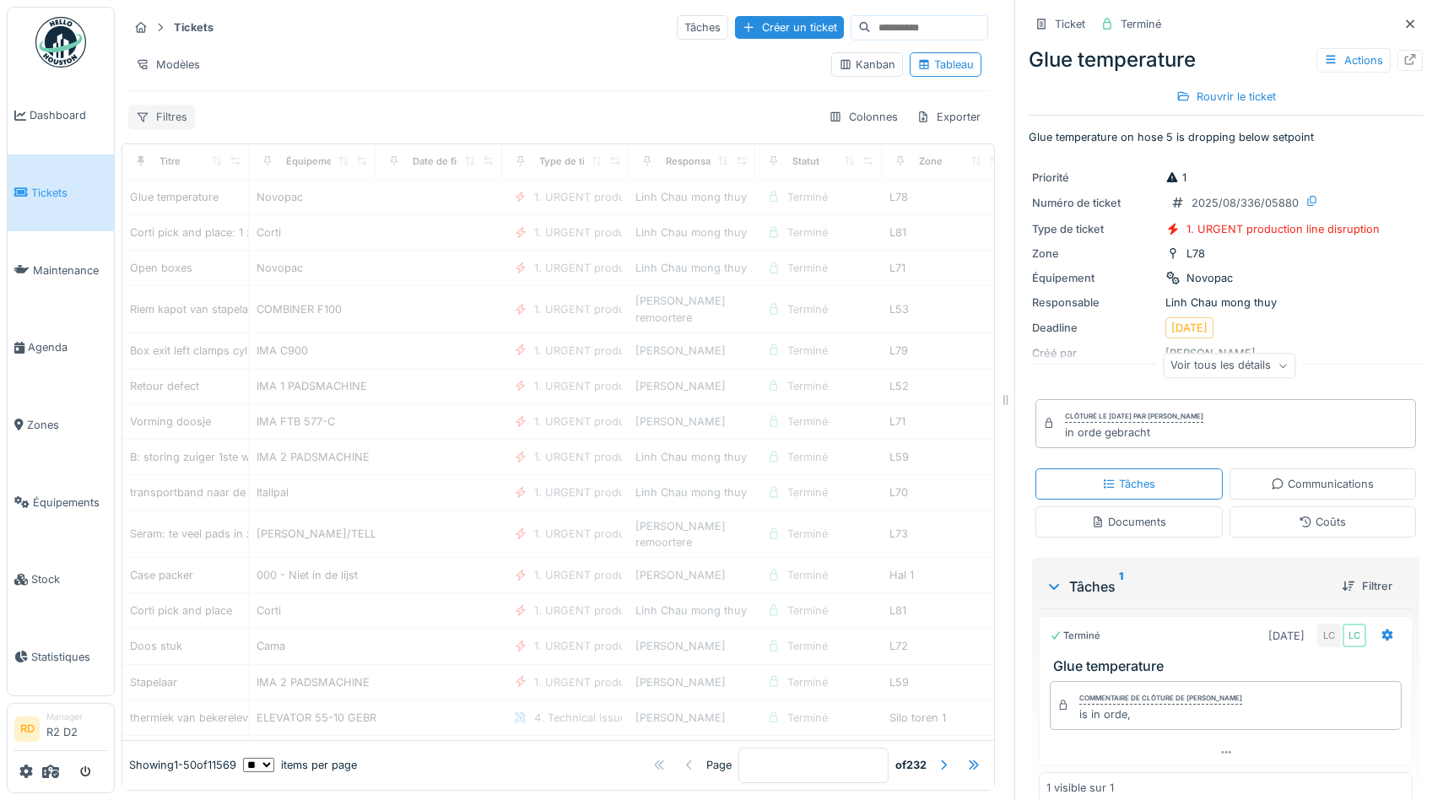
click at [154, 120] on div "Filtres" at bounding box center [161, 117] width 67 height 24
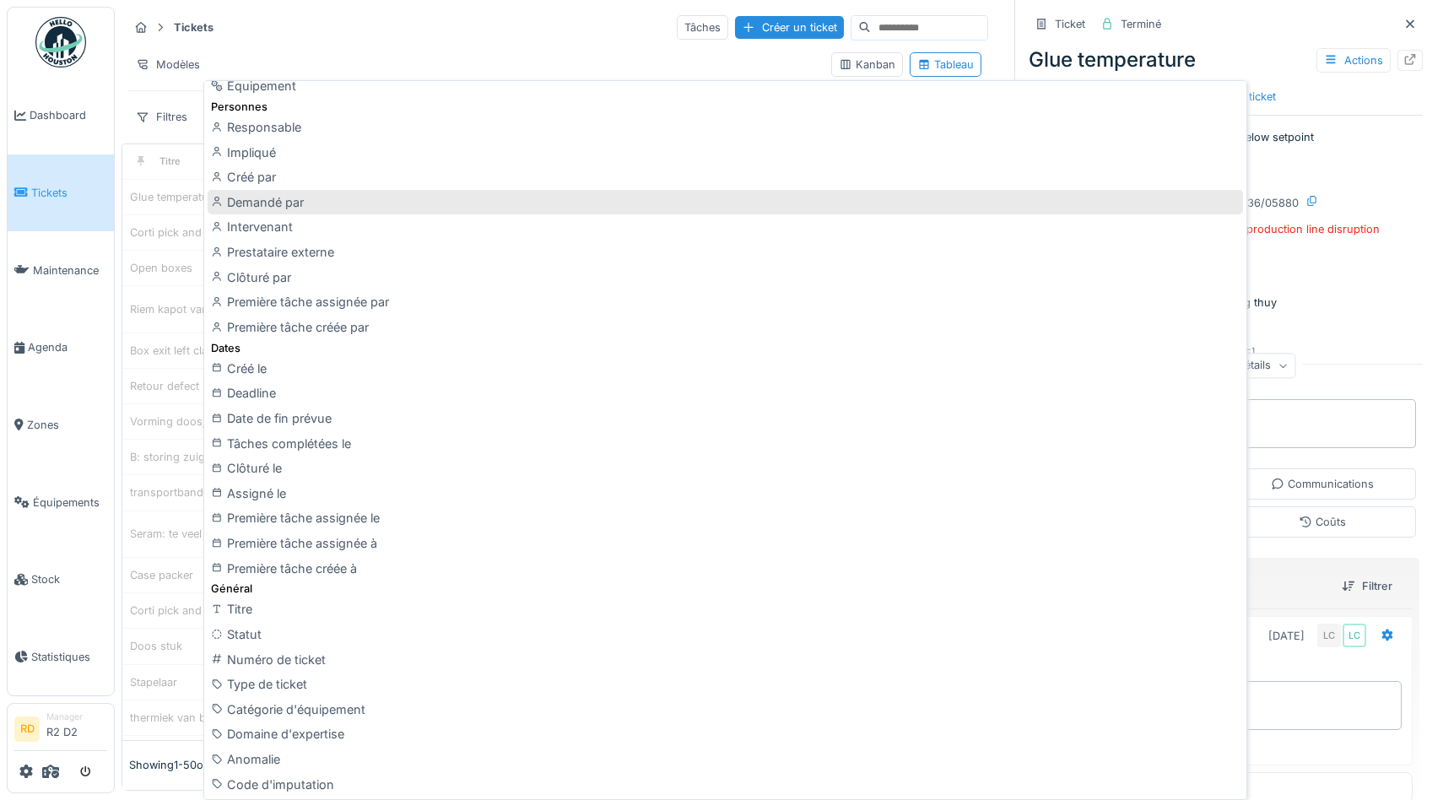
scroll to position [224, 0]
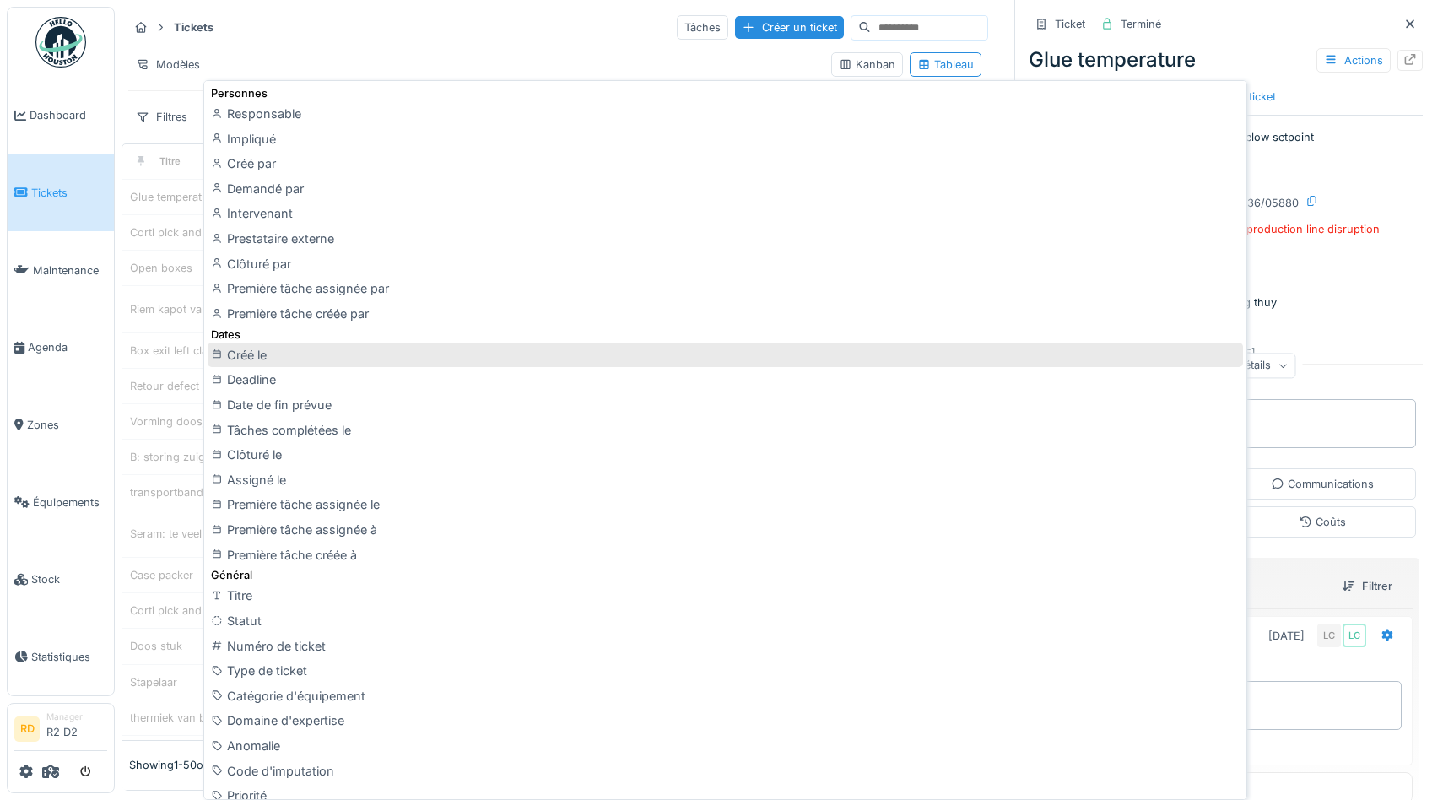
click at [269, 365] on div "Créé le" at bounding box center [725, 355] width 1035 height 25
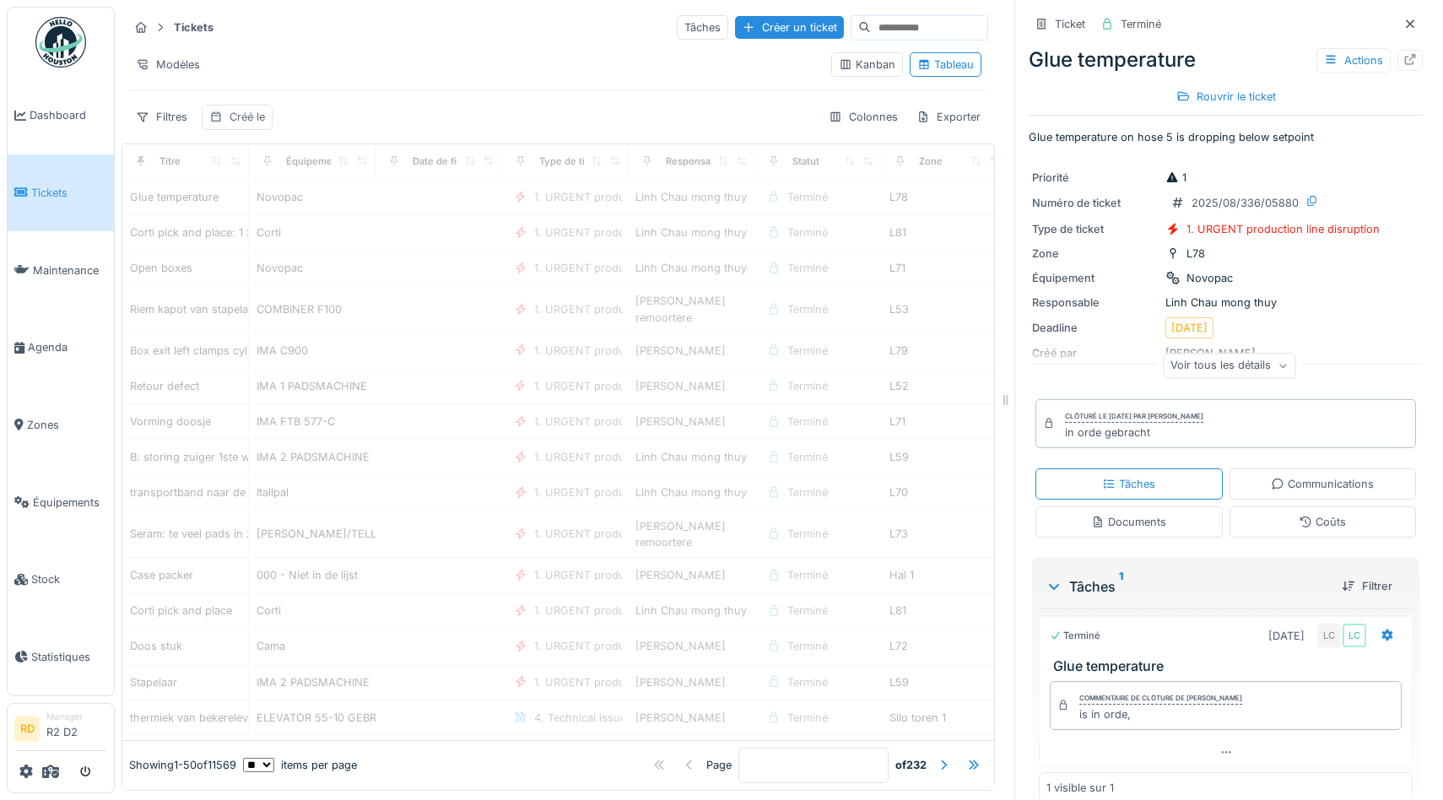
click at [246, 108] on div "Créé le" at bounding box center [237, 117] width 71 height 24
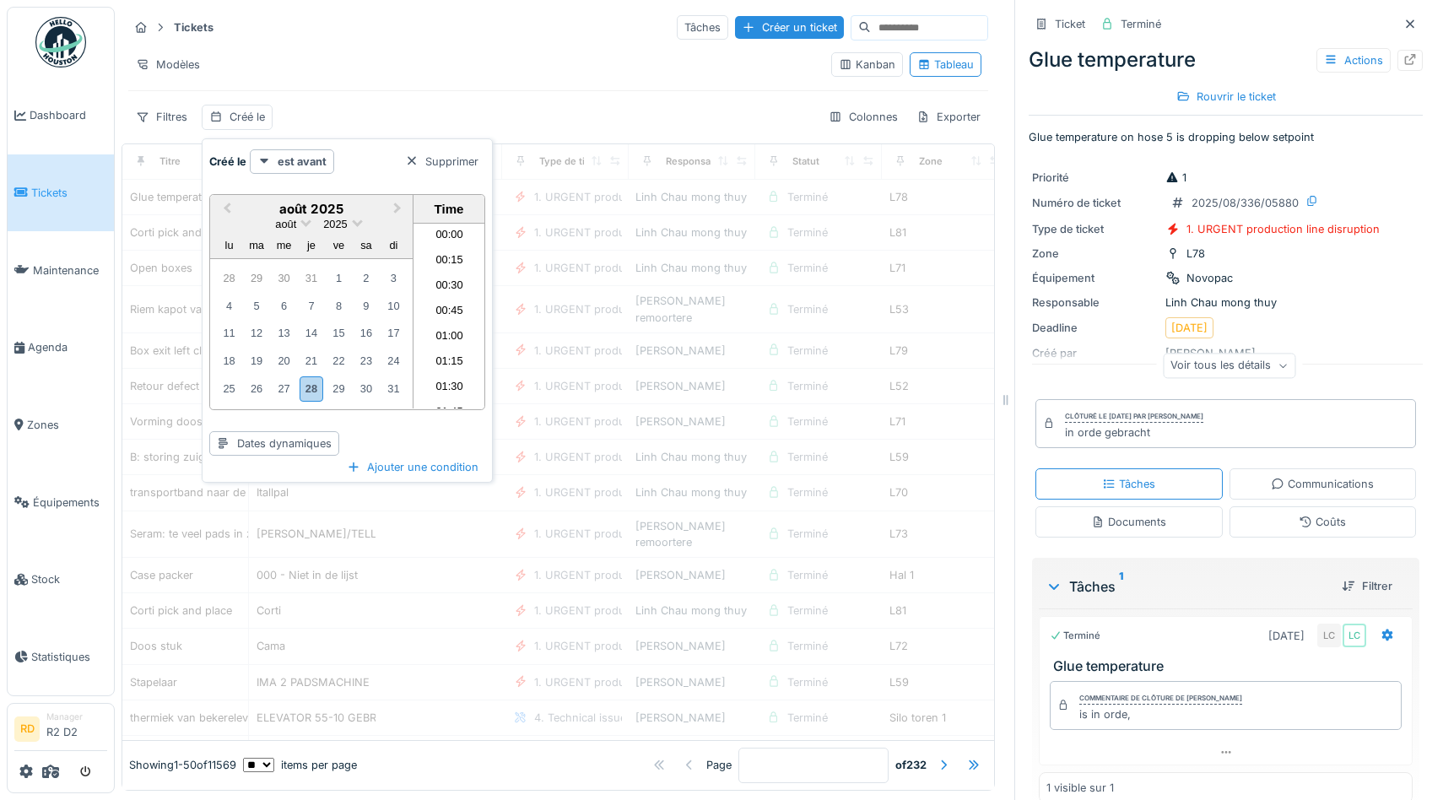
scroll to position [1515, 0]
click at [286, 442] on div "Dates dynamiques" at bounding box center [274, 443] width 130 height 24
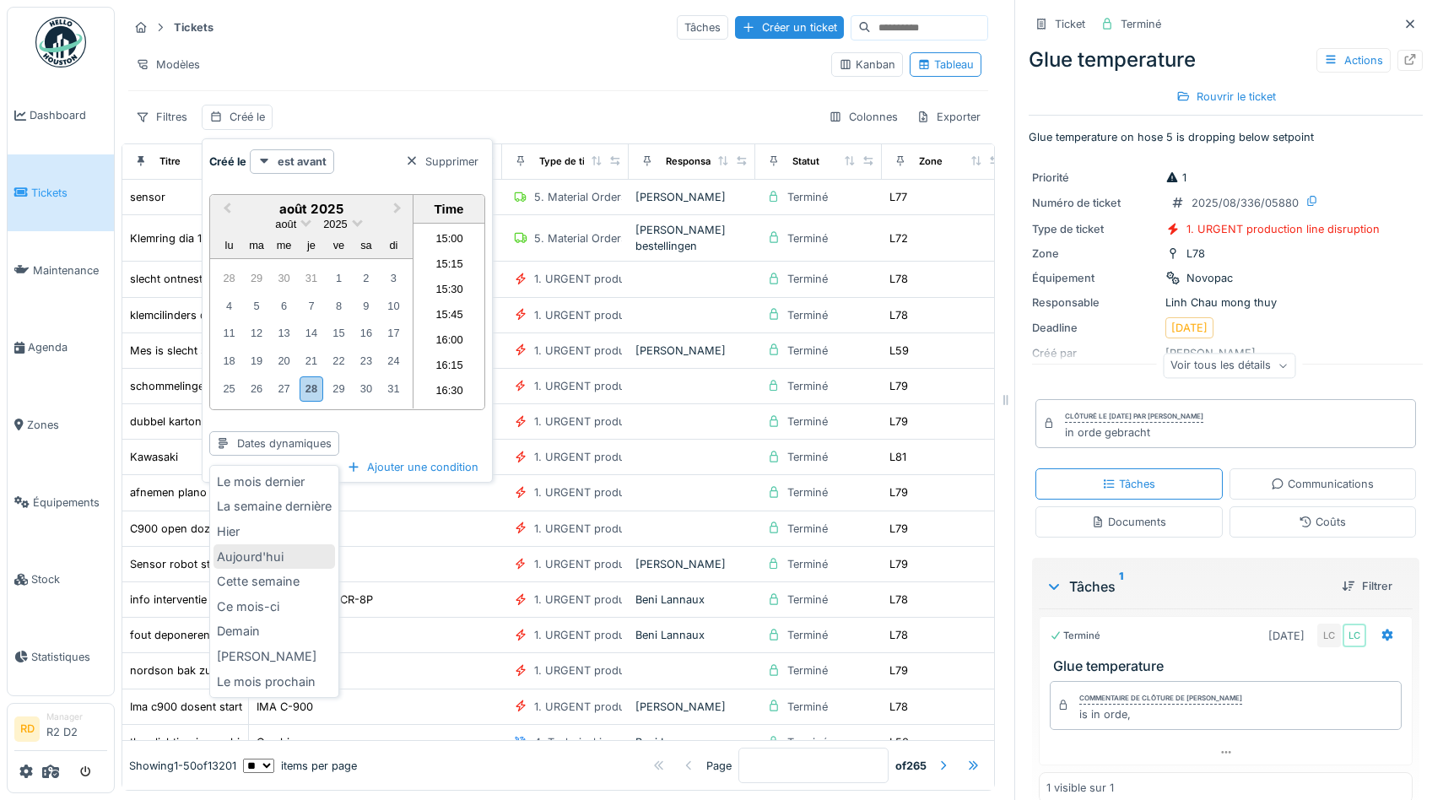
click at [261, 551] on div "Aujourd'hui" at bounding box center [274, 556] width 122 height 25
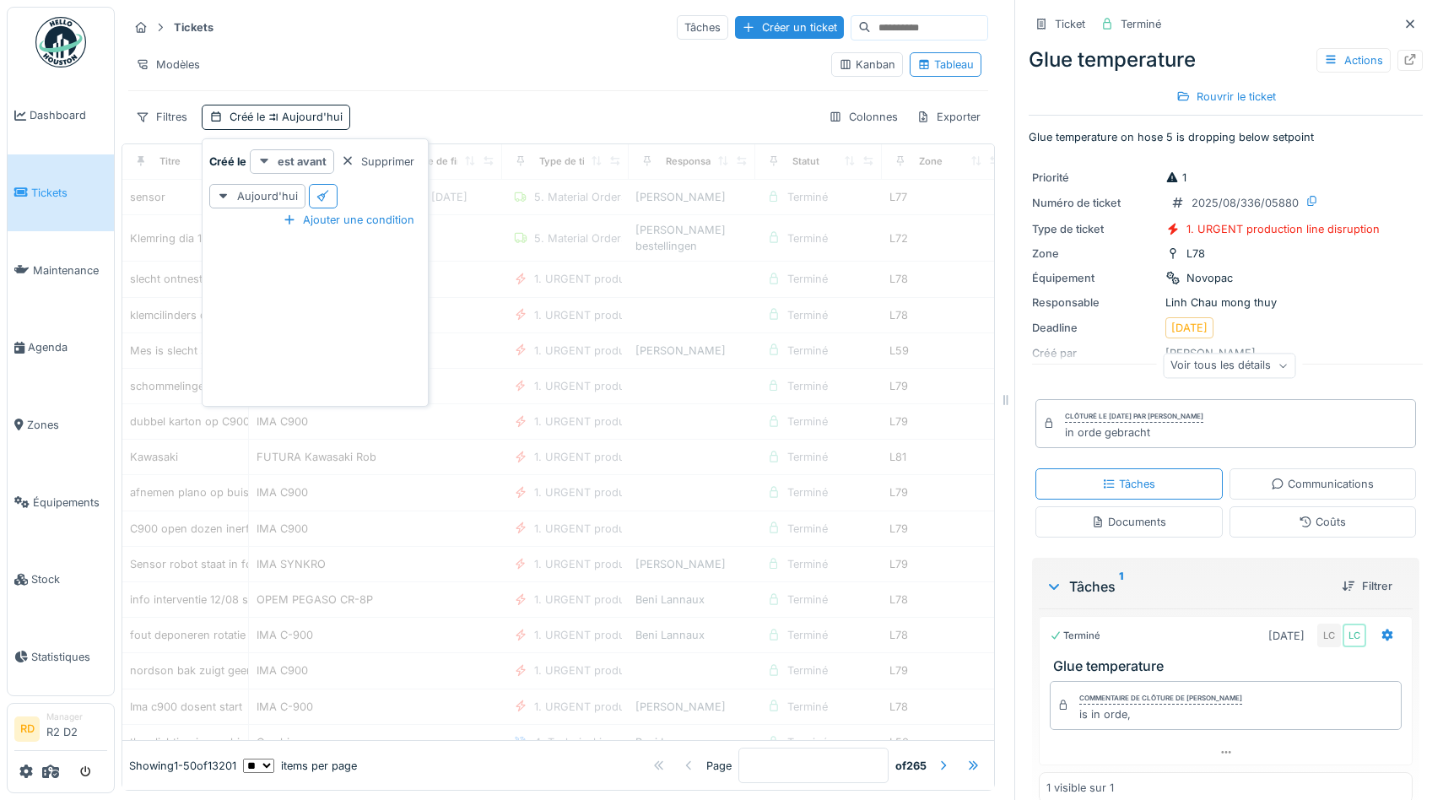
click at [291, 159] on strong "est avant" at bounding box center [302, 162] width 49 height 16
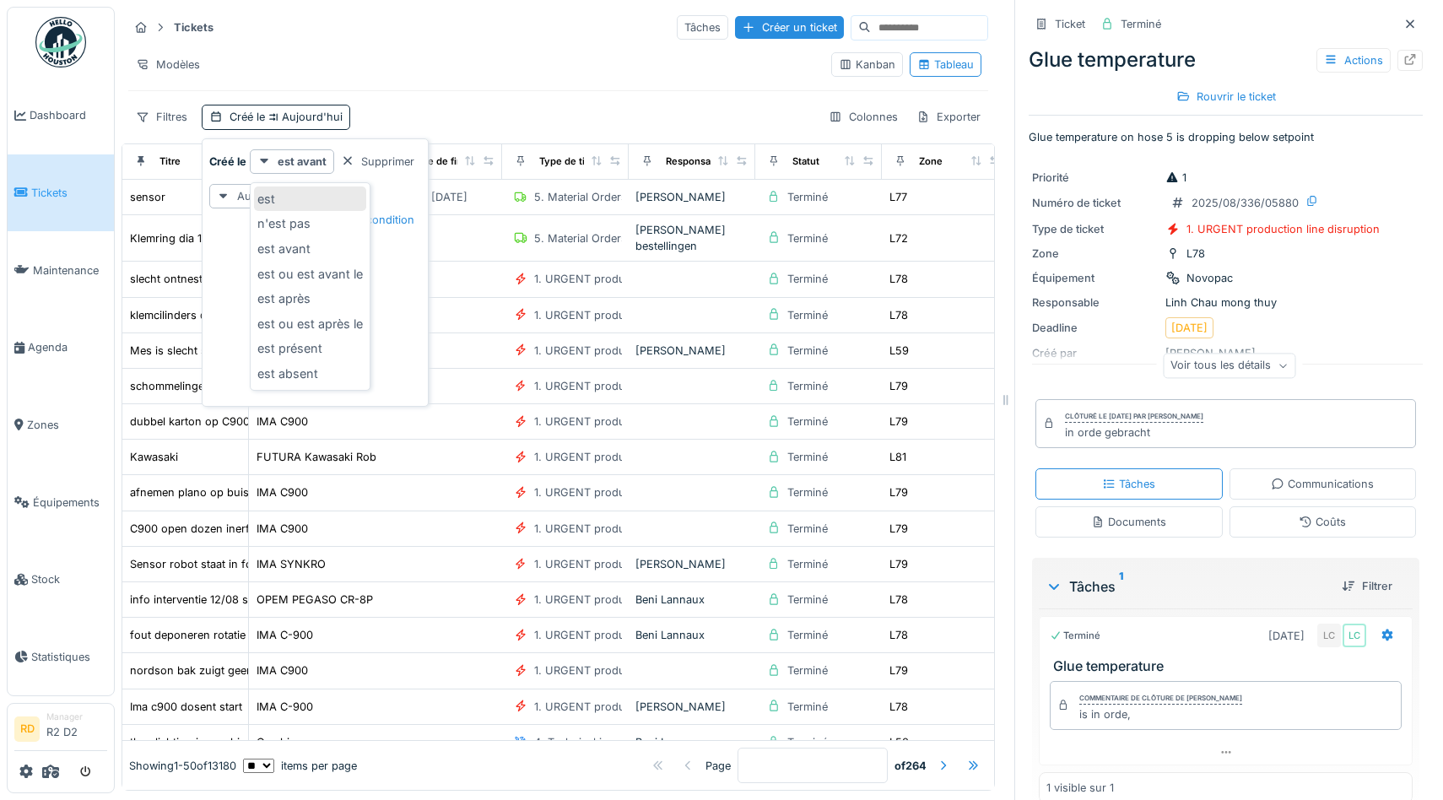
click at [294, 197] on div "est" at bounding box center [310, 198] width 112 height 25
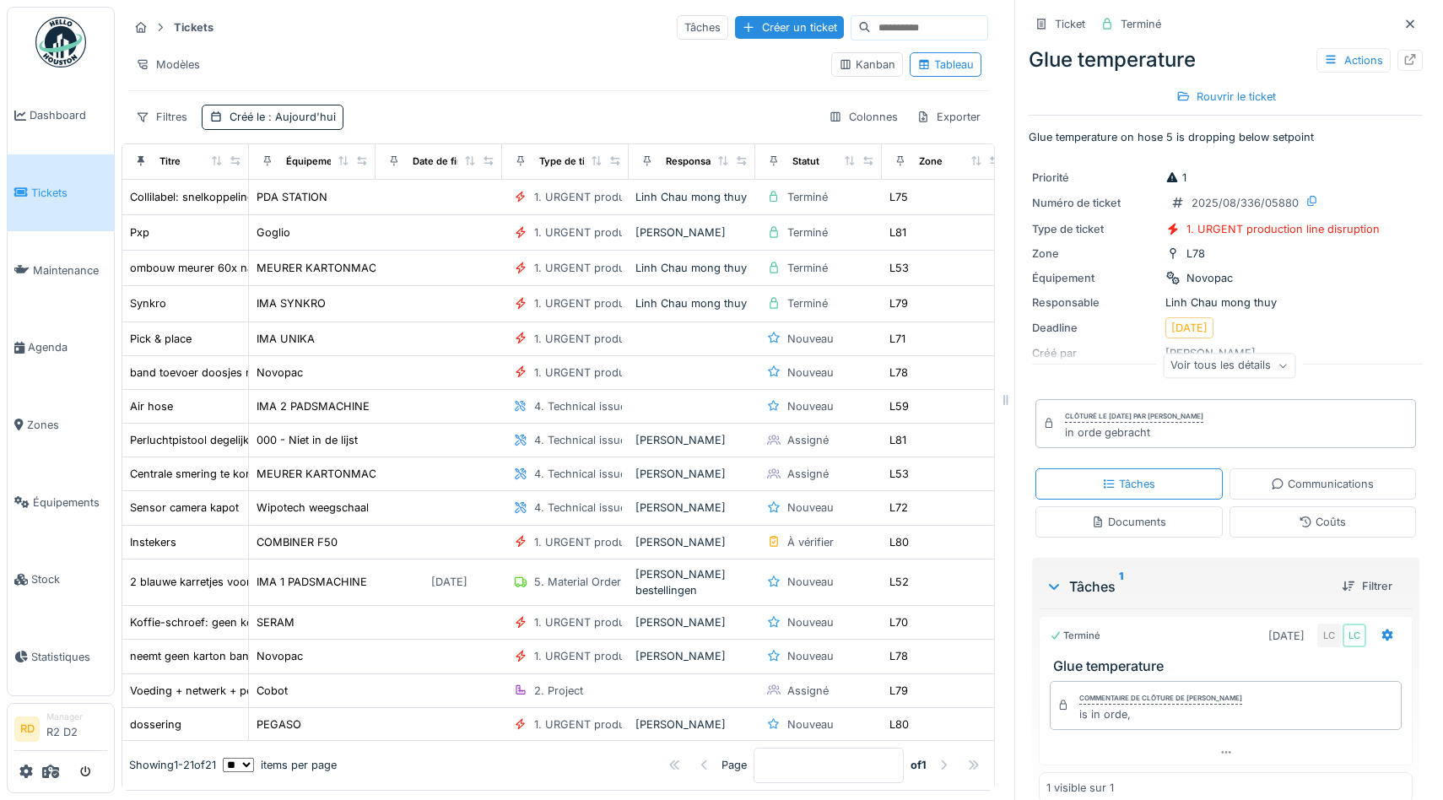
click at [517, 84] on div "Tickets Tâches Créer un ticket Modèles Kanban Tableau Filtres Créé le : Aujourd…" at bounding box center [558, 72] width 873 height 130
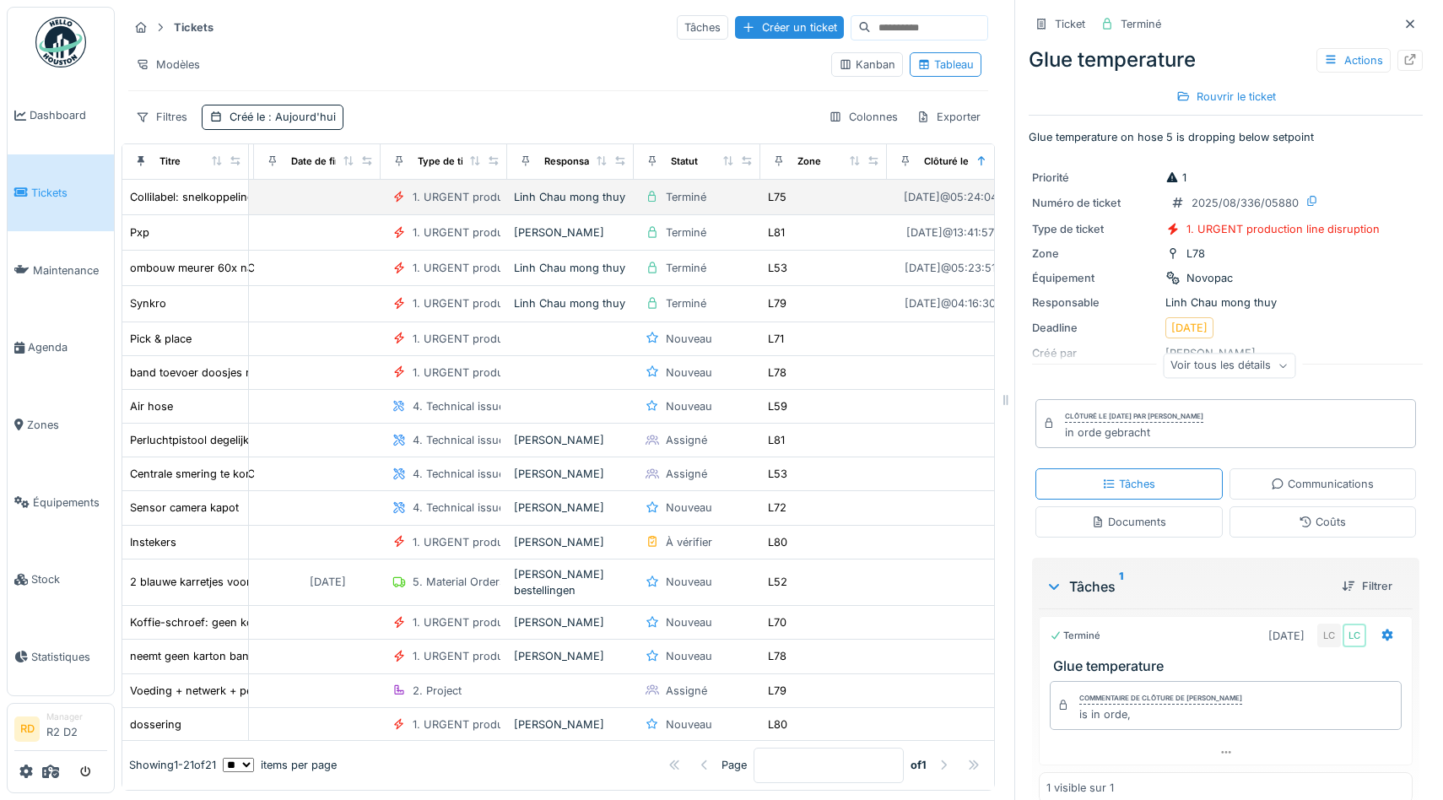
scroll to position [0, 0]
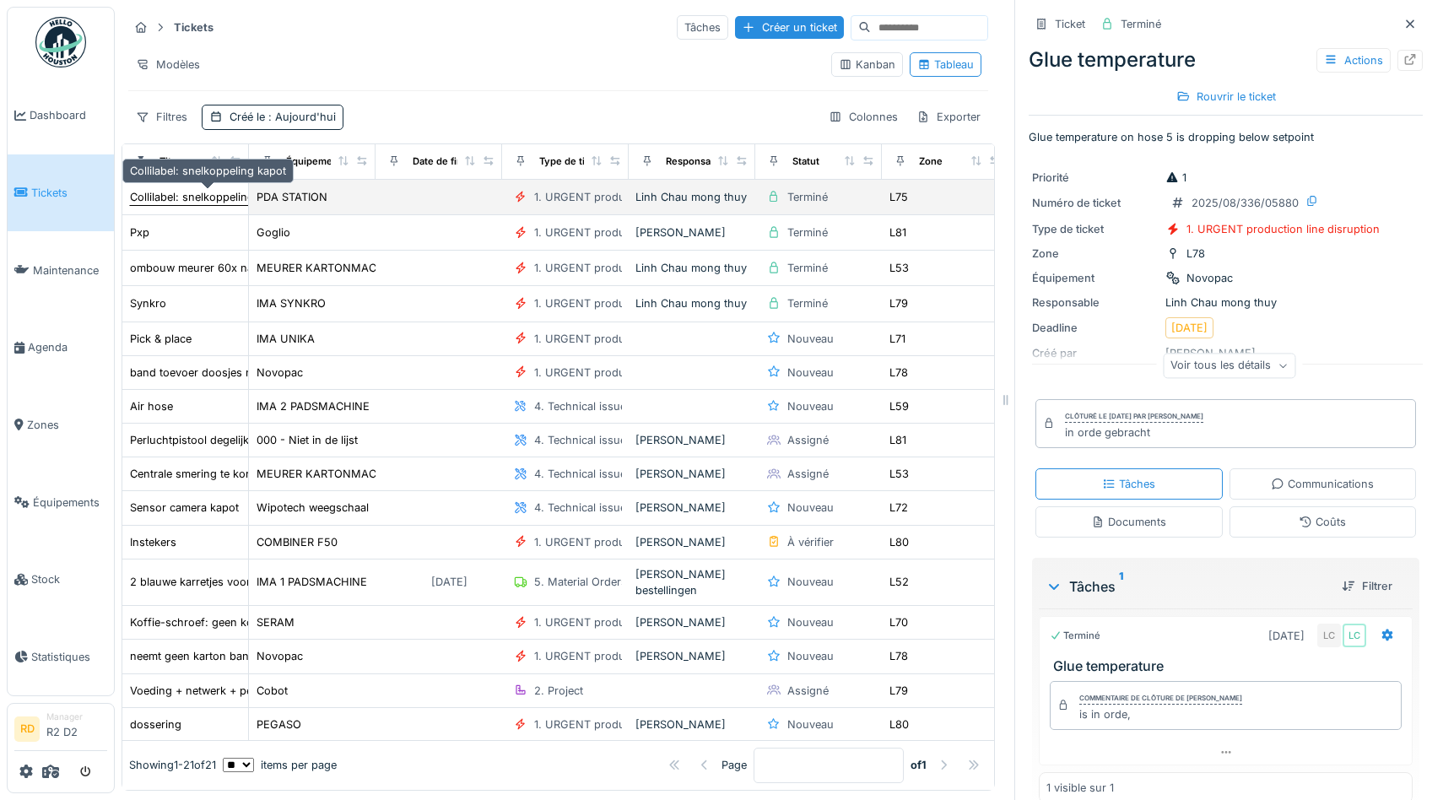
click at [172, 197] on div "Collilabel: snelkoppeling kapot" at bounding box center [208, 197] width 156 height 16
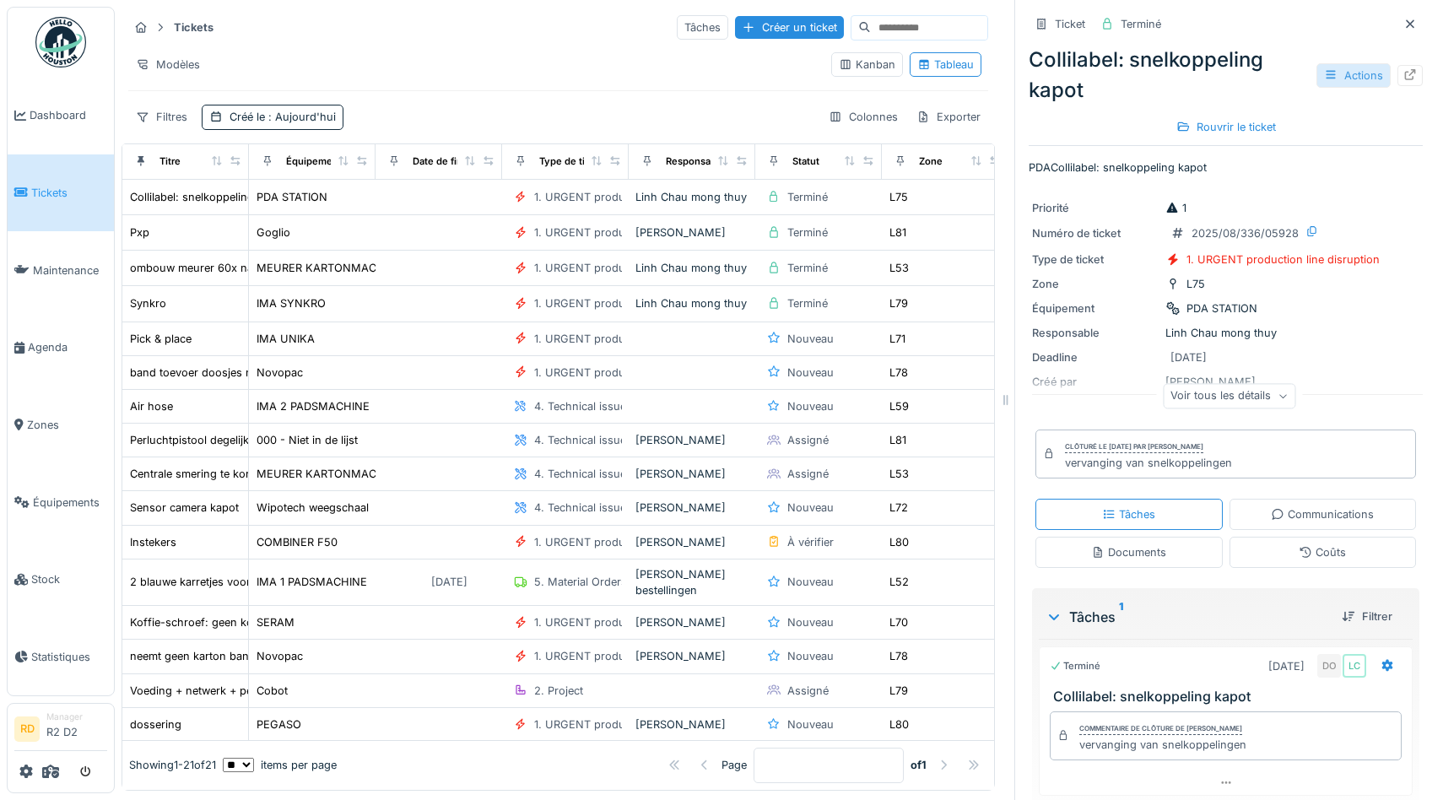
click at [1364, 78] on div "Actions" at bounding box center [1353, 75] width 74 height 24
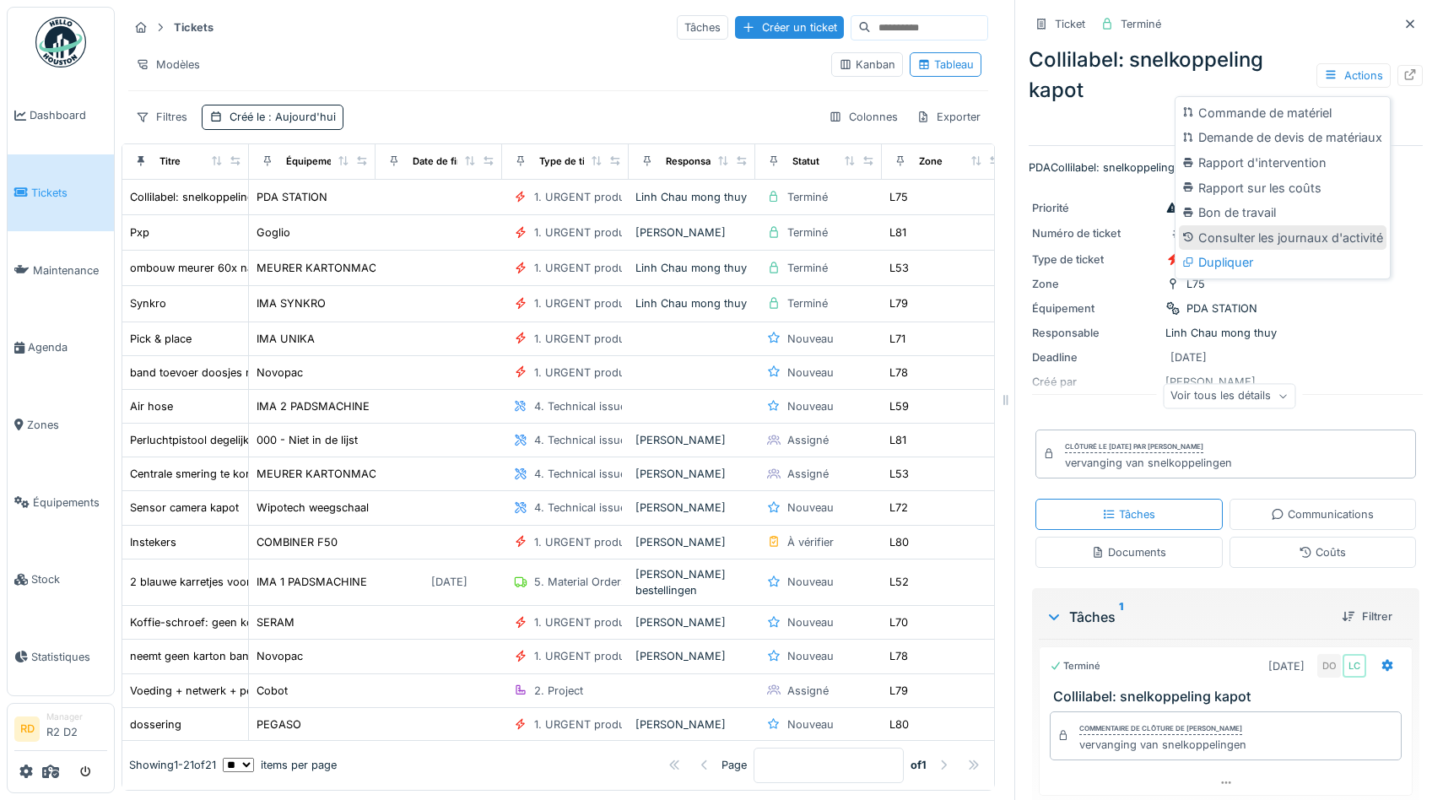
click at [1263, 234] on div "Consulter les journaux d'activité" at bounding box center [1283, 237] width 208 height 25
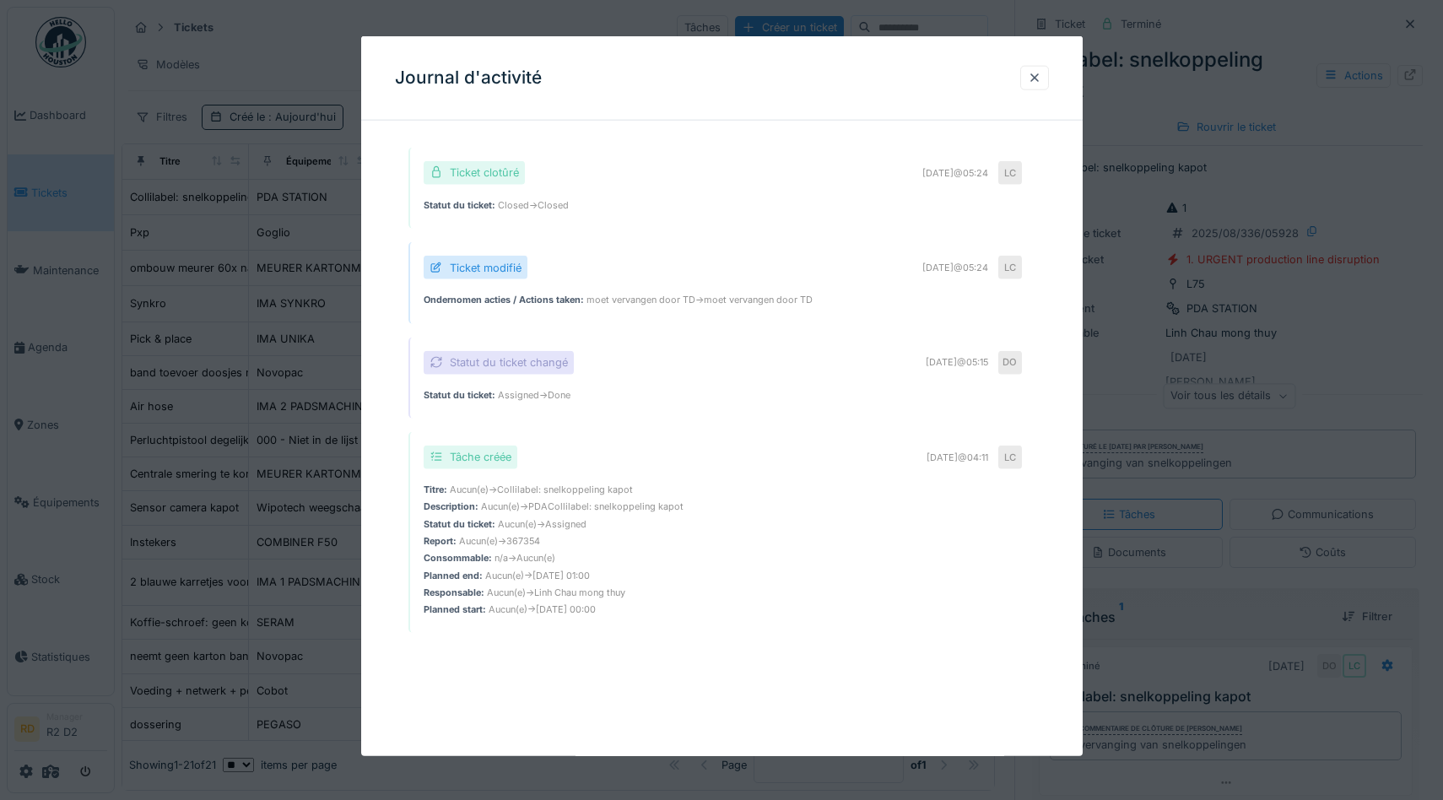
click at [283, 69] on div at bounding box center [721, 400] width 1443 height 800
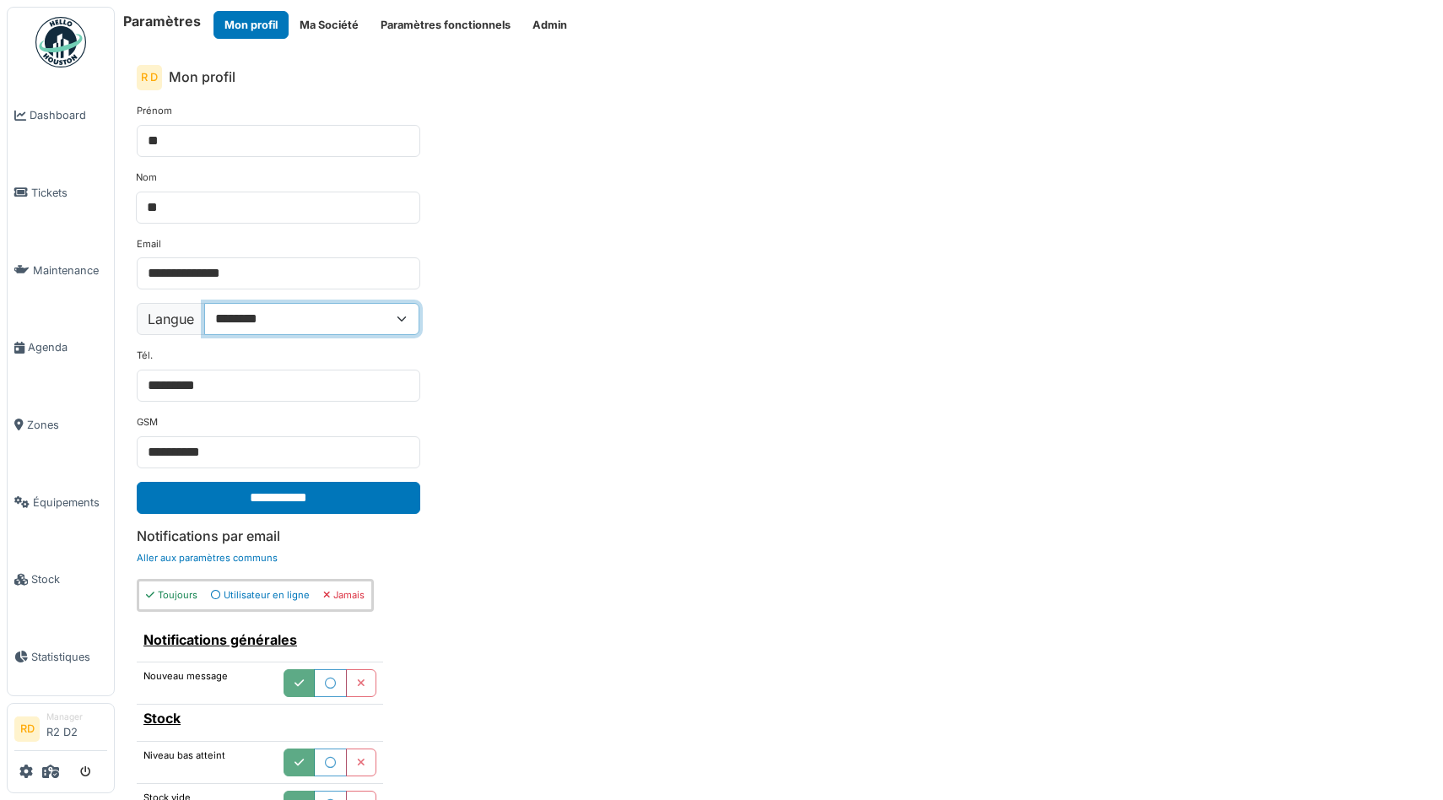
click at [278, 327] on select "**********" at bounding box center [311, 319] width 215 height 32
select select "**"
click at [205, 303] on select "**********" at bounding box center [311, 319] width 215 height 32
click at [268, 500] on input "**********" at bounding box center [279, 498] width 284 height 32
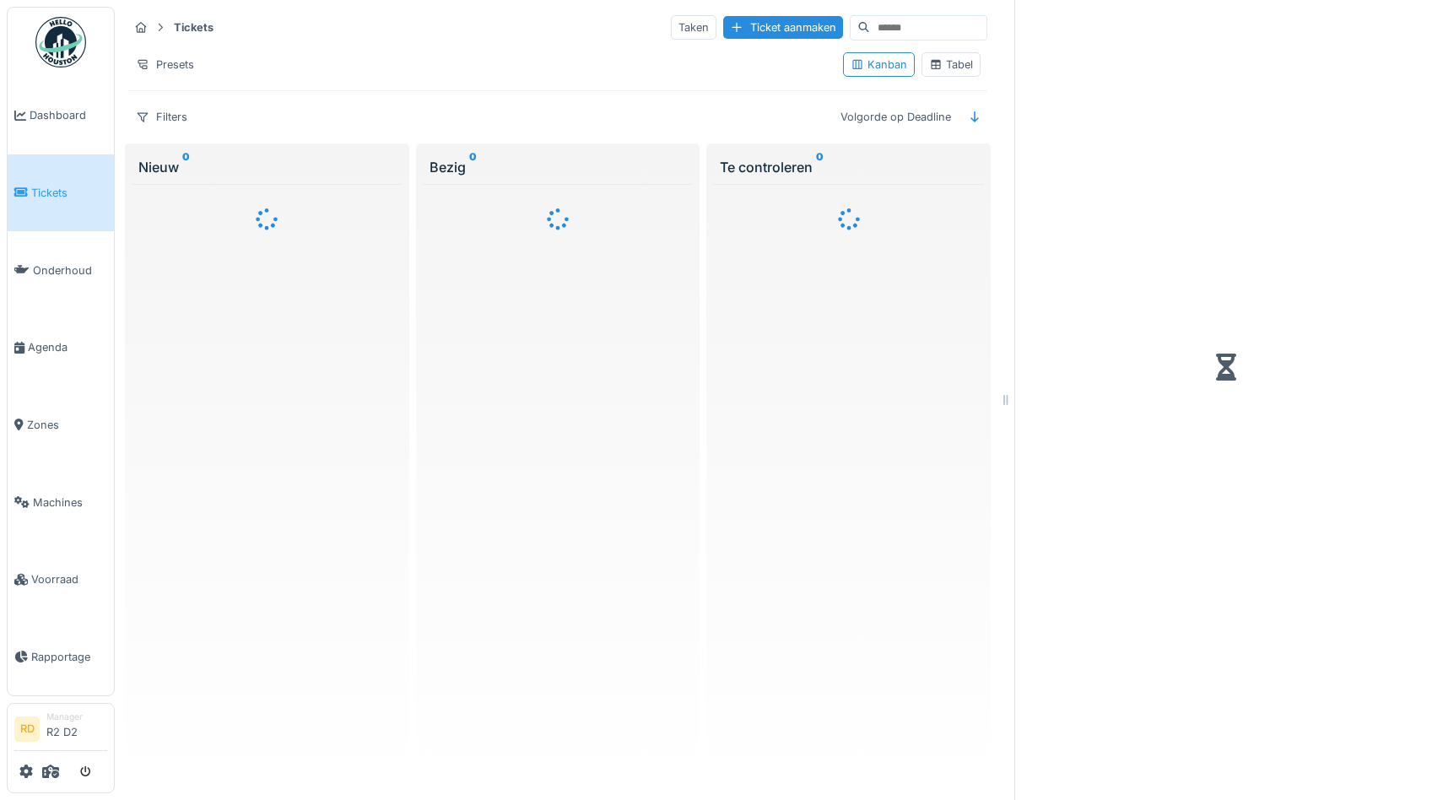
click at [947, 71] on div "Tabel" at bounding box center [951, 65] width 44 height 16
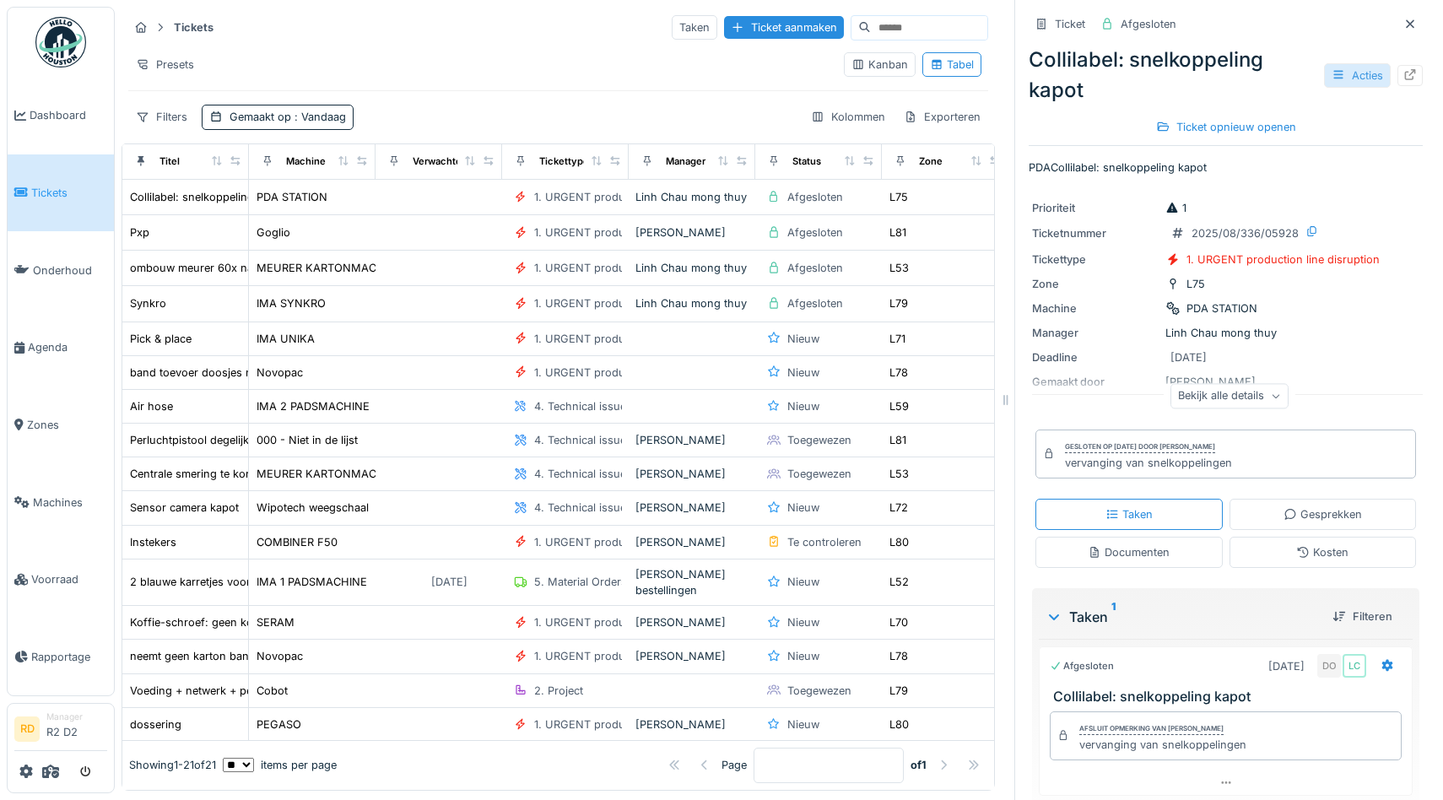
click at [1361, 78] on div "Acties" at bounding box center [1357, 75] width 67 height 24
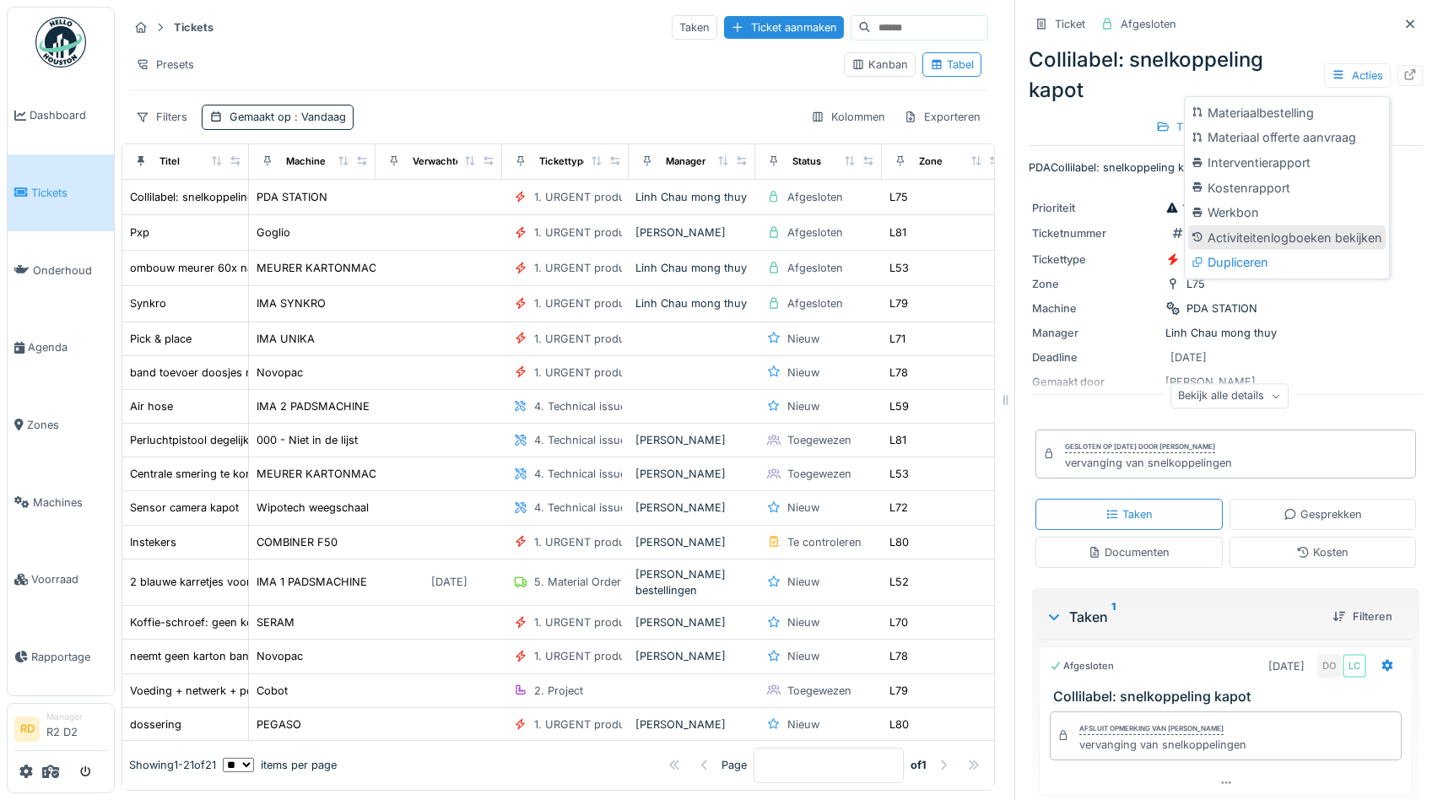
click at [1247, 240] on div "Activiteitenlogboeken bekijken" at bounding box center [1286, 237] width 197 height 25
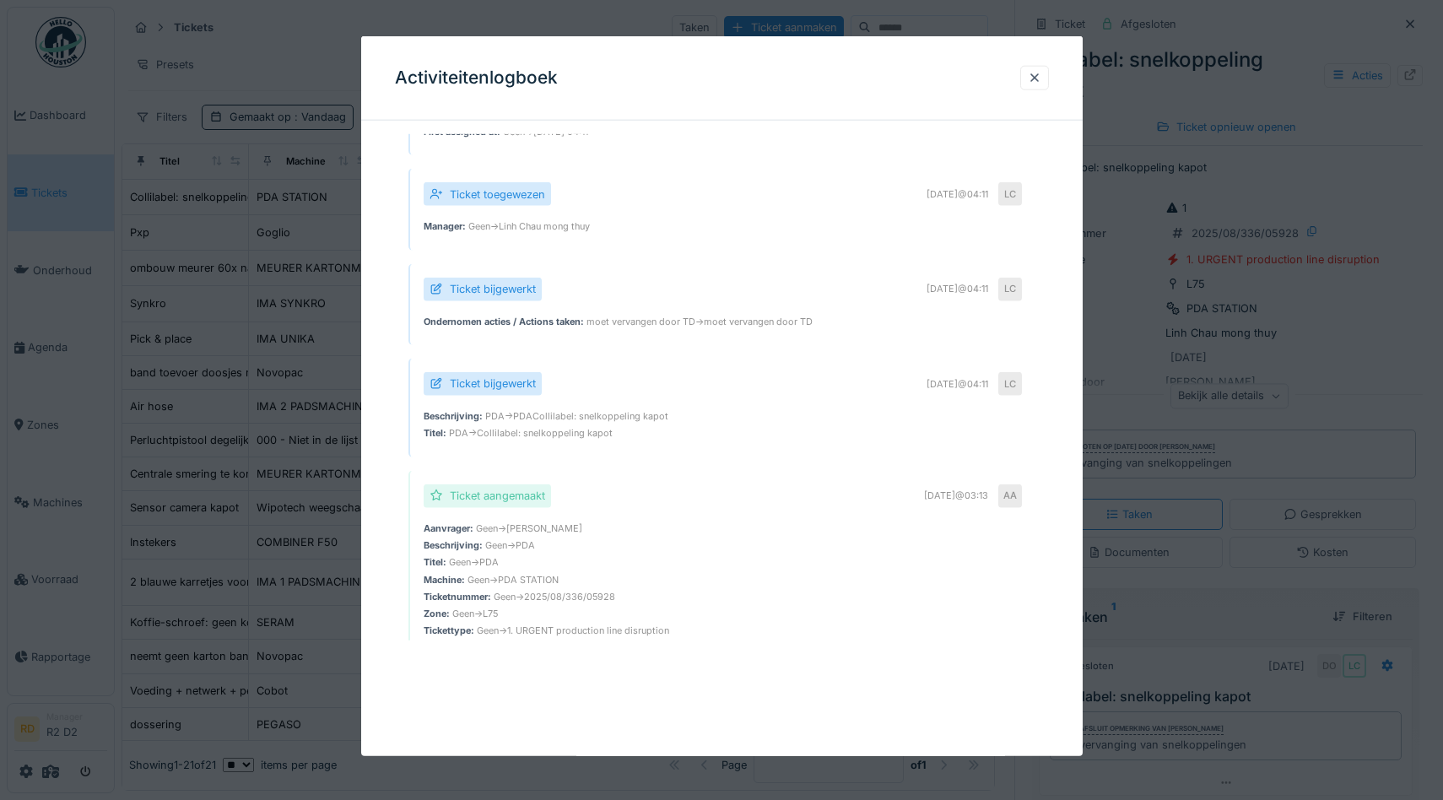
scroll to position [770, 0]
